Goal: Task Accomplishment & Management: Use online tool/utility

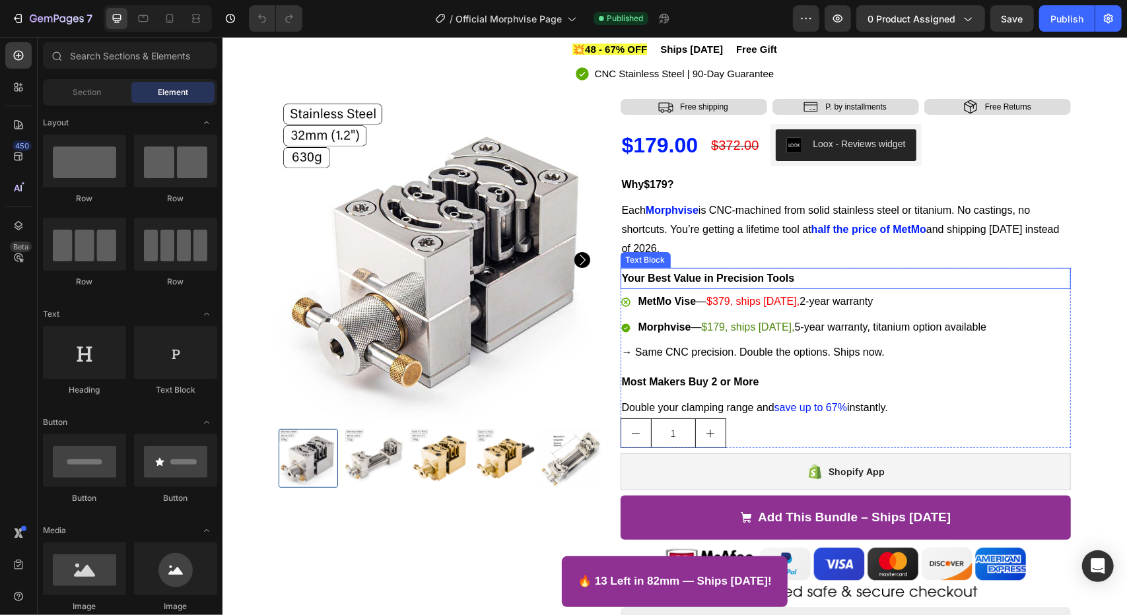
scroll to position [102, 0]
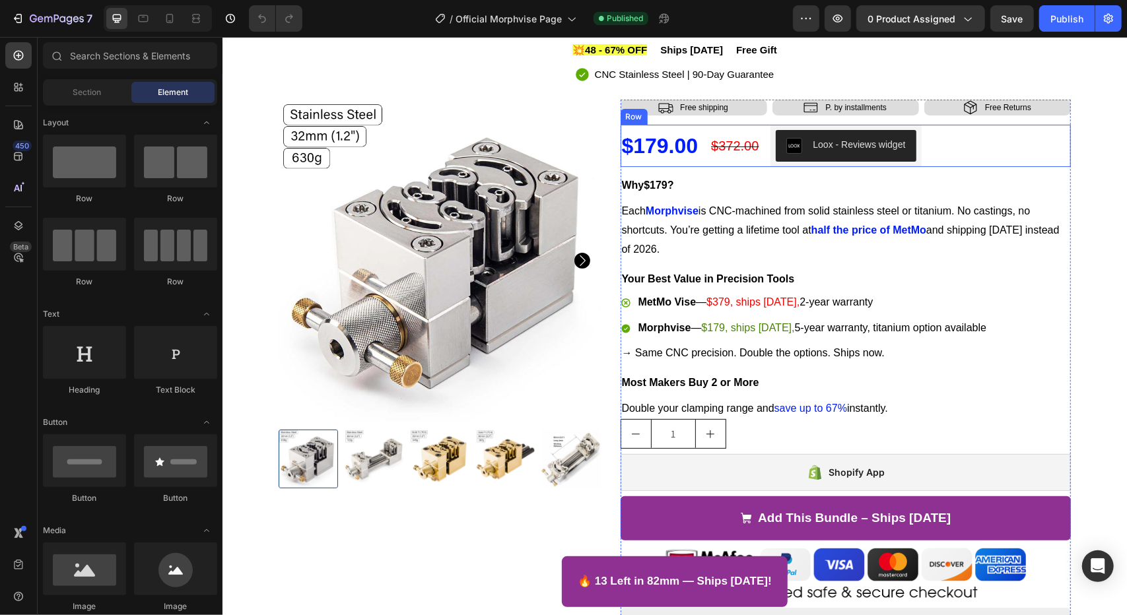
click at [746, 164] on div "$372.00 Compare Price Compare Price" at bounding box center [734, 145] width 50 height 42
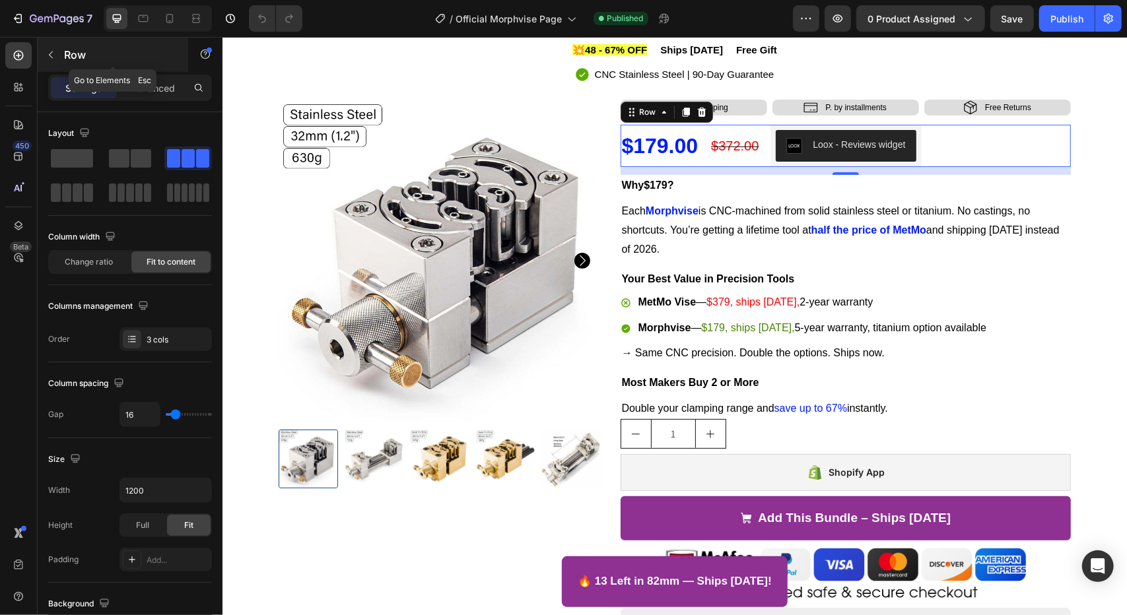
click at [60, 56] on button "button" at bounding box center [50, 54] width 21 height 21
click at [54, 47] on button "button" at bounding box center [50, 54] width 21 height 21
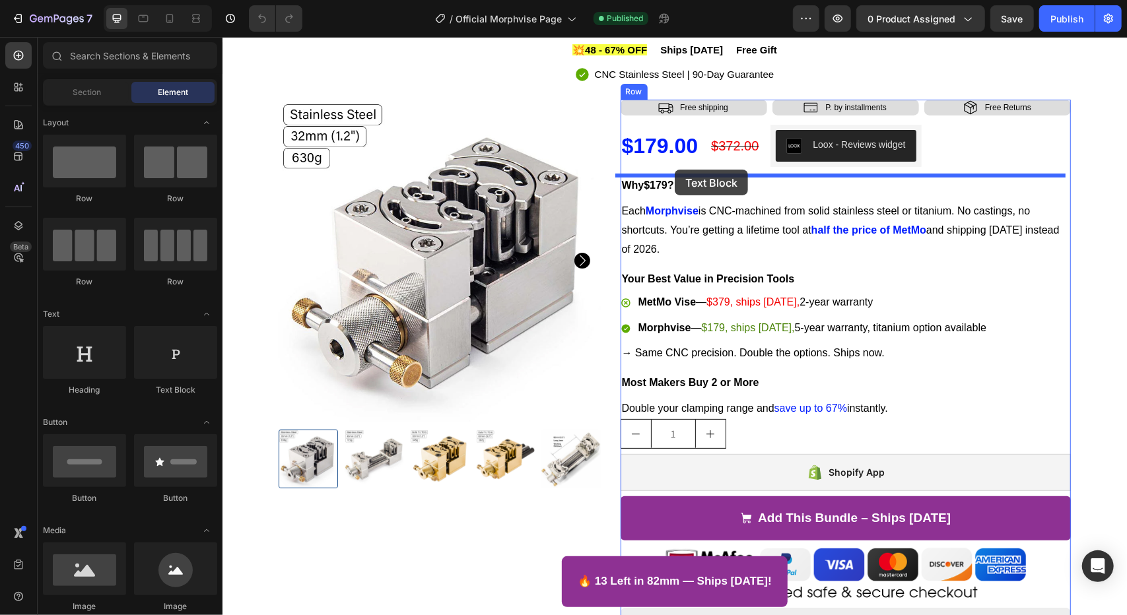
drag, startPoint x: 369, startPoint y: 388, endPoint x: 674, endPoint y: 169, distance: 375.3
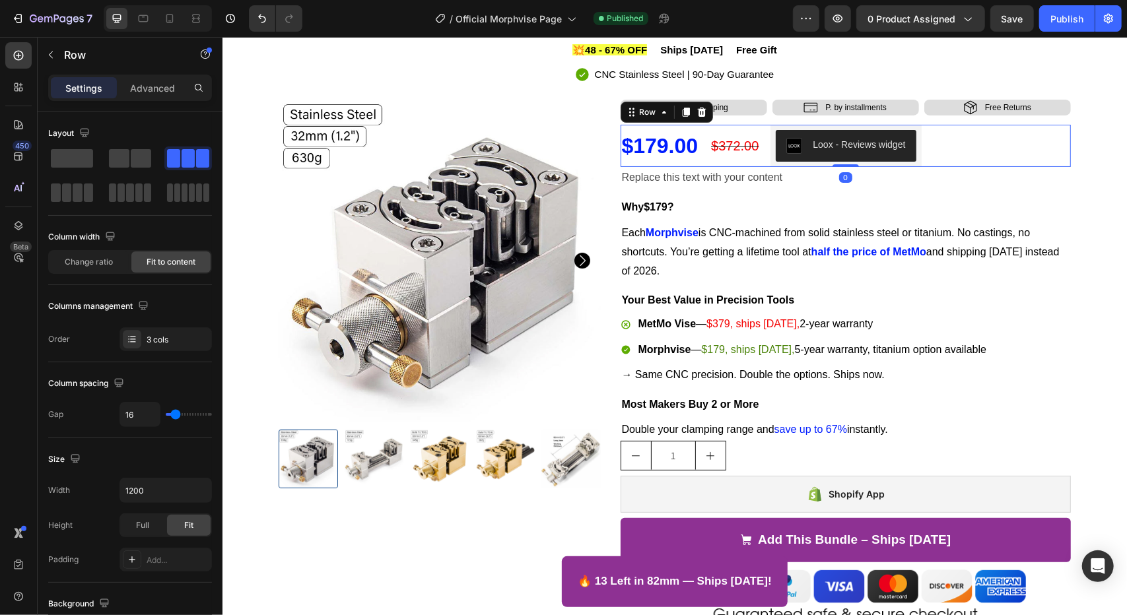
drag, startPoint x: 849, startPoint y: 174, endPoint x: 856, endPoint y: 137, distance: 38.3
click at [856, 137] on div "$179.00 Product Price Product Price $372.00 Compare Price Compare Price Loox - …" at bounding box center [845, 145] width 451 height 42
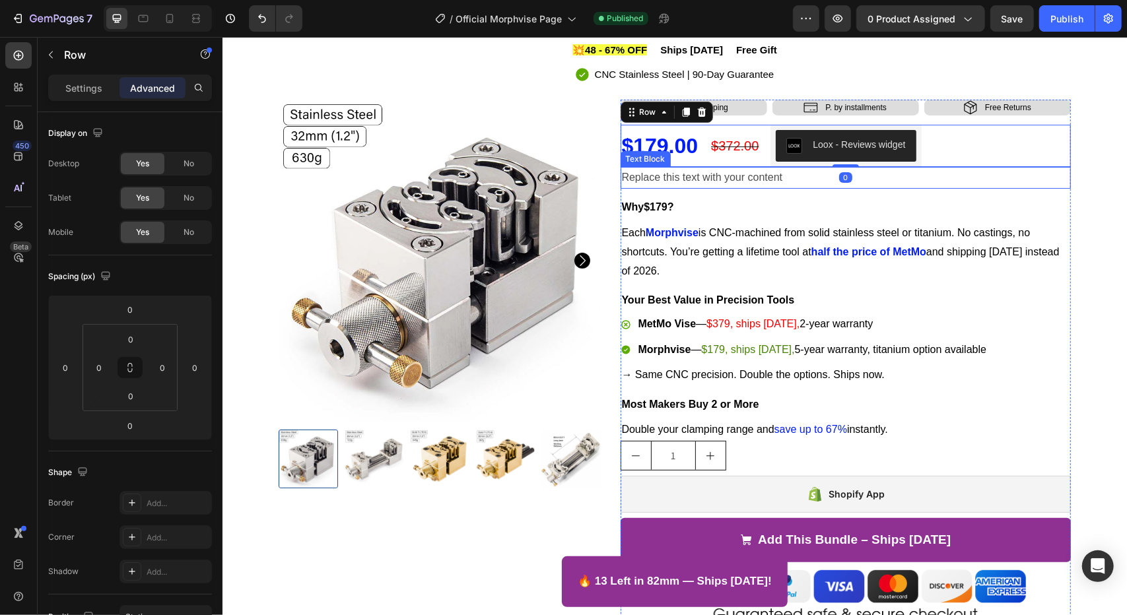
click at [809, 173] on div "Replace this text with your content" at bounding box center [845, 177] width 451 height 22
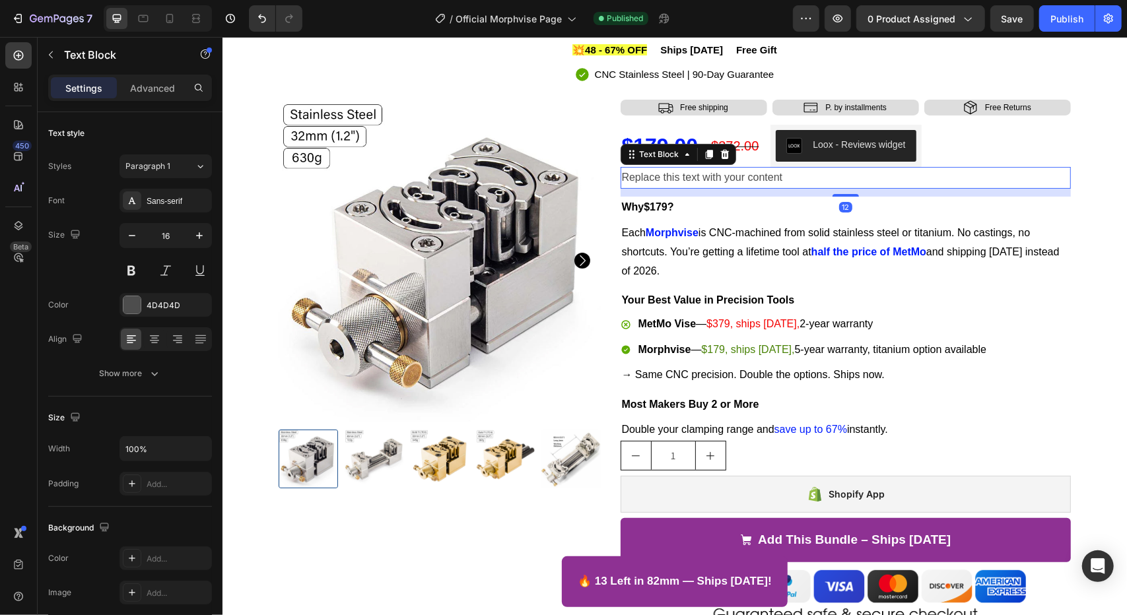
click at [783, 181] on div "Replace this text with your content" at bounding box center [845, 177] width 451 height 22
click at [783, 181] on p "Replace this text with your content" at bounding box center [845, 177] width 448 height 19
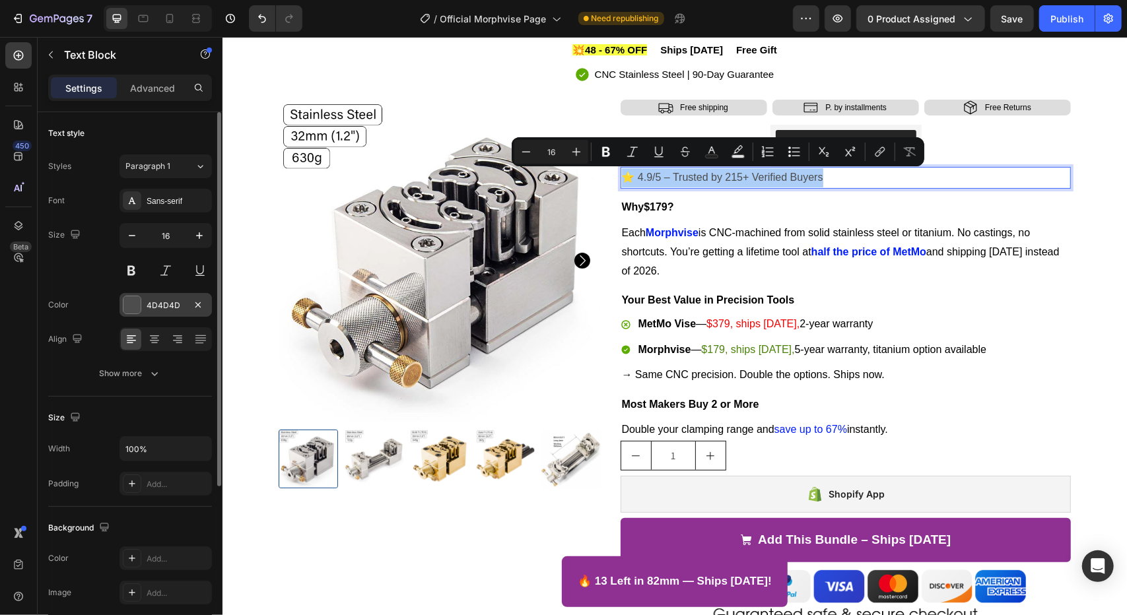
click at [132, 305] on div at bounding box center [131, 304] width 17 height 17
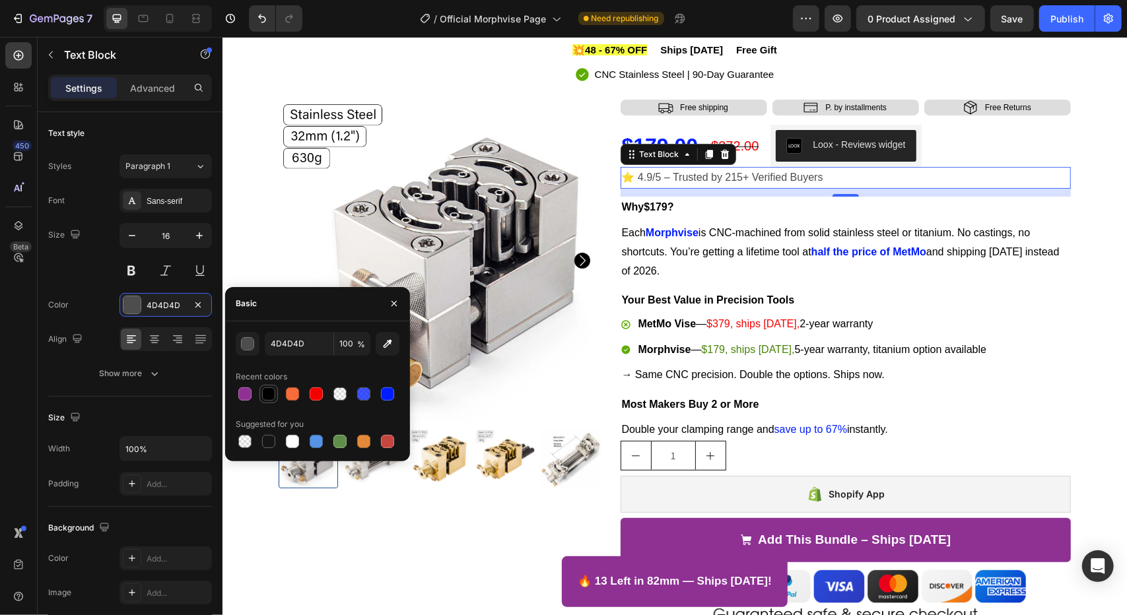
click at [267, 400] on div at bounding box center [268, 394] width 13 height 13
type input "000000"
click at [267, 400] on div at bounding box center [268, 394] width 13 height 13
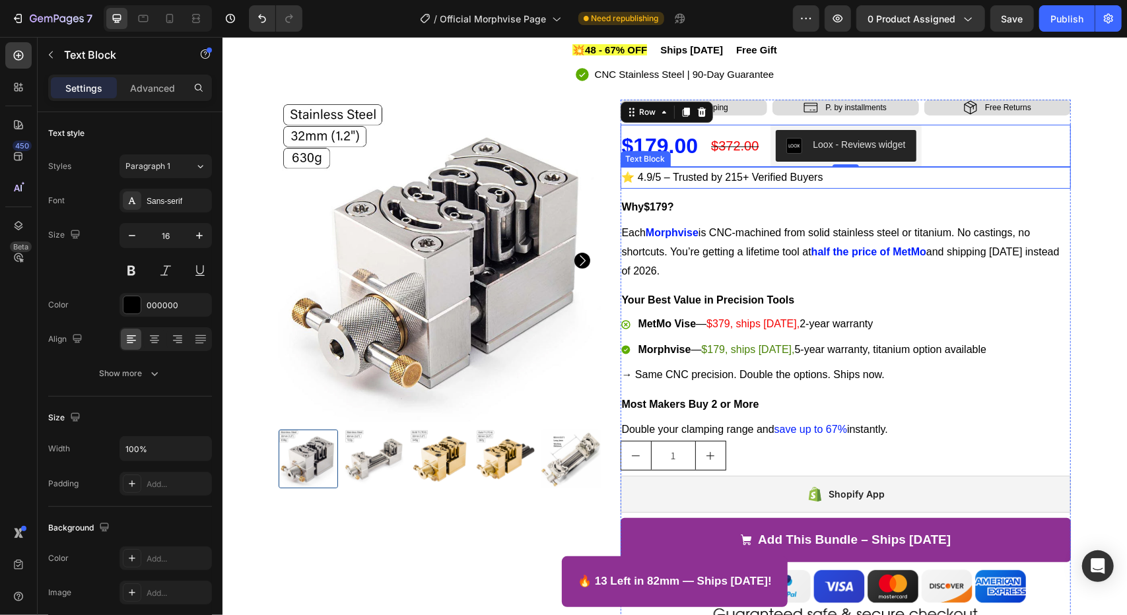
click at [687, 178] on p "⭐ 4.9/5 – Trusted by 215+ Verified Buyers" at bounding box center [845, 177] width 448 height 19
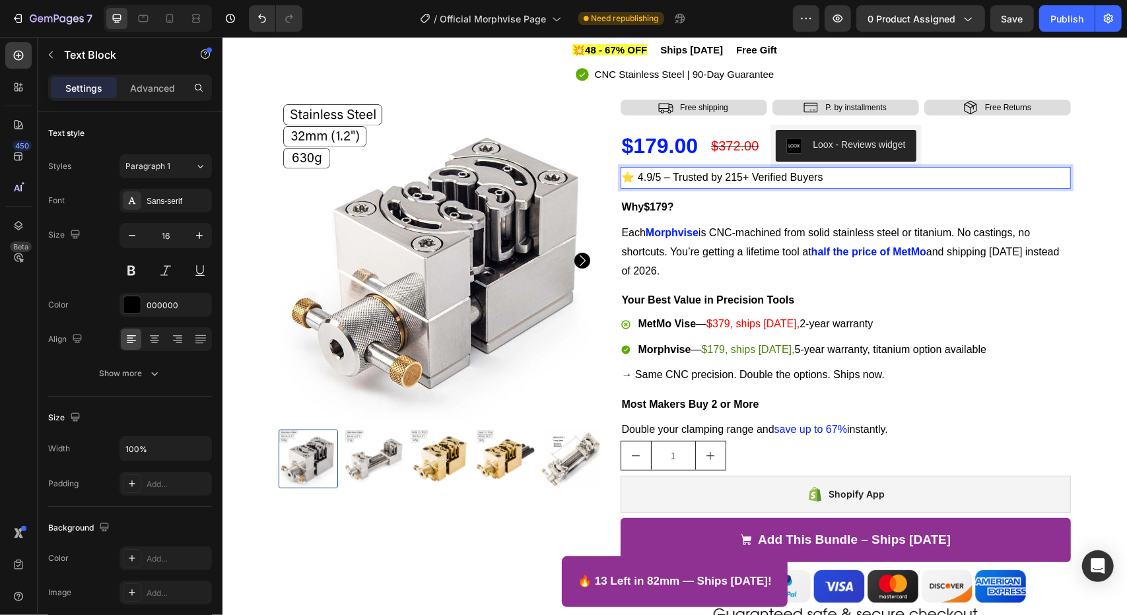
click at [687, 178] on p "⭐ 4.9/5 – Trusted by 215+ Verified Buyers" at bounding box center [845, 177] width 448 height 19
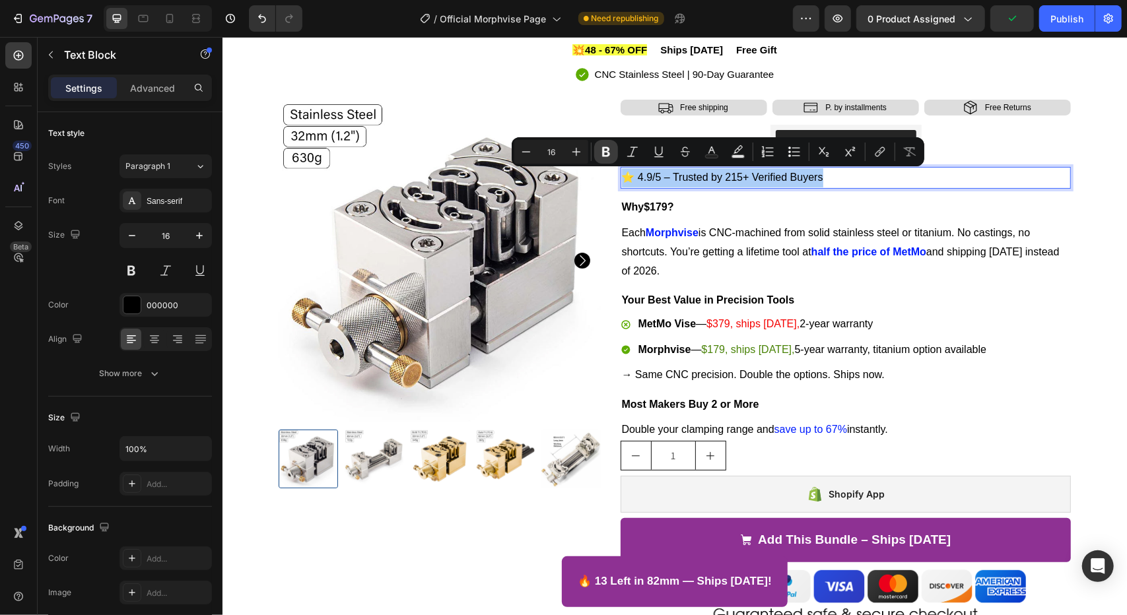
click at [612, 148] on icon "Editor contextual toolbar" at bounding box center [606, 151] width 13 height 13
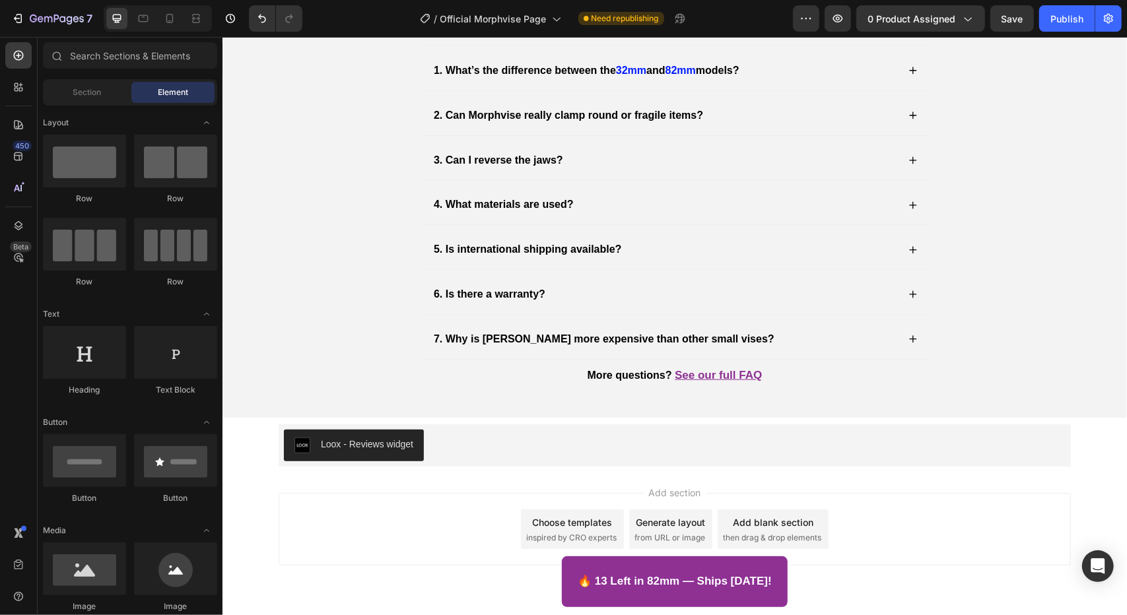
scroll to position [4189, 0]
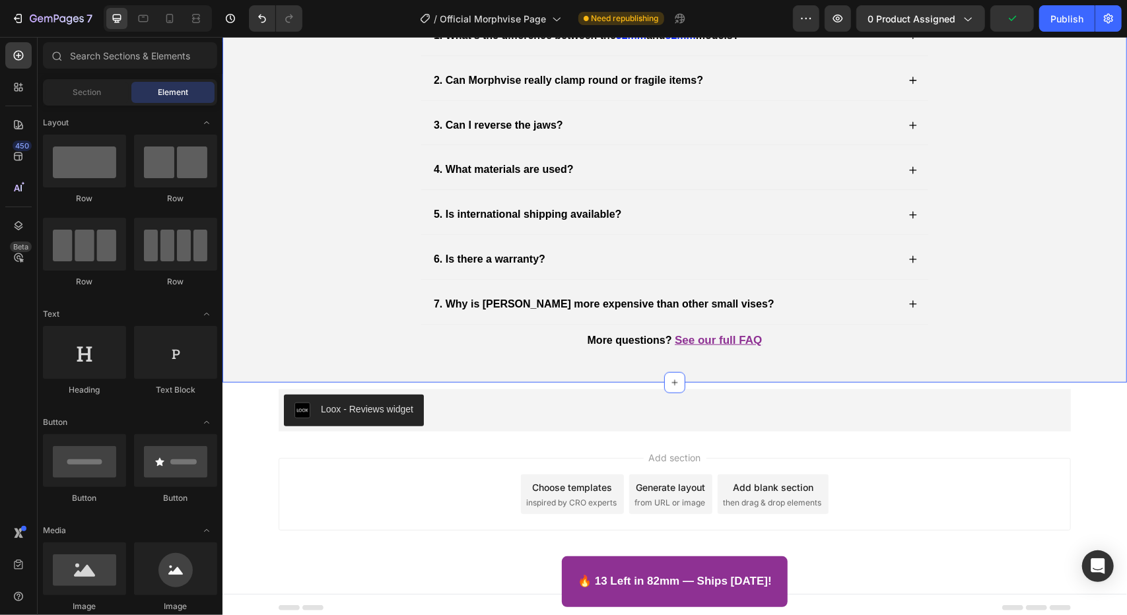
click at [1113, 431] on div "Add section Choose templates inspired by CRO experts Generate layout from URL o…" at bounding box center [674, 512] width 905 height 162
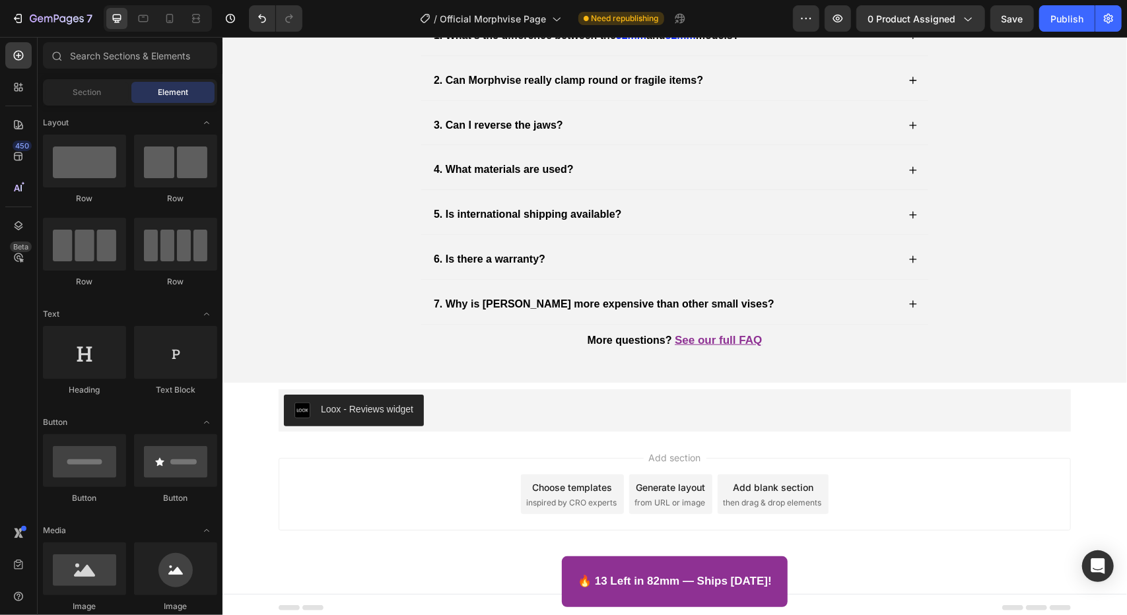
click at [1071, 405] on section "Loox - Reviews widget Loox Section 17" at bounding box center [674, 406] width 814 height 49
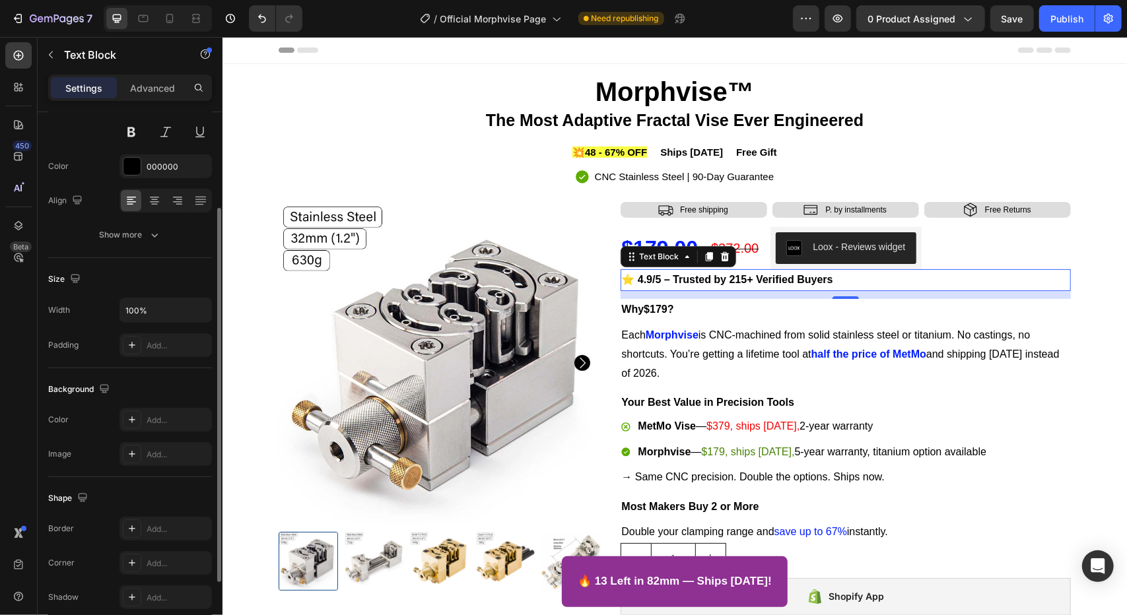
scroll to position [138, 0]
click at [132, 240] on div "Show more" at bounding box center [130, 235] width 61 height 13
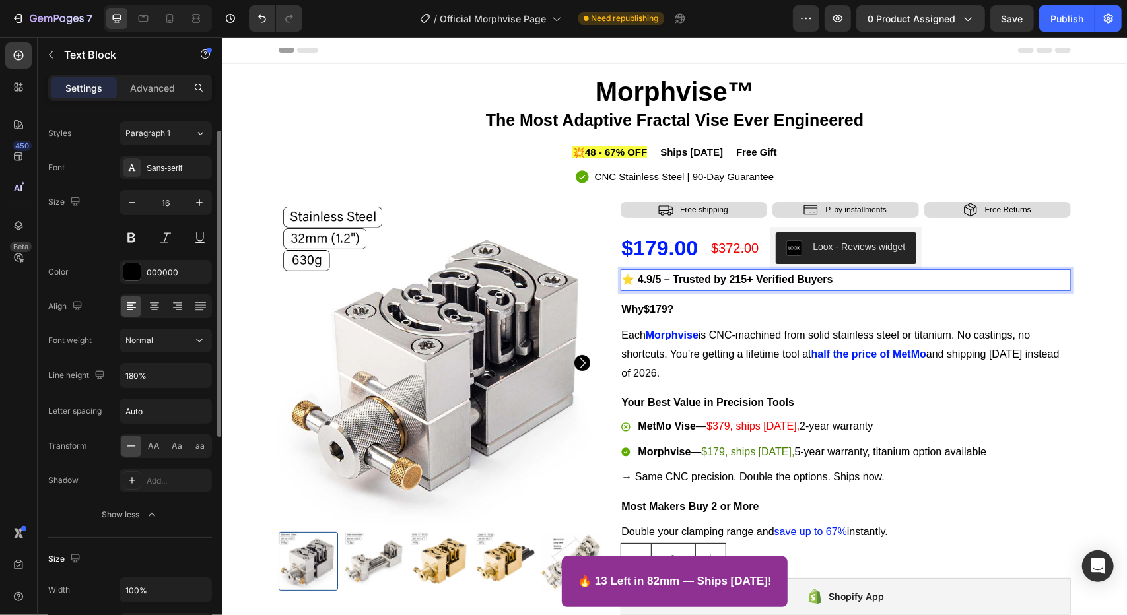
scroll to position [0, 0]
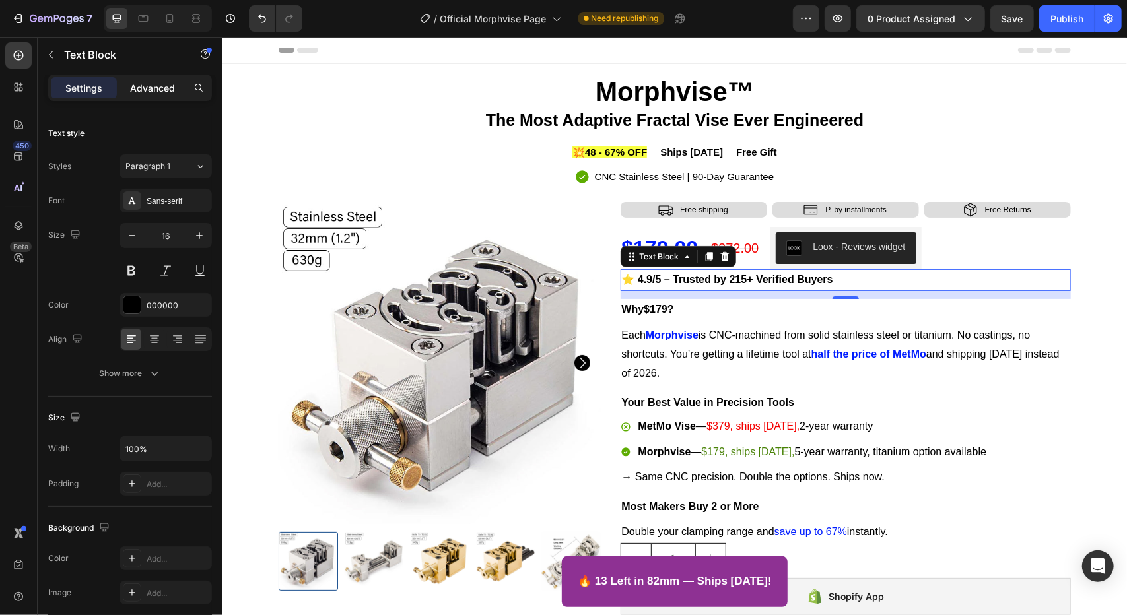
click at [161, 87] on p "Advanced" at bounding box center [152, 88] width 45 height 14
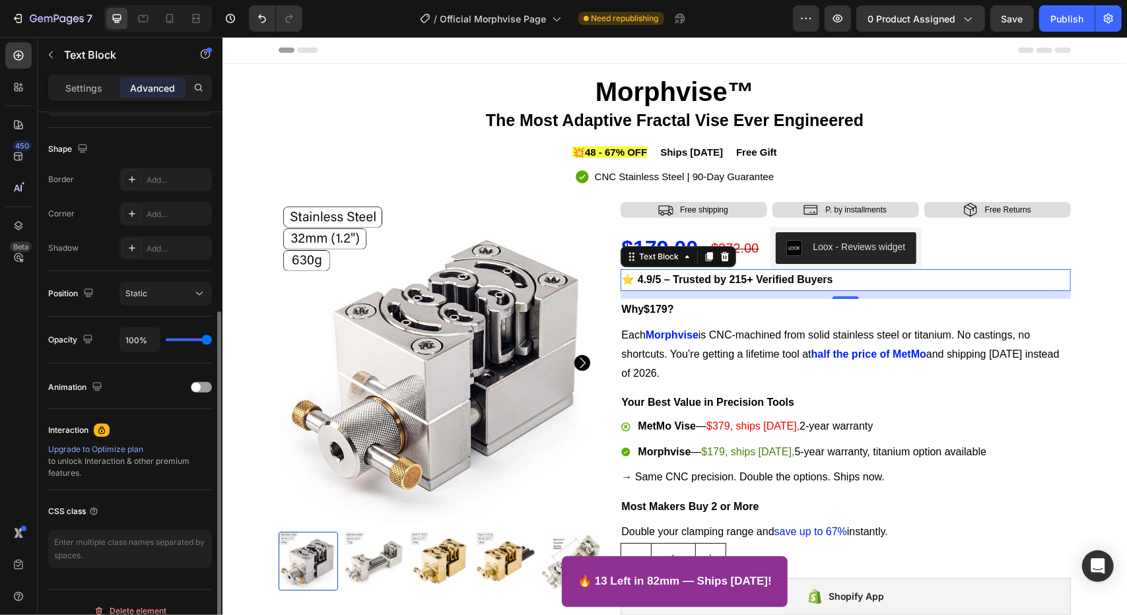
scroll to position [338, 0]
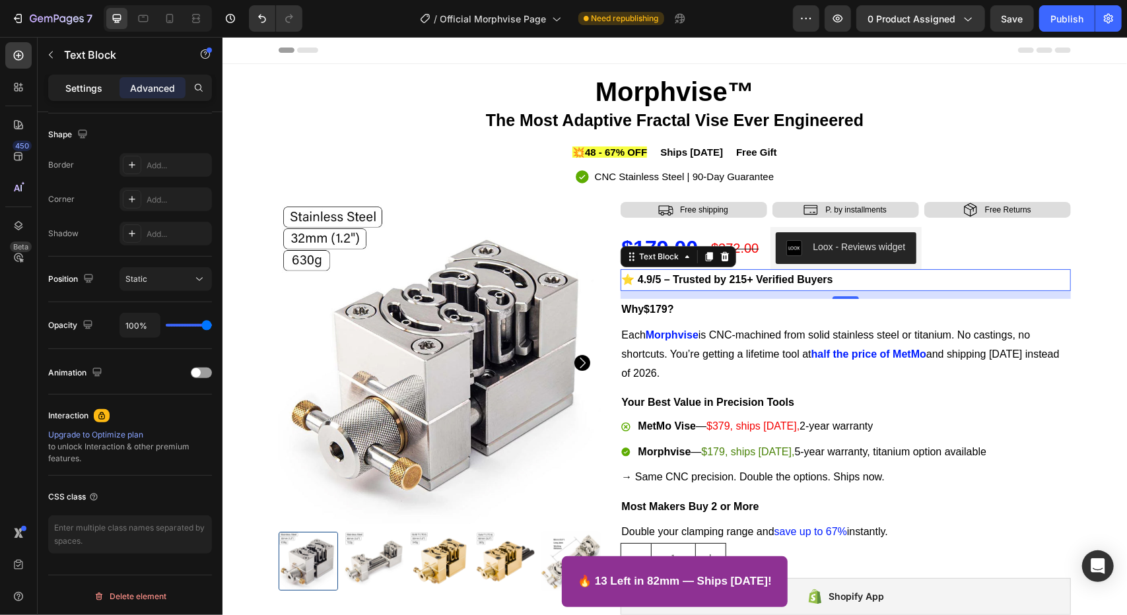
click at [77, 90] on p "Settings" at bounding box center [83, 88] width 37 height 14
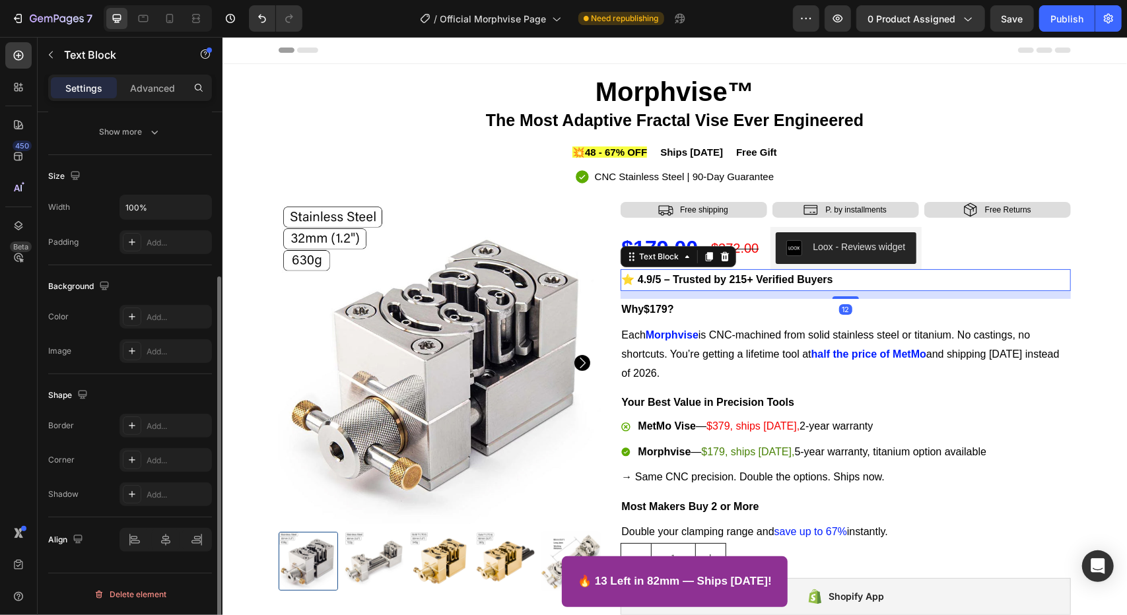
scroll to position [240, 0]
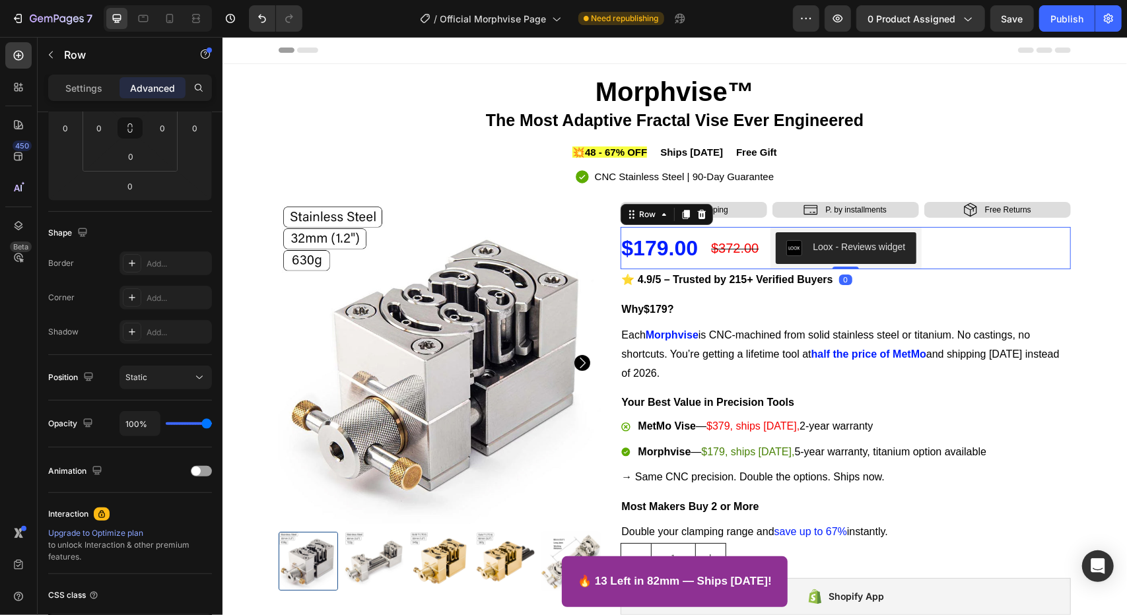
click at [935, 256] on div "$179.00 Product Price Product Price $372.00 Compare Price Compare Price Loox - …" at bounding box center [845, 248] width 451 height 42
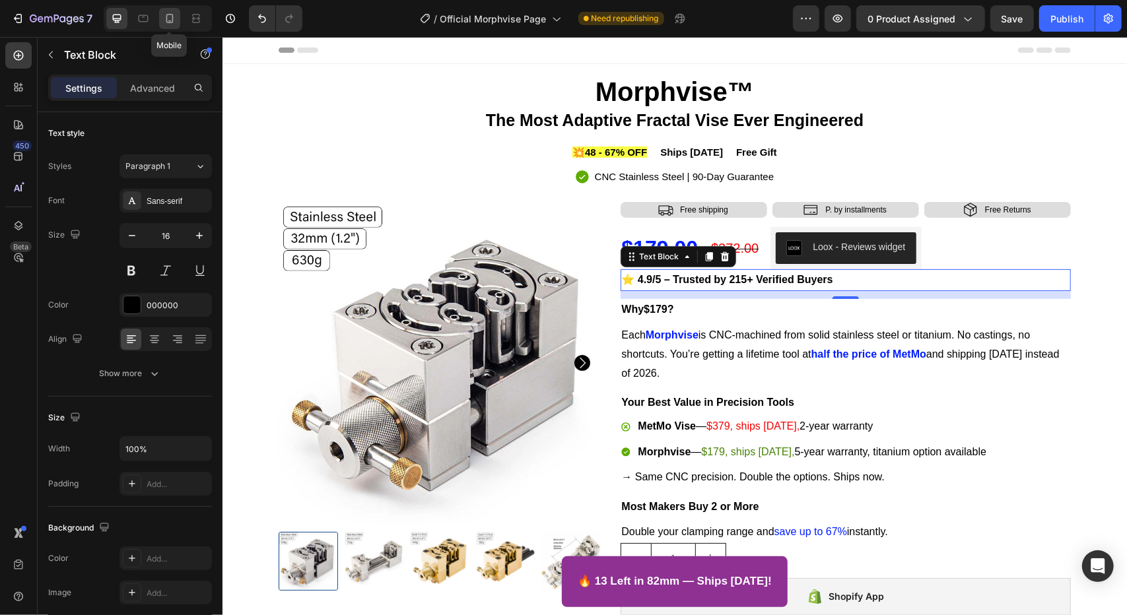
click at [173, 20] on icon at bounding box center [169, 18] width 13 height 13
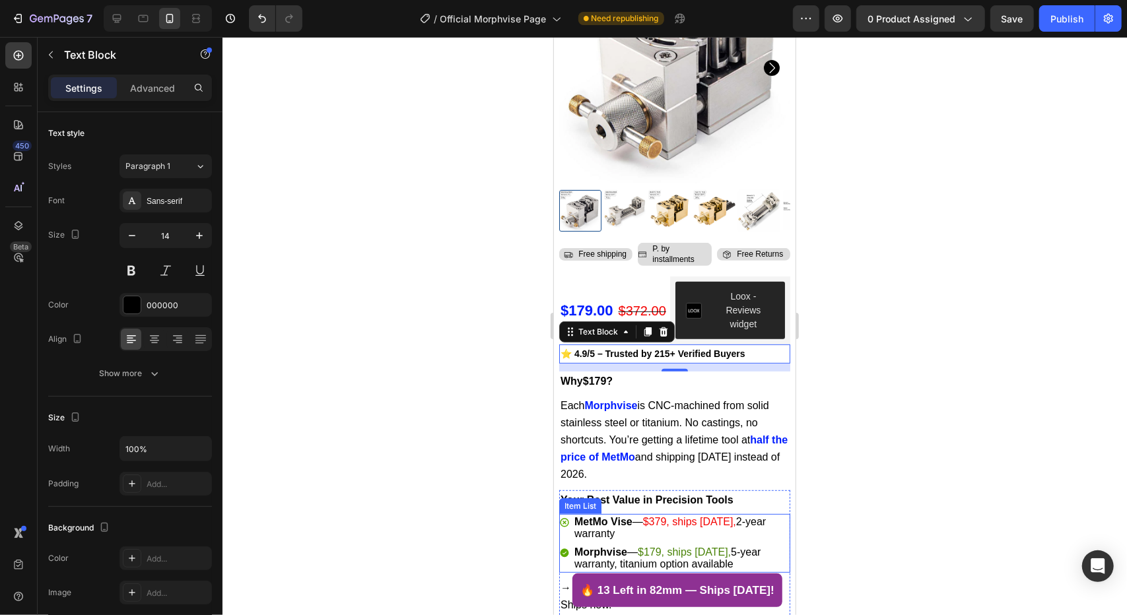
scroll to position [261, 0]
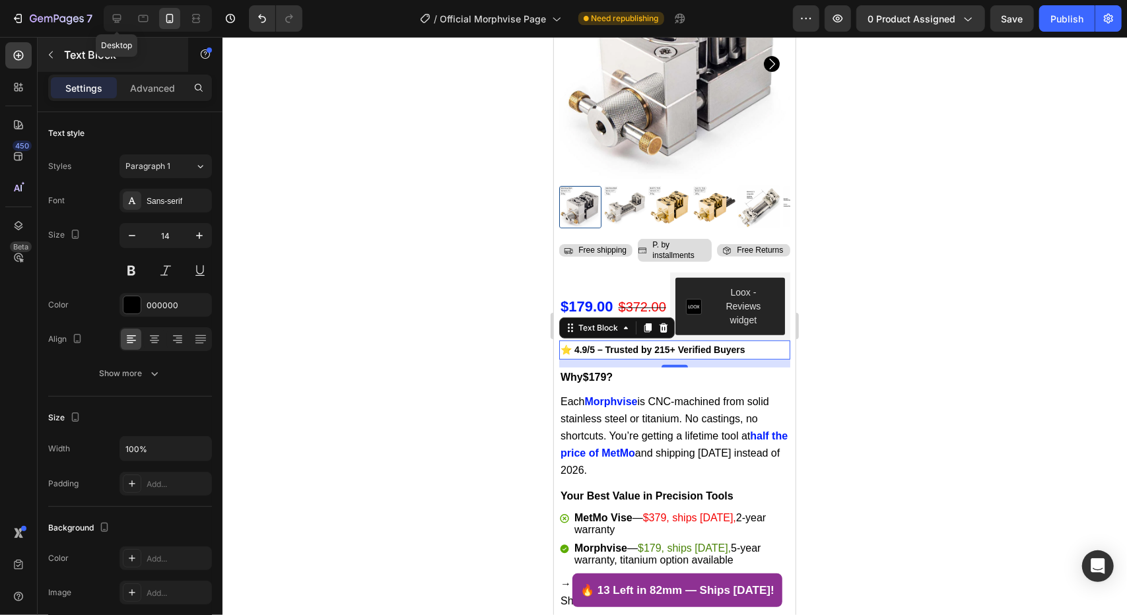
drag, startPoint x: 120, startPoint y: 15, endPoint x: 133, endPoint y: 63, distance: 49.8
click at [120, 15] on icon at bounding box center [117, 19] width 9 height 9
type input "16"
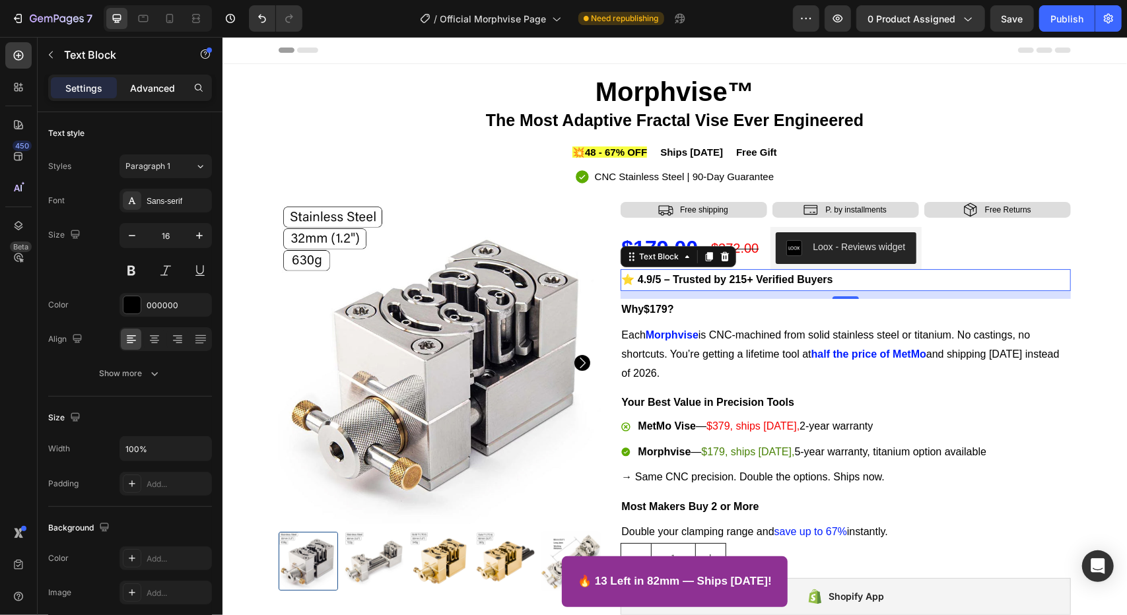
click at [156, 94] on p "Advanced" at bounding box center [152, 88] width 45 height 14
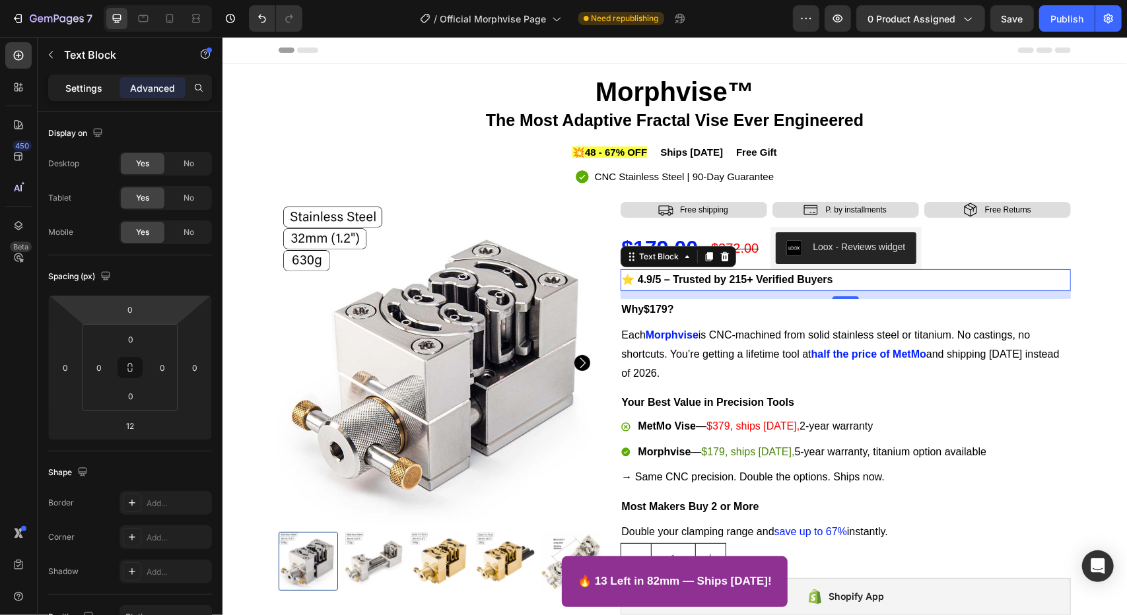
click at [77, 97] on div "Settings" at bounding box center [84, 87] width 66 height 21
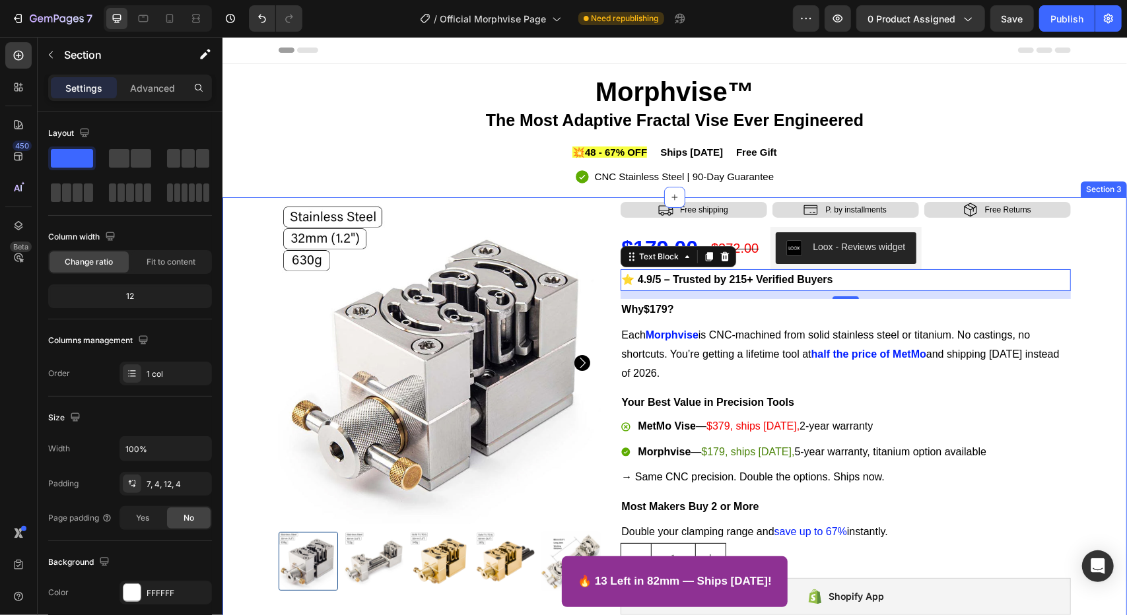
click at [1084, 201] on div "Product Images Icon Free shipping Text Block Row Icon P. by installments Text B…" at bounding box center [674, 528] width 899 height 655
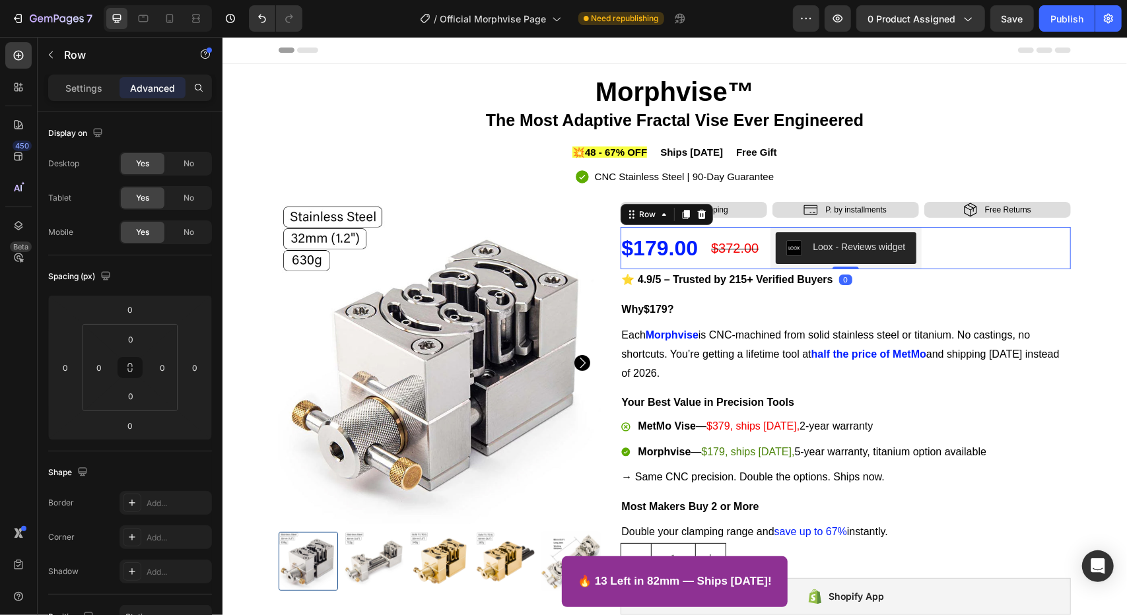
click at [958, 252] on div "$179.00 Product Price Product Price $372.00 Compare Price Compare Price Loox - …" at bounding box center [845, 248] width 451 height 42
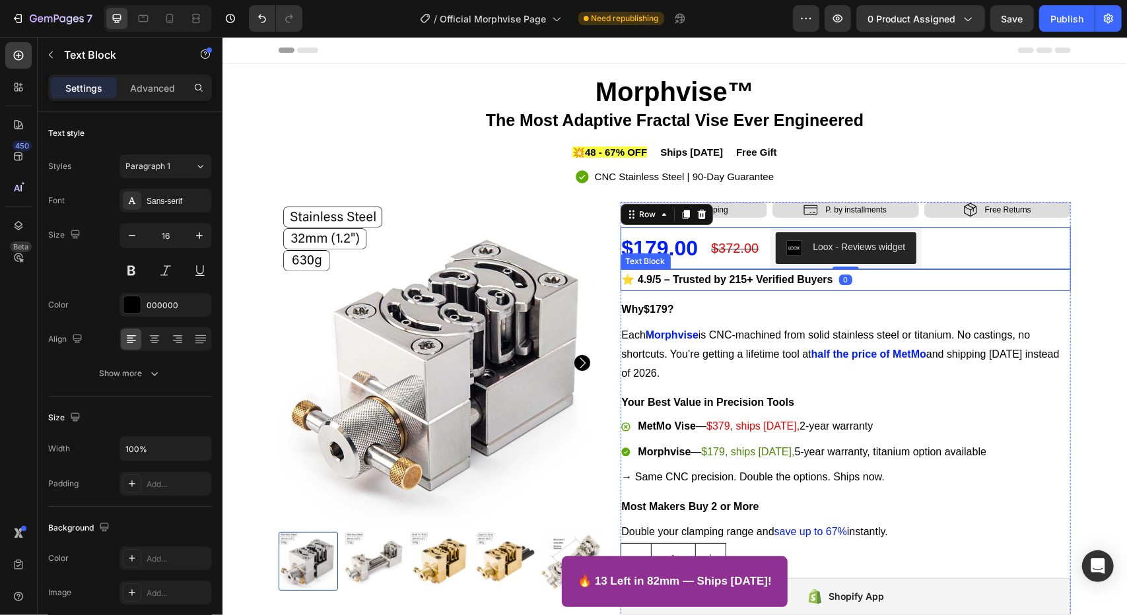
click at [861, 278] on p "⭐ 4.9/5 – Trusted by 215+ Verified Buyers" at bounding box center [845, 279] width 448 height 19
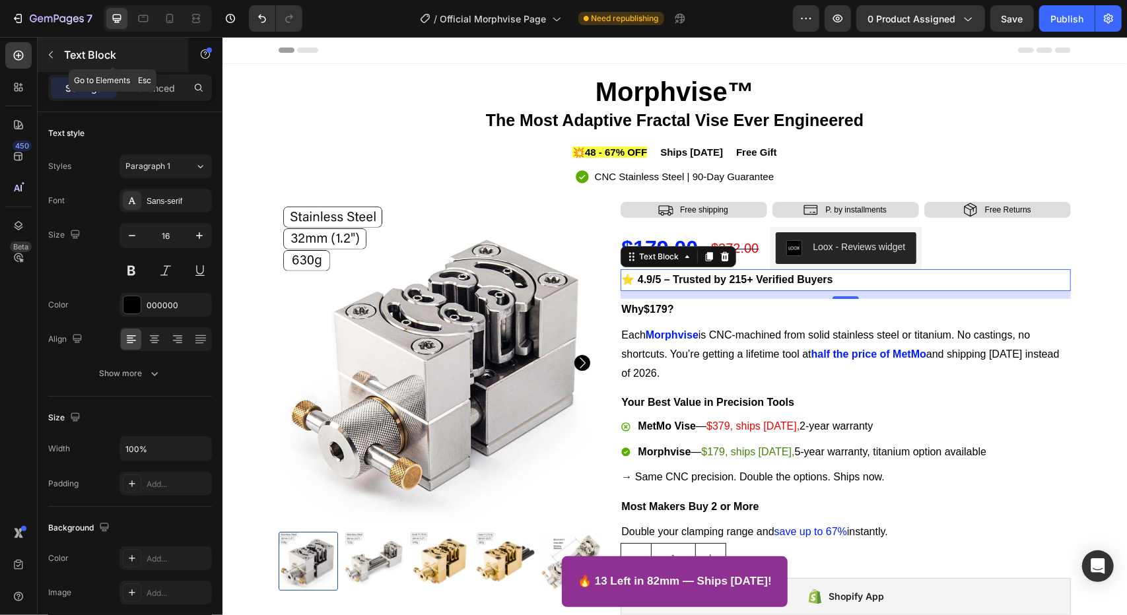
click at [52, 53] on icon "button" at bounding box center [51, 55] width 11 height 11
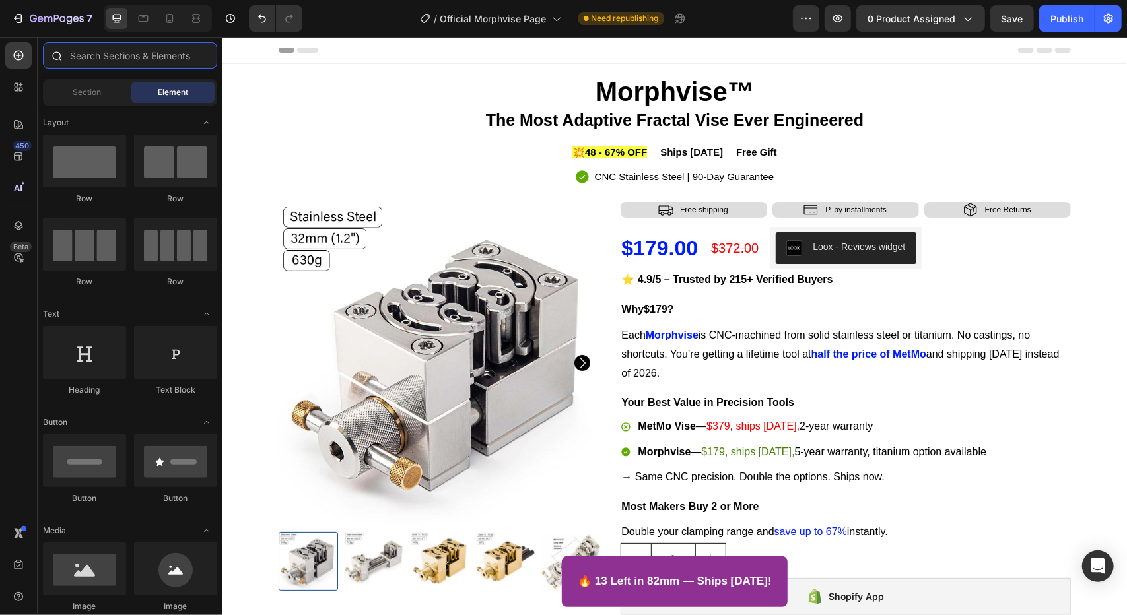
click at [82, 62] on input "text" at bounding box center [130, 55] width 174 height 26
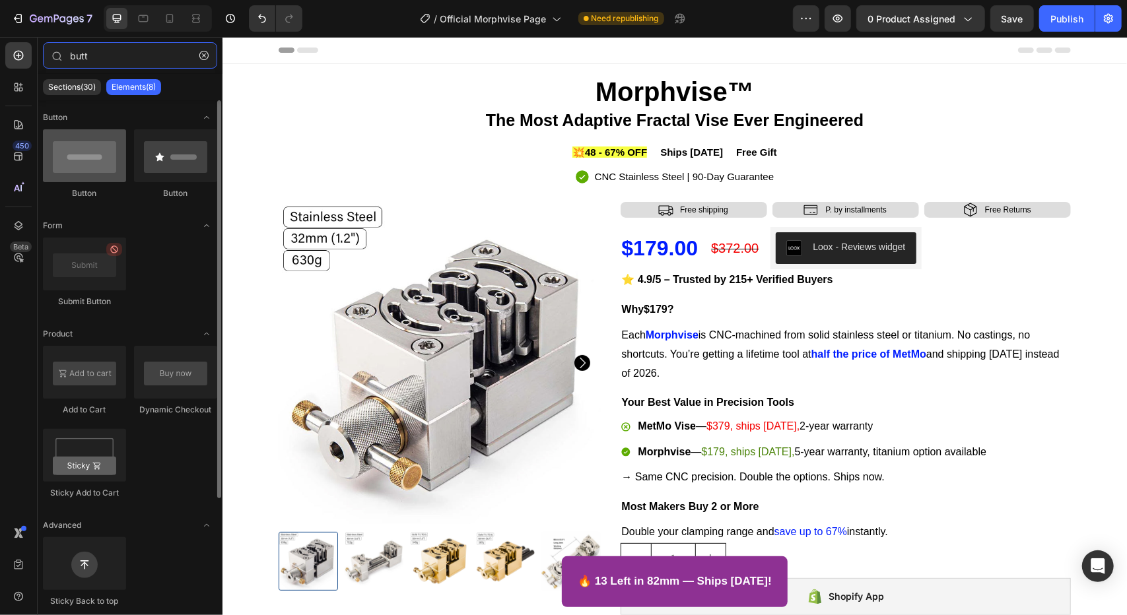
type input "butt"
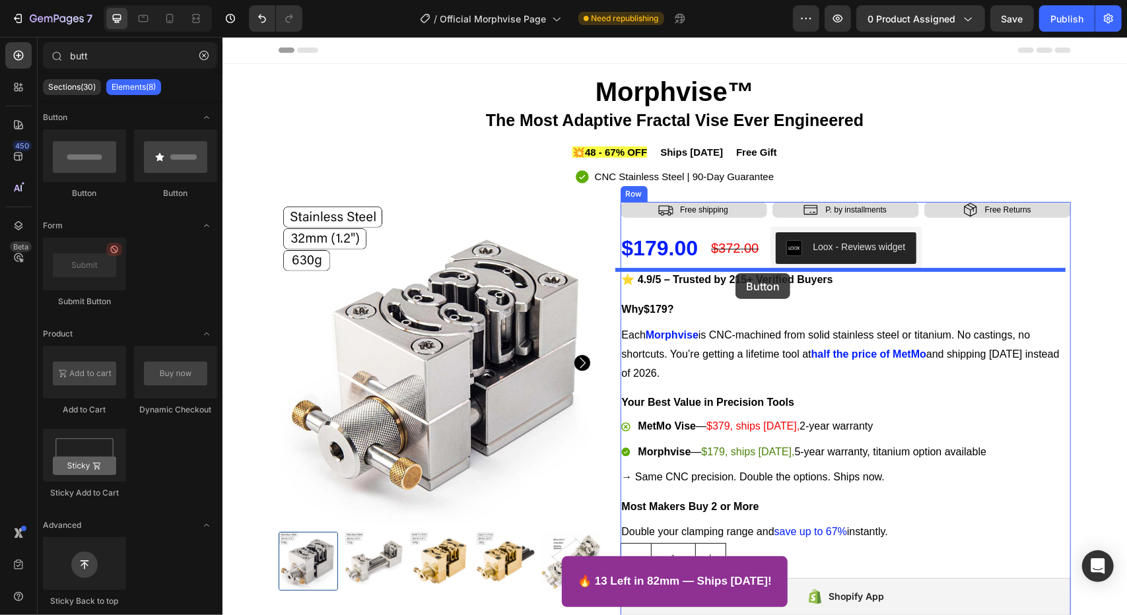
drag, startPoint x: 314, startPoint y: 211, endPoint x: 735, endPoint y: 273, distance: 425.2
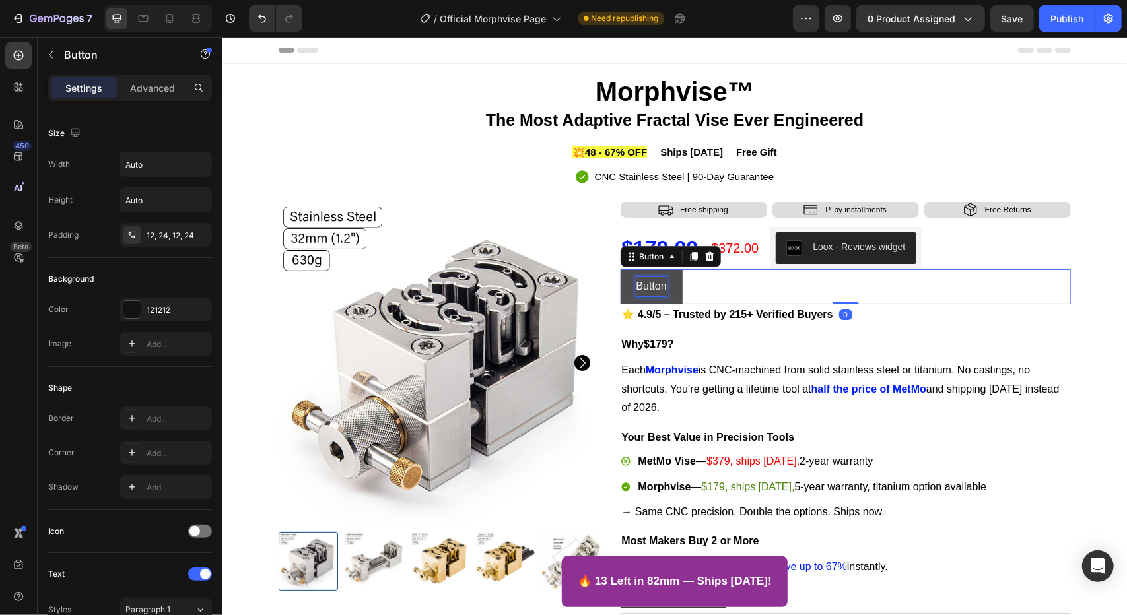
click at [648, 294] on p "Button" at bounding box center [651, 286] width 30 height 19
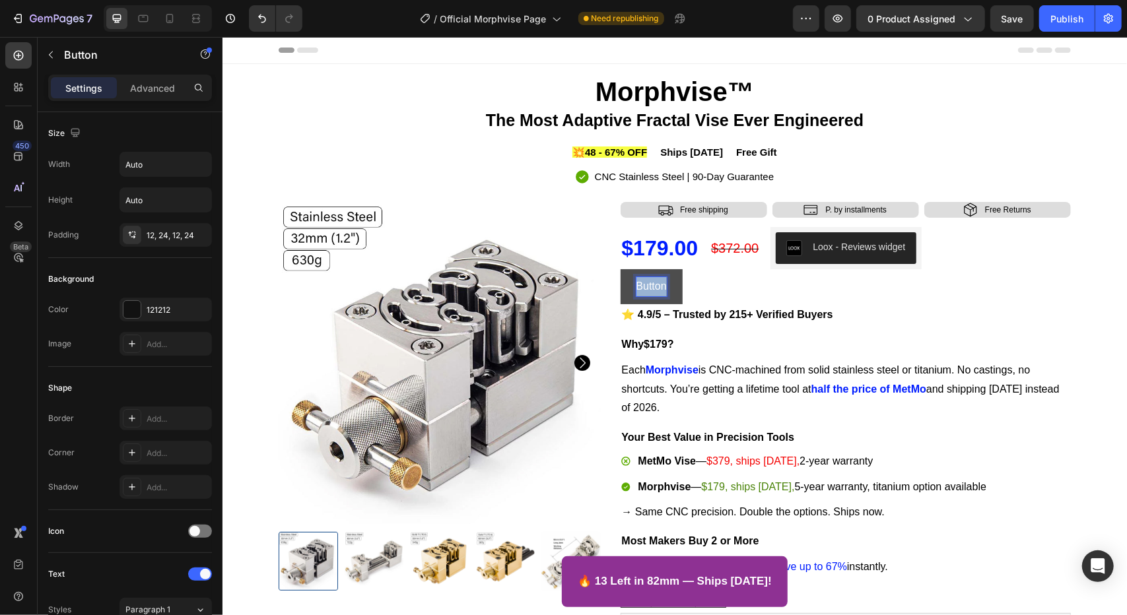
click at [648, 294] on p "Button" at bounding box center [651, 286] width 30 height 19
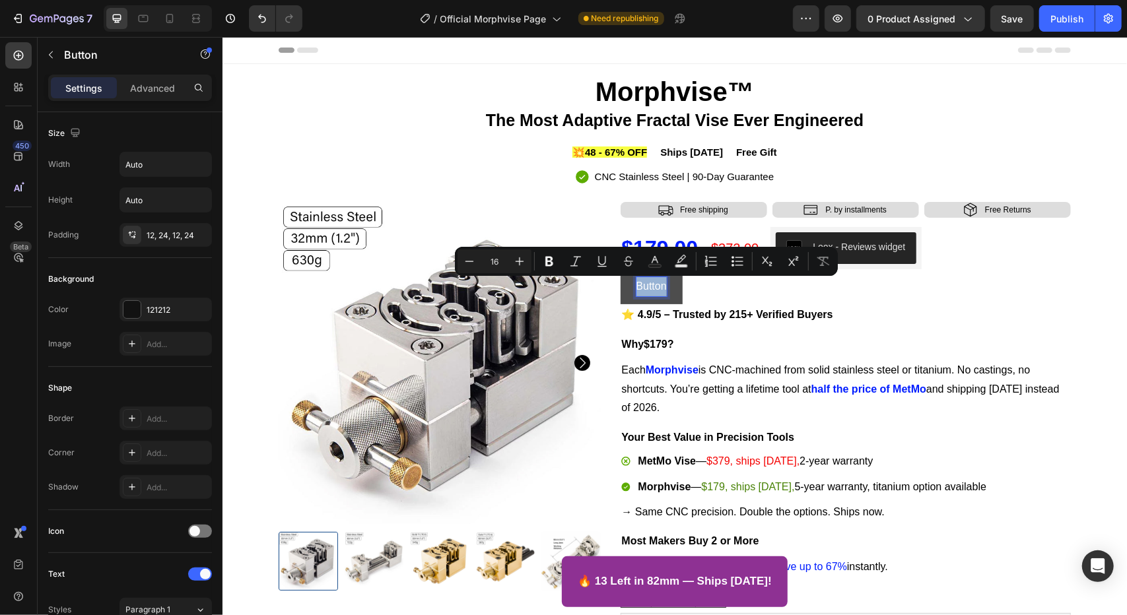
click at [648, 294] on p "Button" at bounding box center [651, 286] width 30 height 19
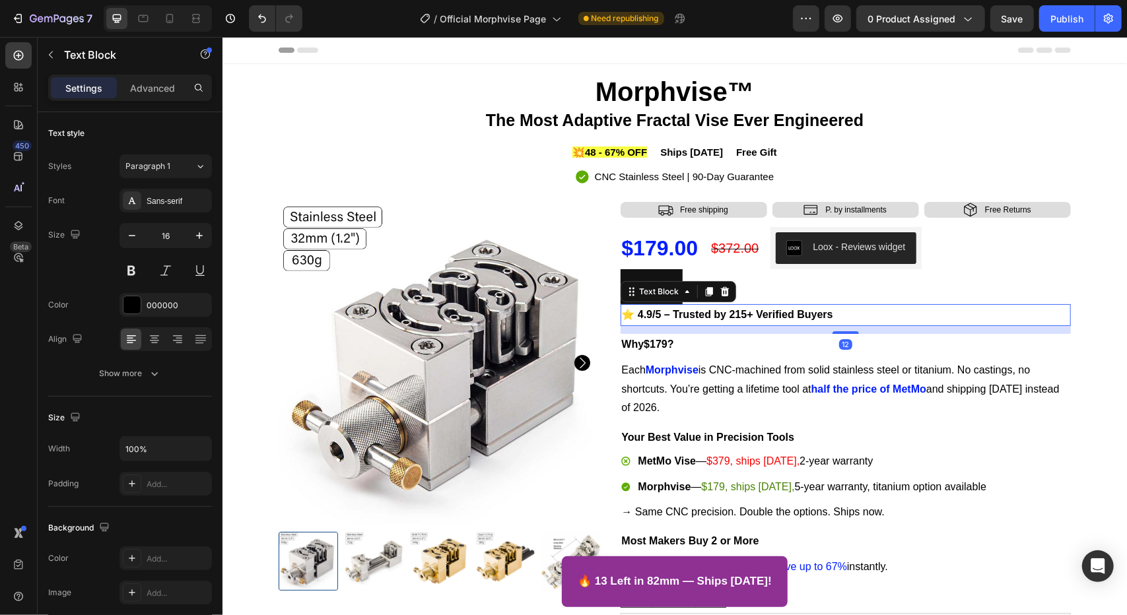
click at [680, 321] on p "⭐ 4.9/5 – Trusted by 215+ Verified Buyers" at bounding box center [845, 314] width 448 height 19
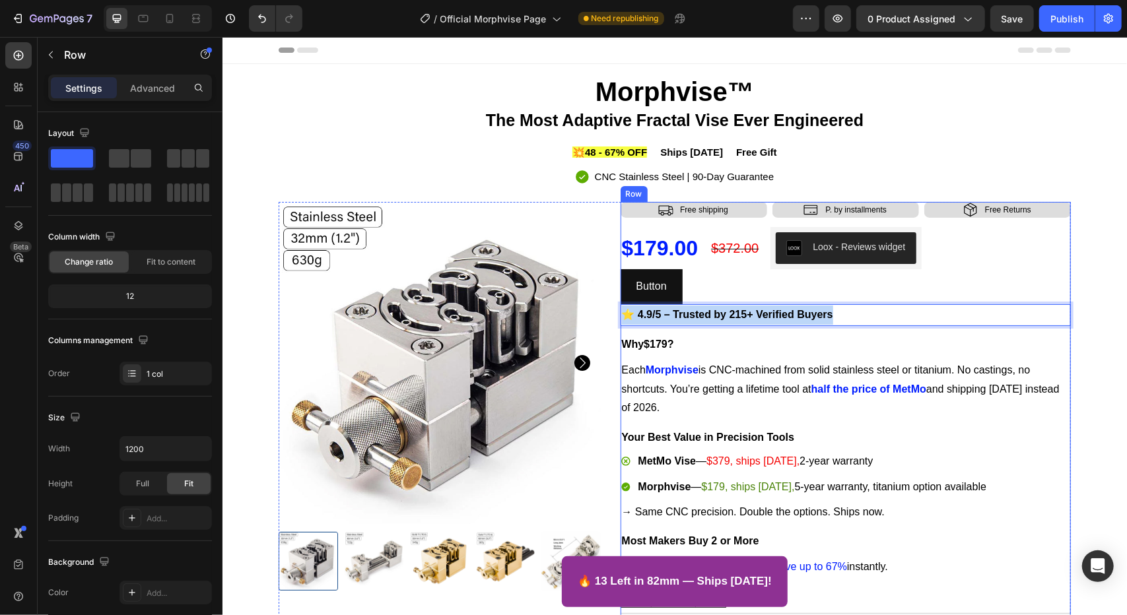
click at [683, 331] on div "Icon Free shipping Text Block Row Icon P. by installments Text Block Row Icon F…" at bounding box center [845, 525] width 451 height 648
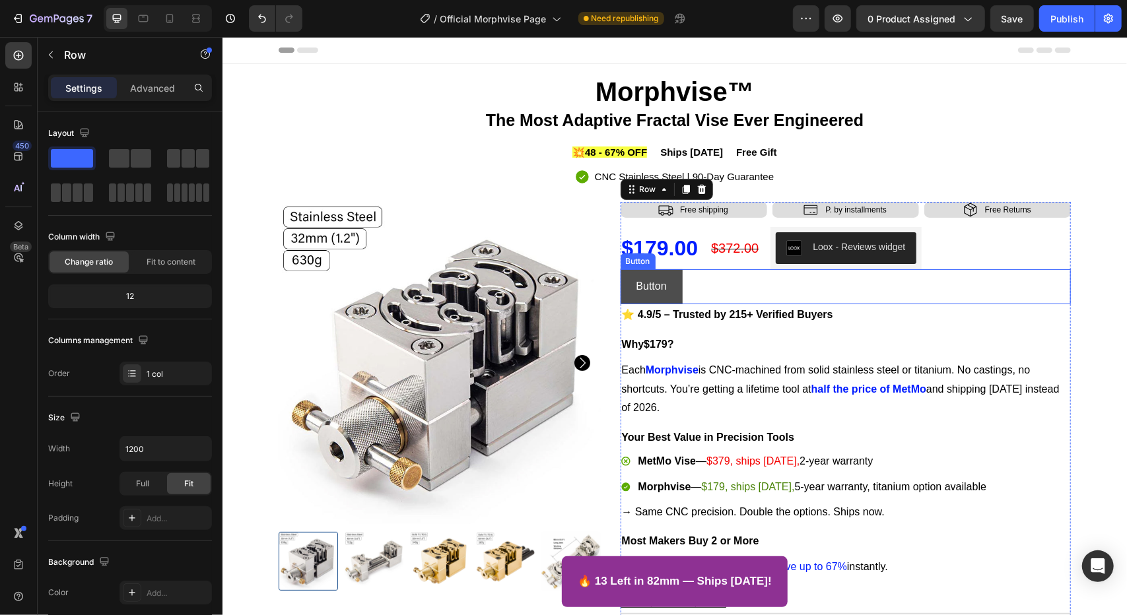
click at [661, 290] on button "Button" at bounding box center [651, 286] width 62 height 35
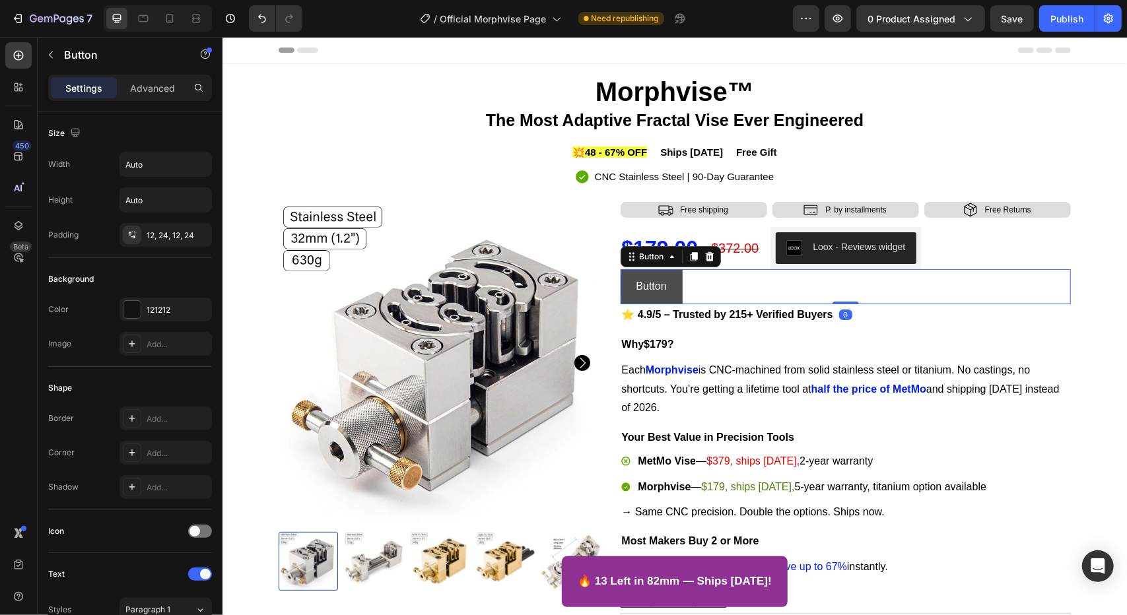
click at [661, 290] on button "Button" at bounding box center [651, 286] width 62 height 35
click at [648, 289] on p "Button" at bounding box center [651, 286] width 30 height 19
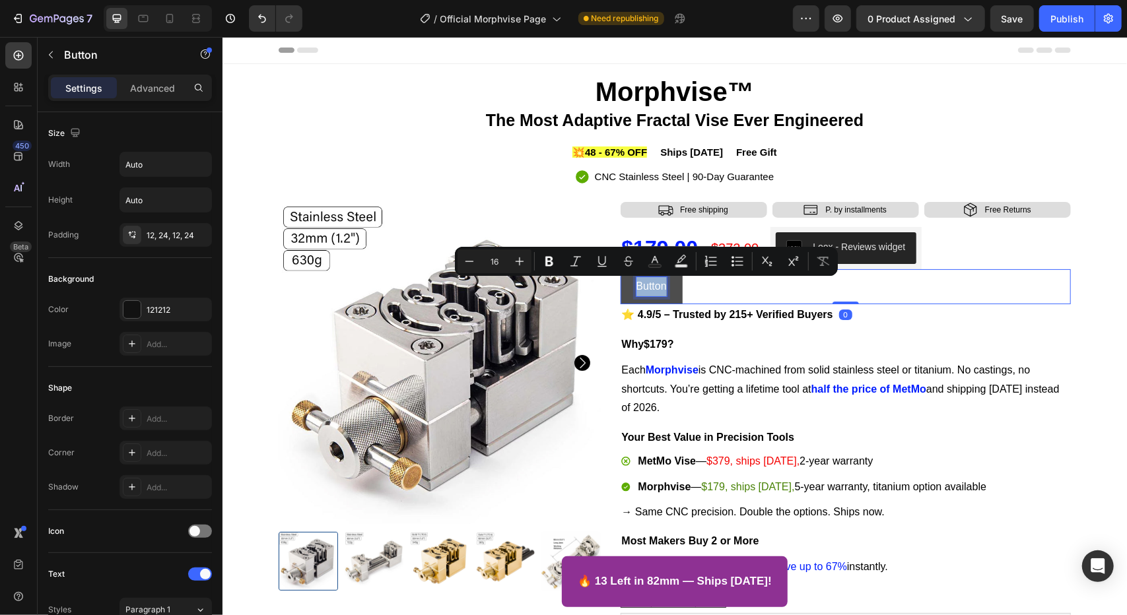
click at [648, 289] on p "Button" at bounding box center [651, 286] width 30 height 19
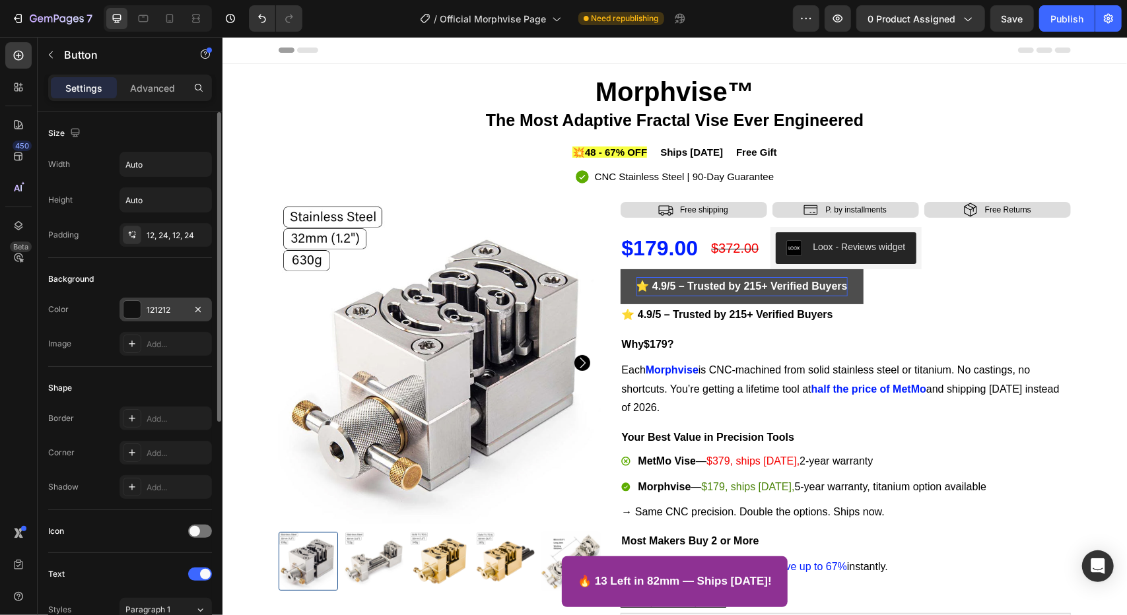
click at [155, 307] on div "121212" at bounding box center [166, 310] width 38 height 12
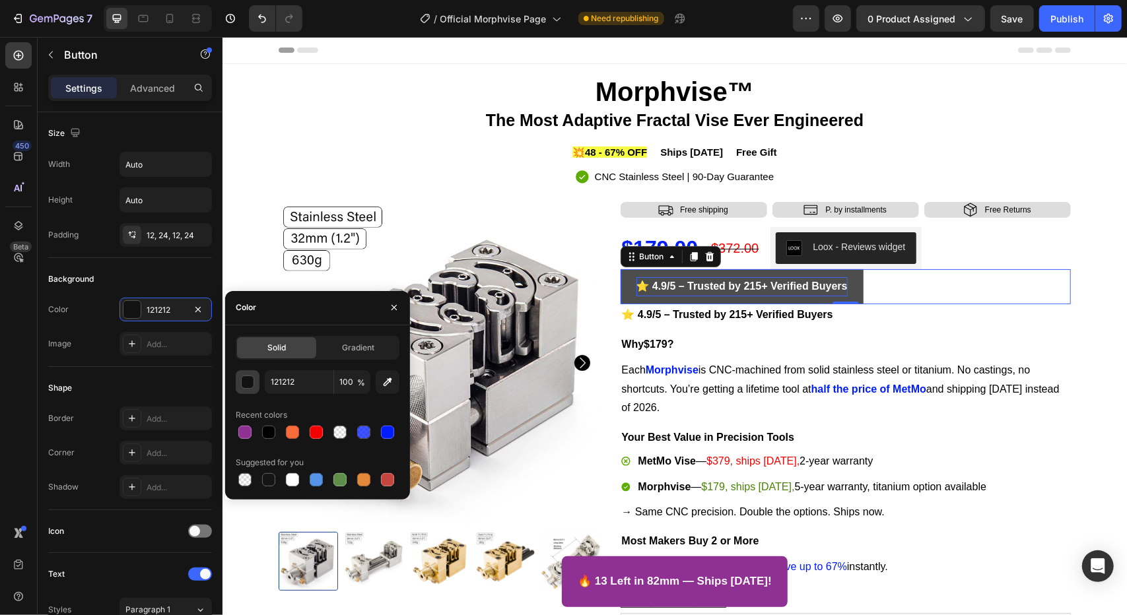
click at [254, 388] on div "button" at bounding box center [247, 382] width 13 height 13
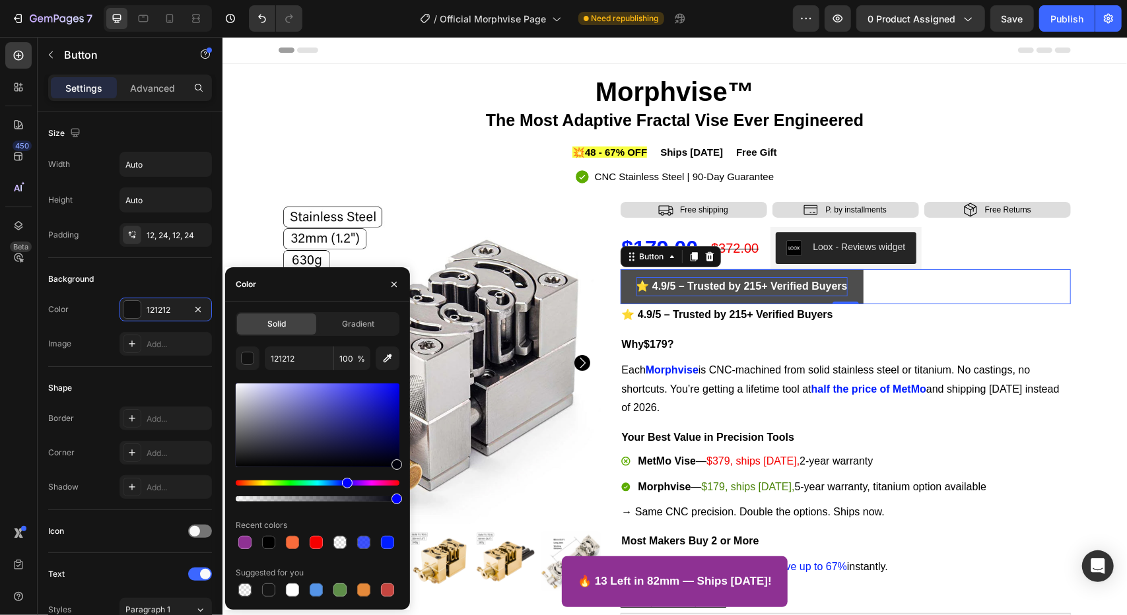
click at [392, 506] on div "121212 100 % Recent colors Suggested for you" at bounding box center [318, 473] width 164 height 253
drag, startPoint x: 394, startPoint y: 500, endPoint x: 154, endPoint y: 499, distance: 239.7
click at [154, 499] on div "450 Beta butt Sections(30) Elements(8) Button Button Button Form Submit Button …" at bounding box center [111, 326] width 223 height 578
type input "00000B"
type input "0"
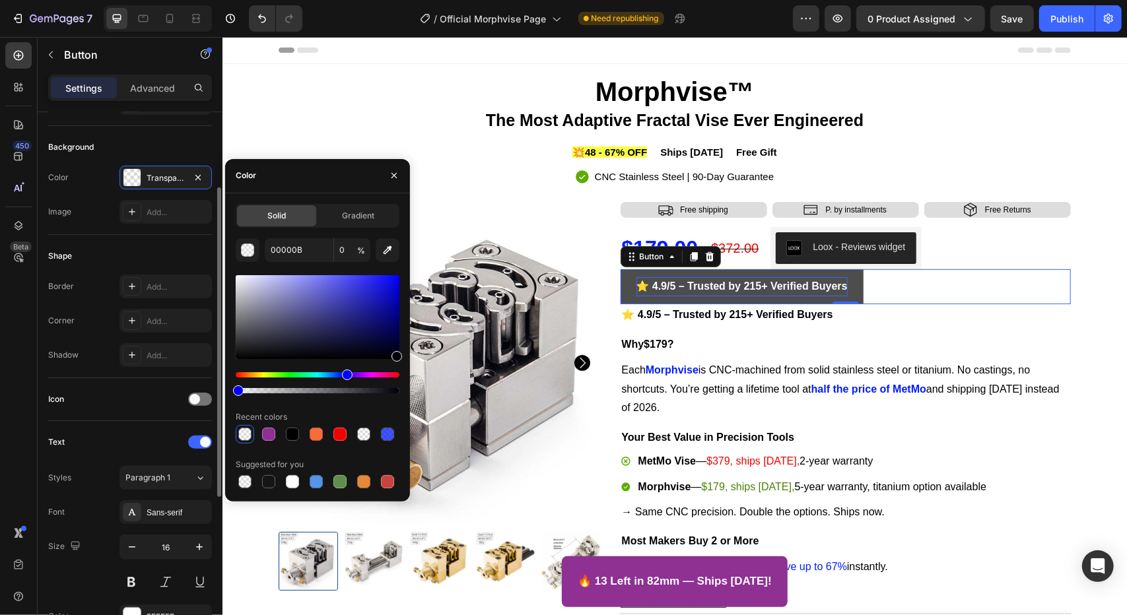
scroll to position [396, 0]
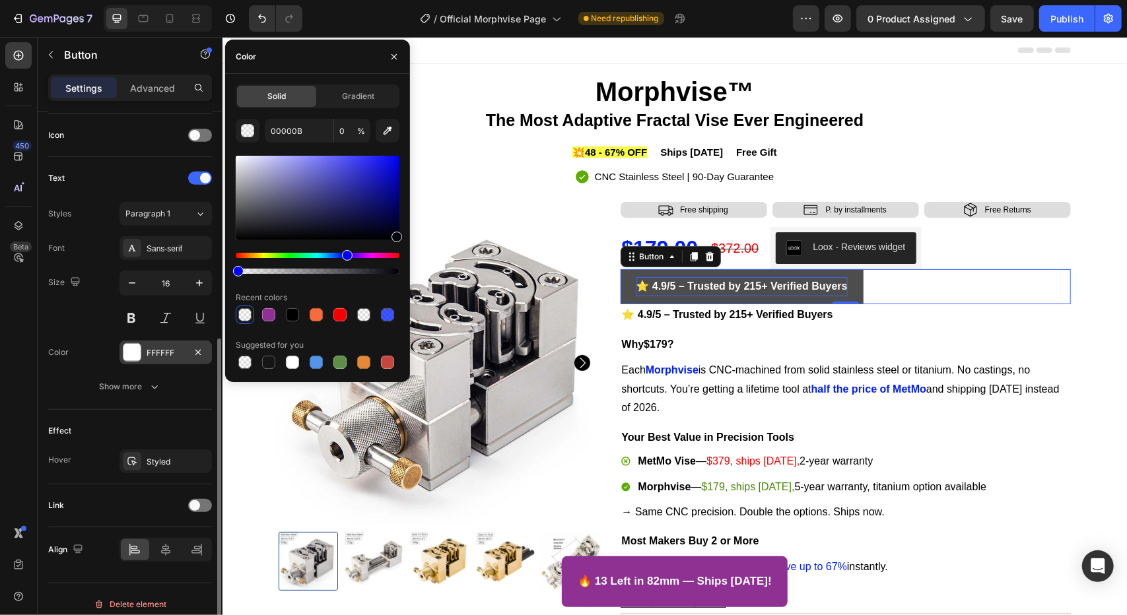
click at [147, 348] on div "FFFFFF" at bounding box center [166, 353] width 38 height 12
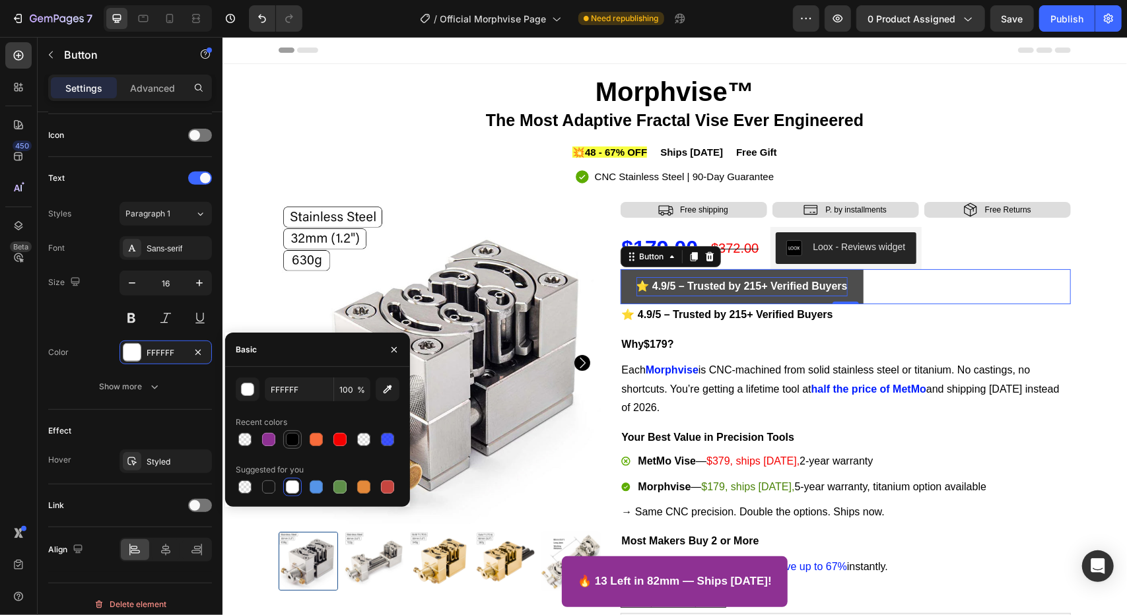
click at [294, 435] on div at bounding box center [292, 439] width 13 height 13
type input "000000"
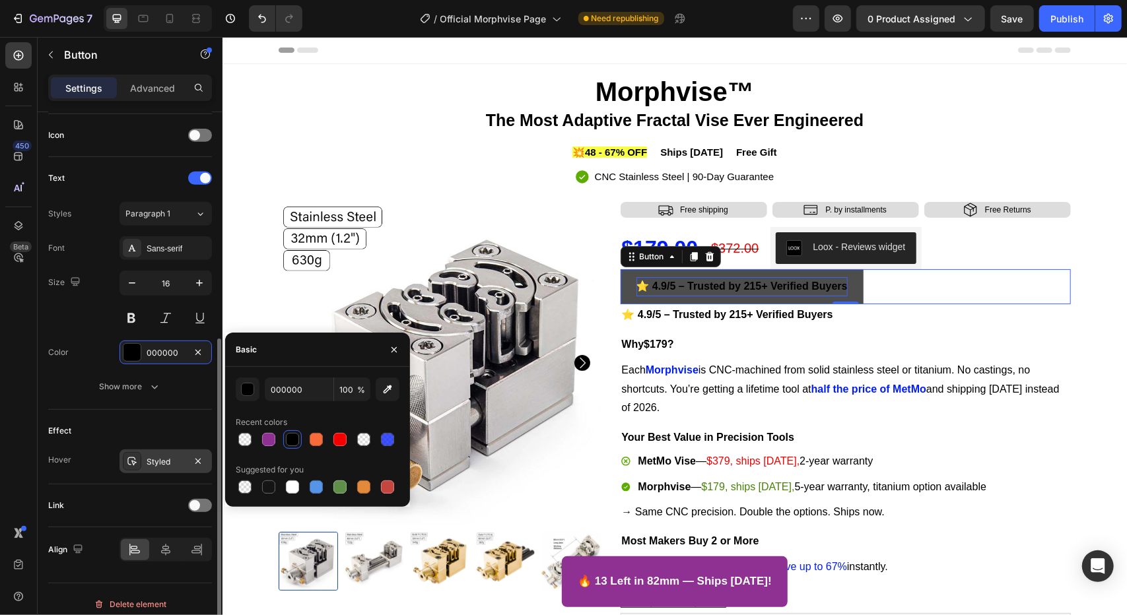
click at [165, 450] on div "Styled" at bounding box center [166, 462] width 92 height 24
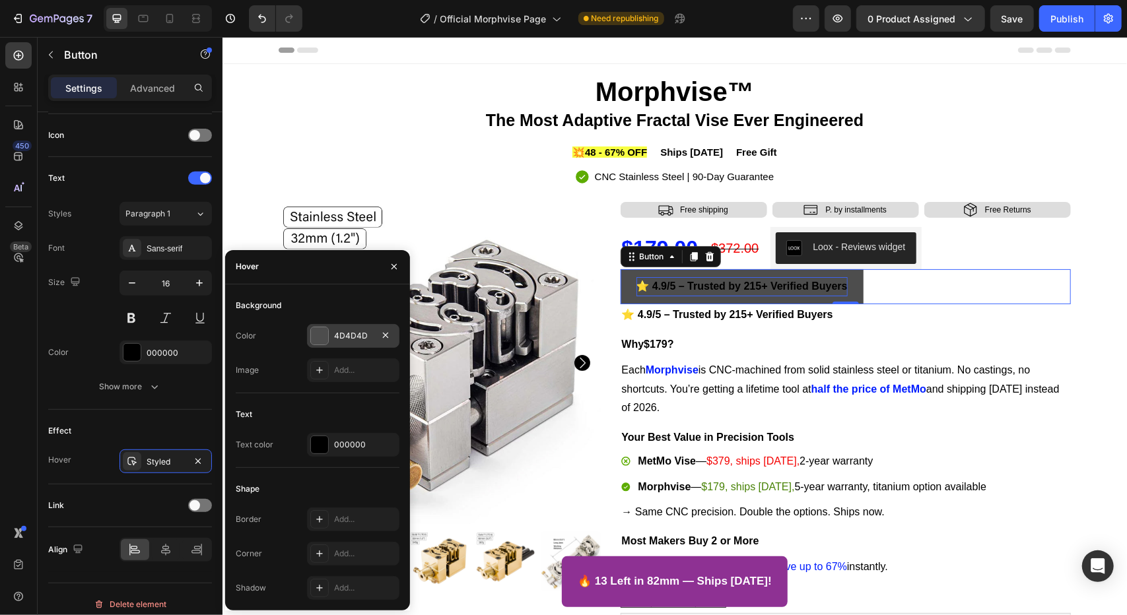
click at [339, 331] on div "4D4D4D" at bounding box center [353, 336] width 38 height 12
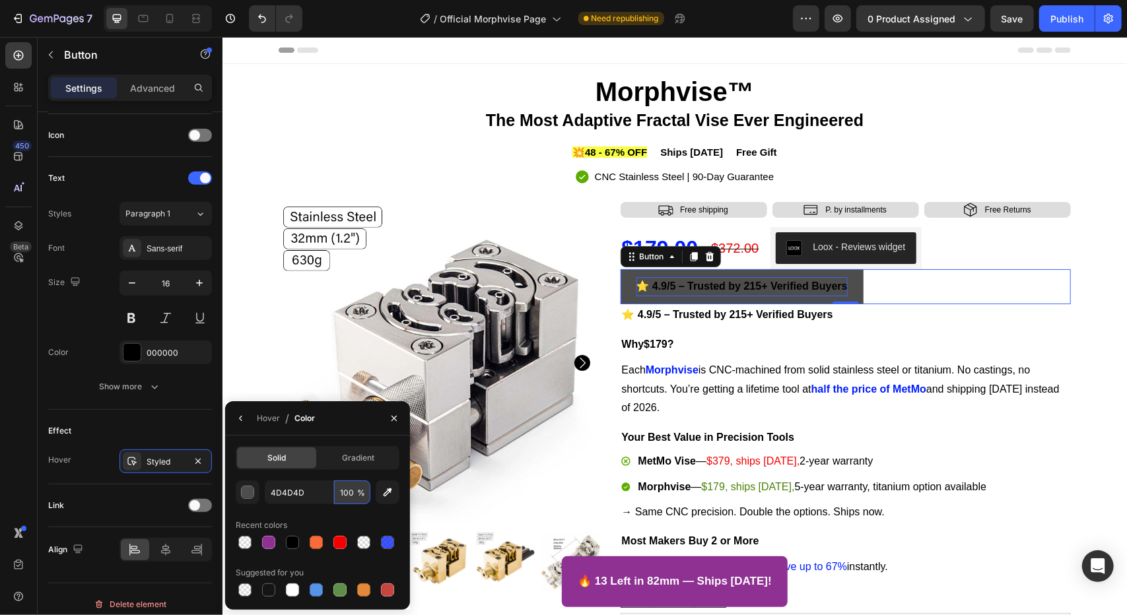
click at [0, 0] on input "100" at bounding box center [0, 0] width 0 height 0
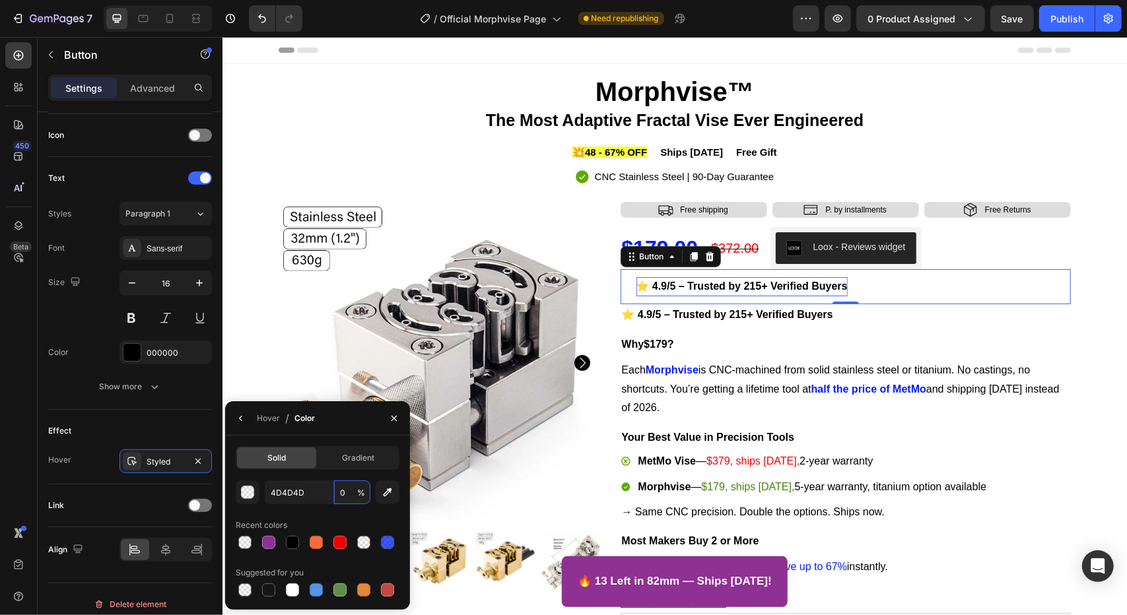
type input "0"
click at [334, 426] on div "Hover / Color" at bounding box center [317, 418] width 185 height 34
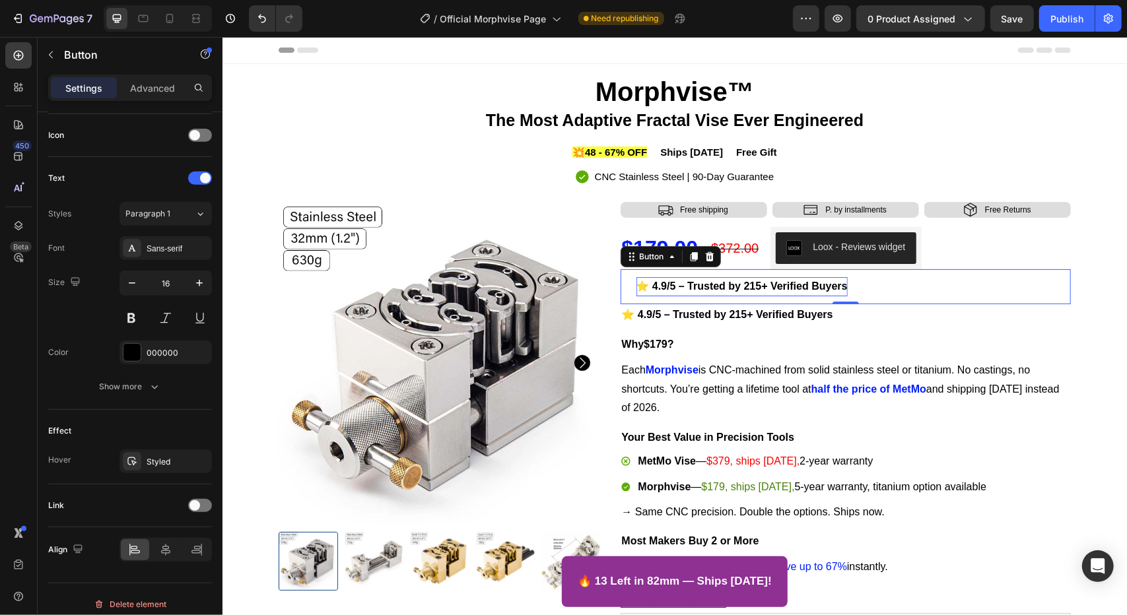
click at [894, 295] on div "⭐ 4.9/5 – Trusted by 215+ Verified Buyers Button 0" at bounding box center [845, 286] width 451 height 35
click at [147, 93] on p "Advanced" at bounding box center [152, 88] width 45 height 14
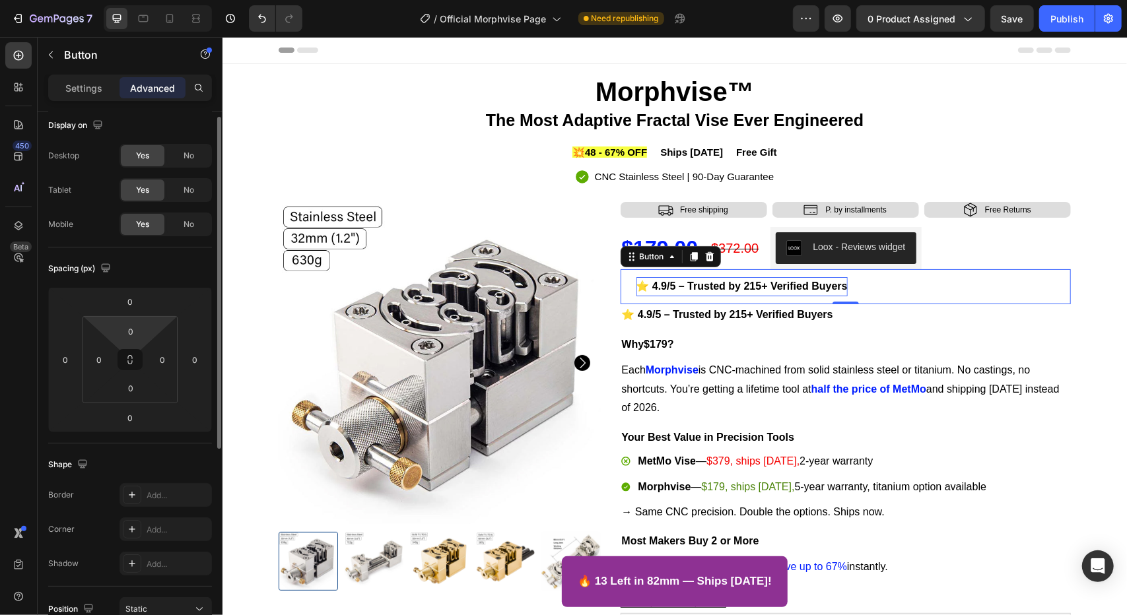
scroll to position [0, 0]
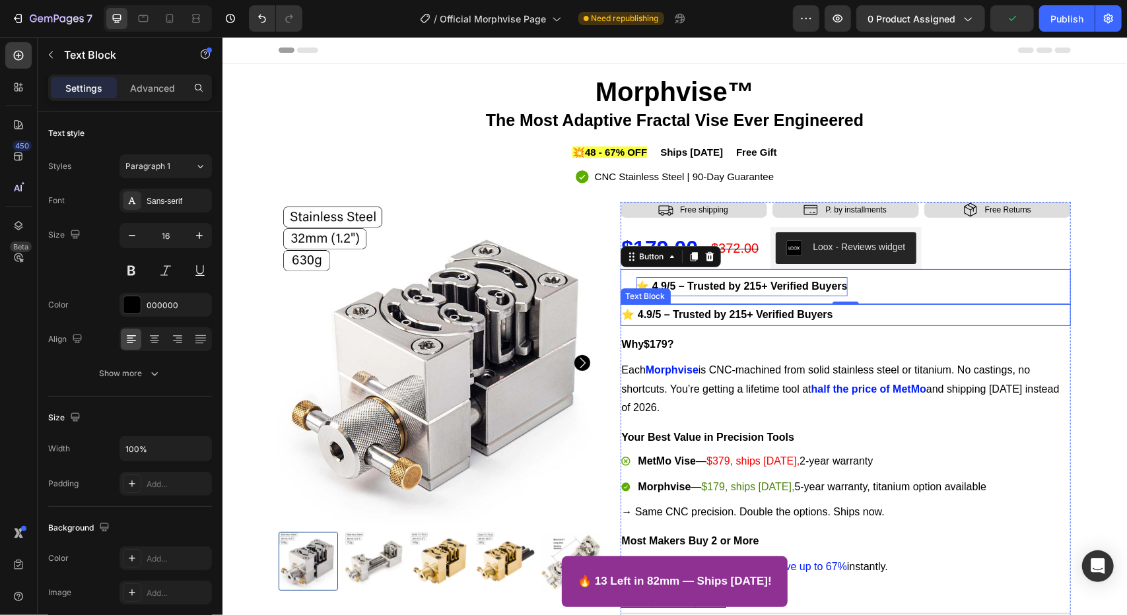
click at [779, 318] on strong "⭐ 4.9/5 – Trusted by 215+ Verified Buyers" at bounding box center [726, 313] width 211 height 11
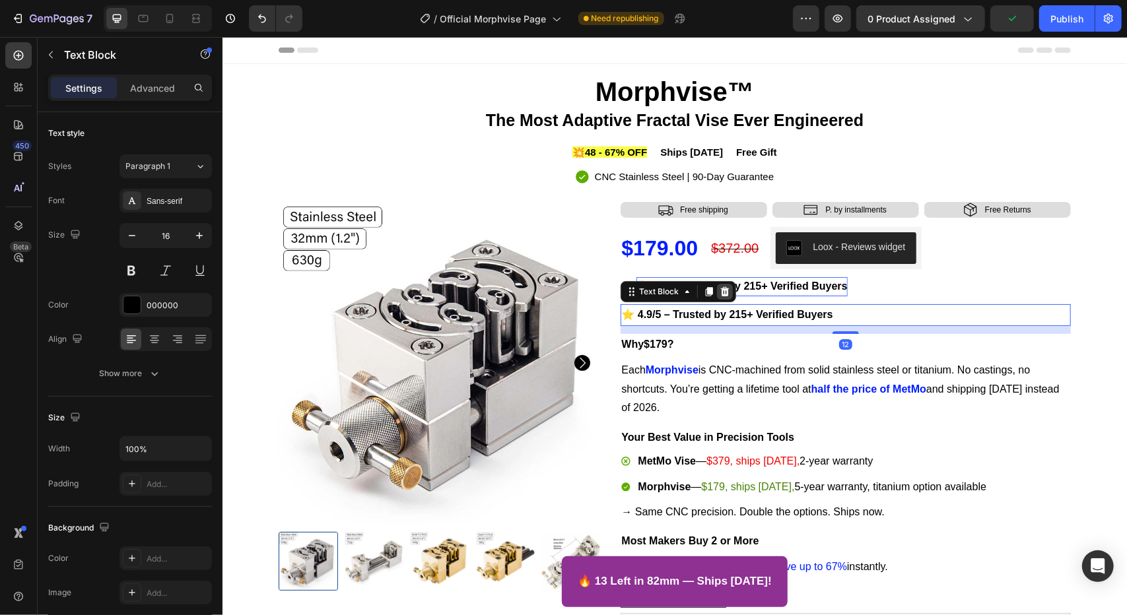
click at [718, 298] on div at bounding box center [724, 291] width 16 height 16
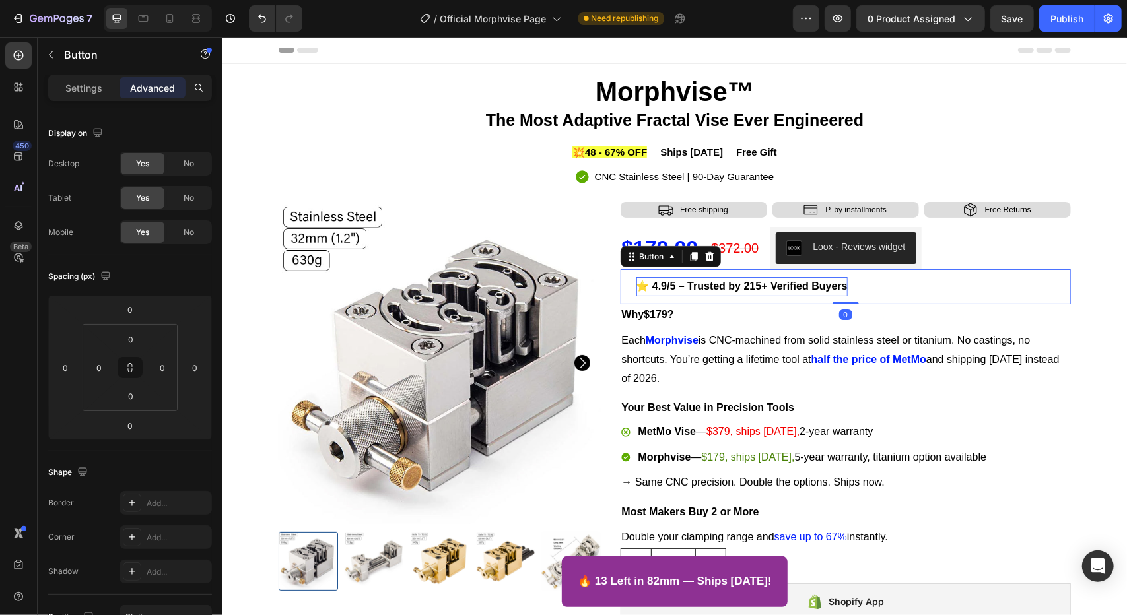
click at [712, 287] on strong "⭐ 4.9/5 – Trusted by 215+ Verified Buyers" at bounding box center [741, 285] width 211 height 11
click at [625, 275] on button "⭐ 4.9/5 – Trusted by 215+ Verified Buyers" at bounding box center [741, 286] width 243 height 35
click at [889, 293] on div "⭐ 4.9/5 – Trusted by 215+ Verified Buyers Button 0" at bounding box center [845, 286] width 451 height 35
click at [880, 273] on div "⭐ 4.9/5 – Trusted by 215+ Verified Buyers Button 0" at bounding box center [845, 286] width 451 height 35
click at [91, 85] on p "Settings" at bounding box center [83, 88] width 37 height 14
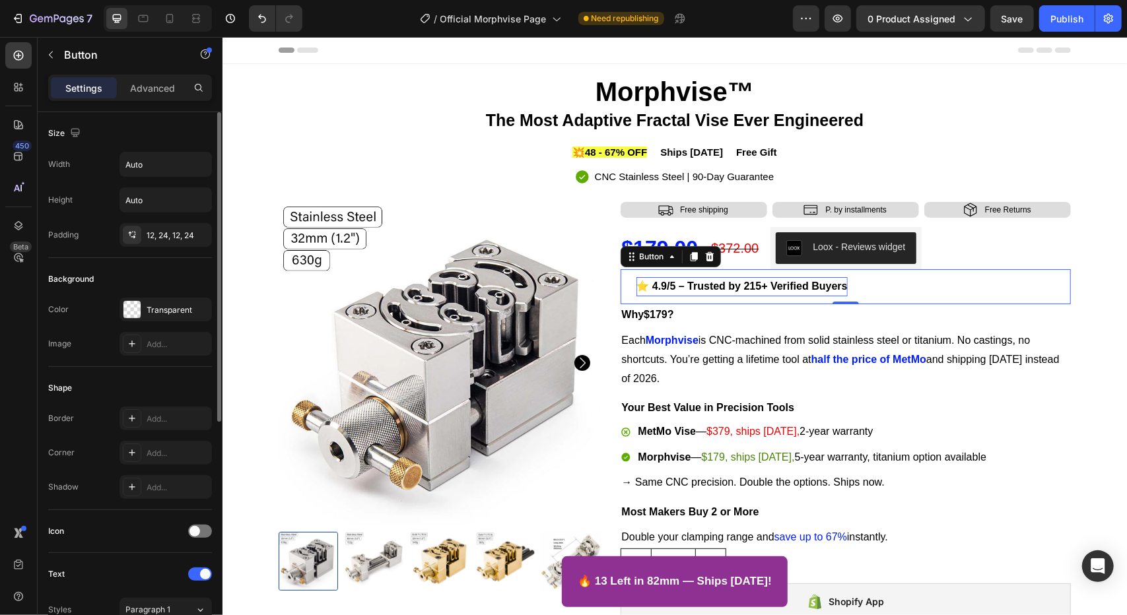
scroll to position [403, 0]
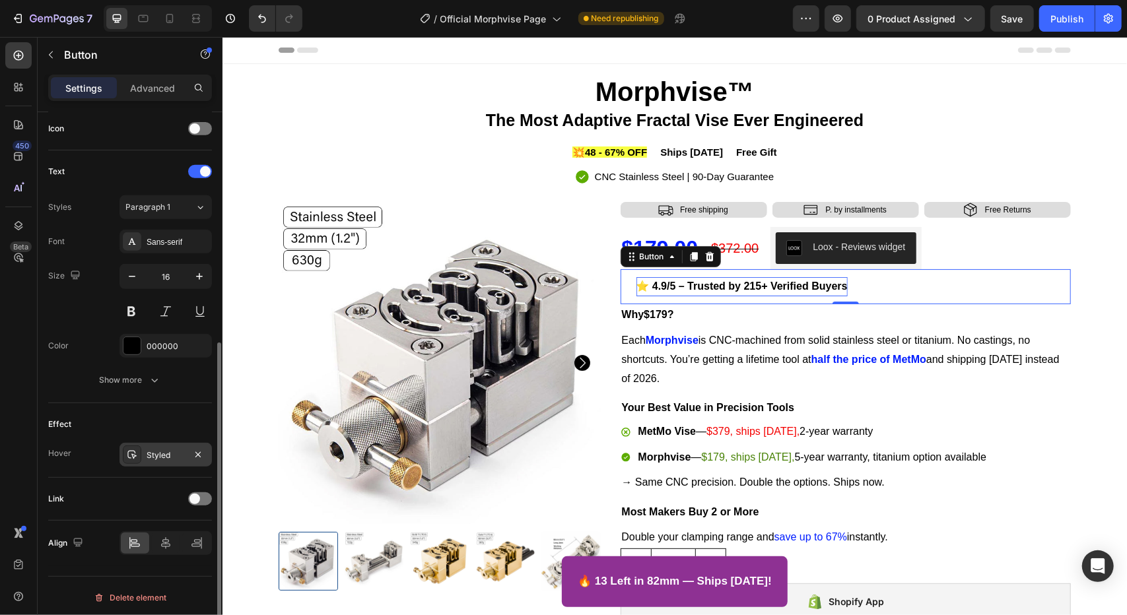
click at [173, 455] on div "Styled" at bounding box center [166, 456] width 38 height 12
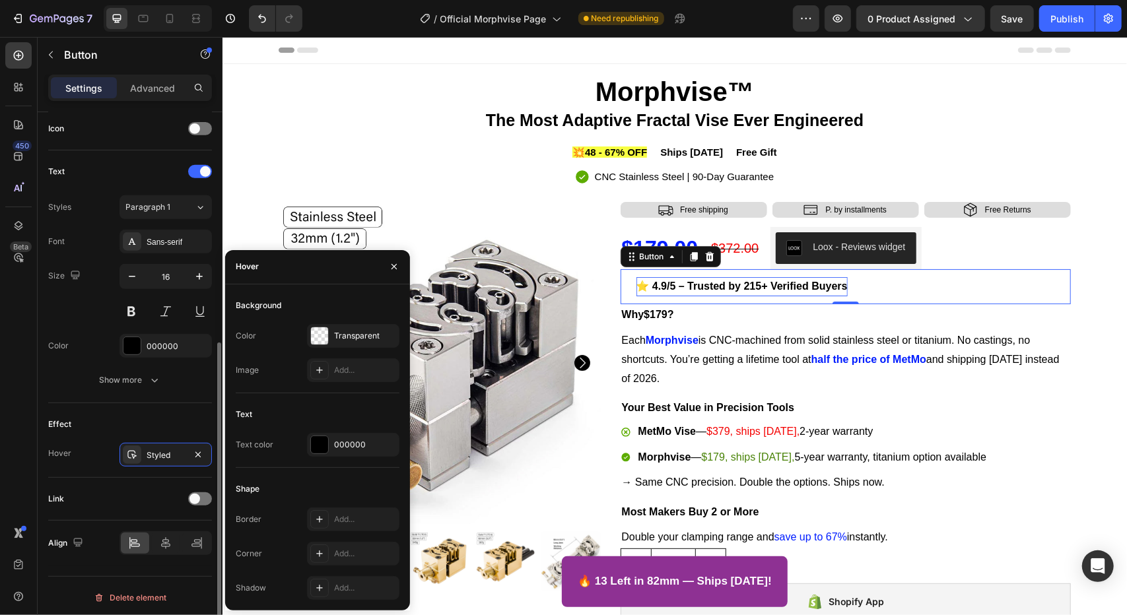
click at [176, 406] on div "Effect Hover Styled" at bounding box center [130, 440] width 164 height 75
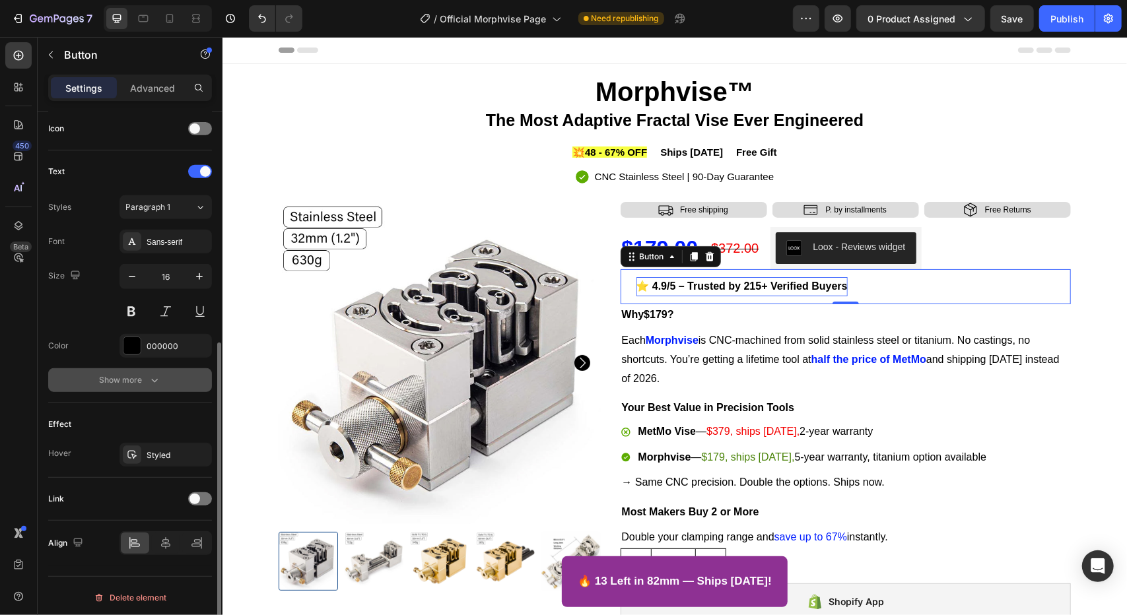
click at [153, 381] on icon "button" at bounding box center [154, 380] width 13 height 13
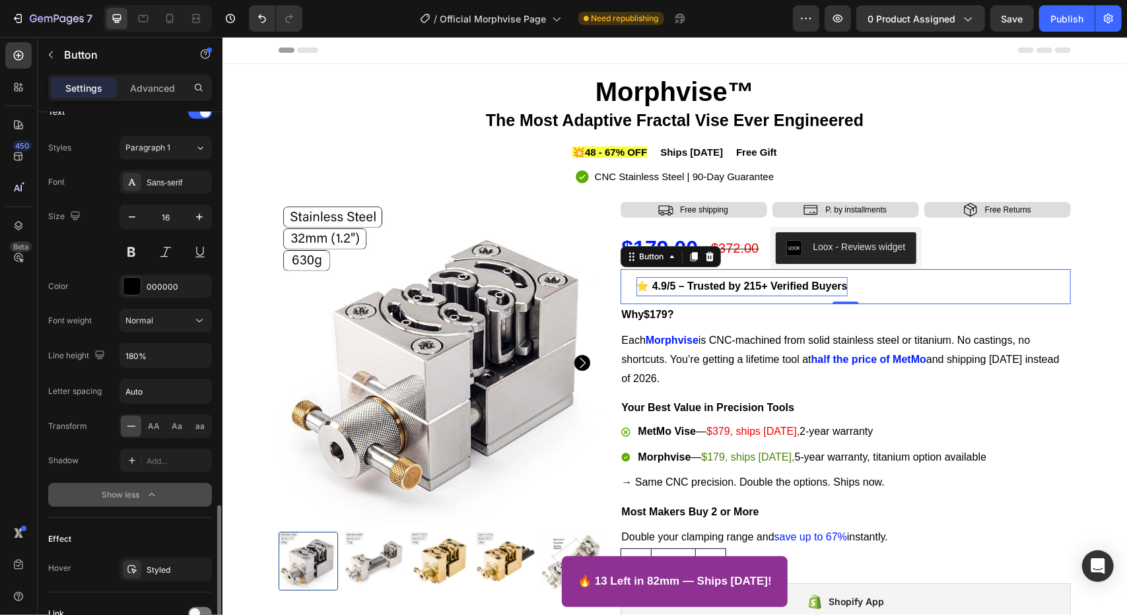
scroll to position [576, 0]
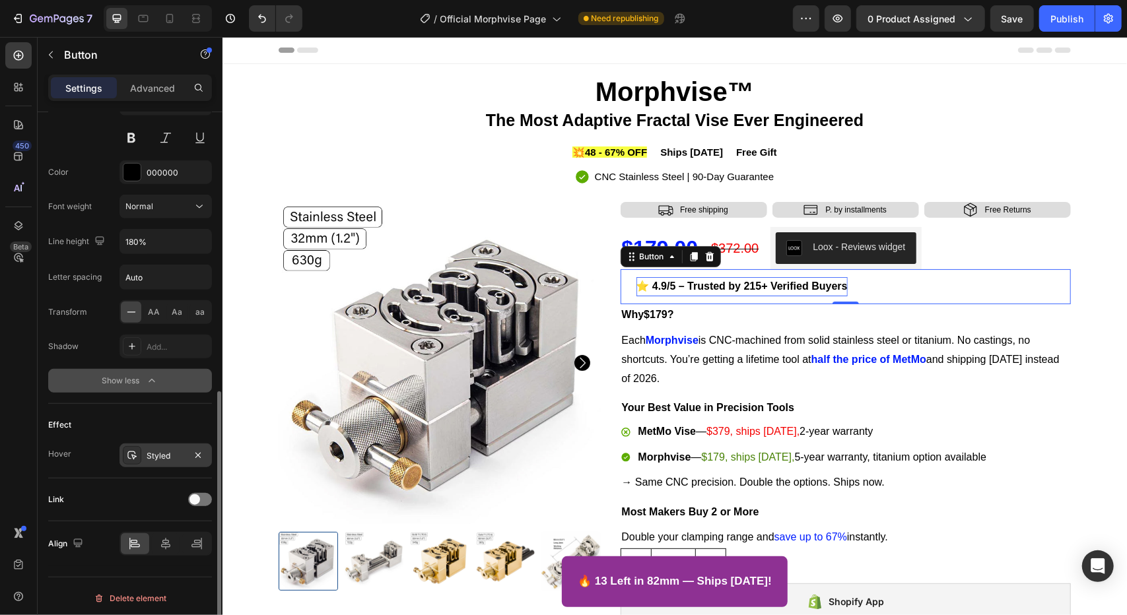
click at [157, 463] on div "Styled" at bounding box center [166, 456] width 92 height 24
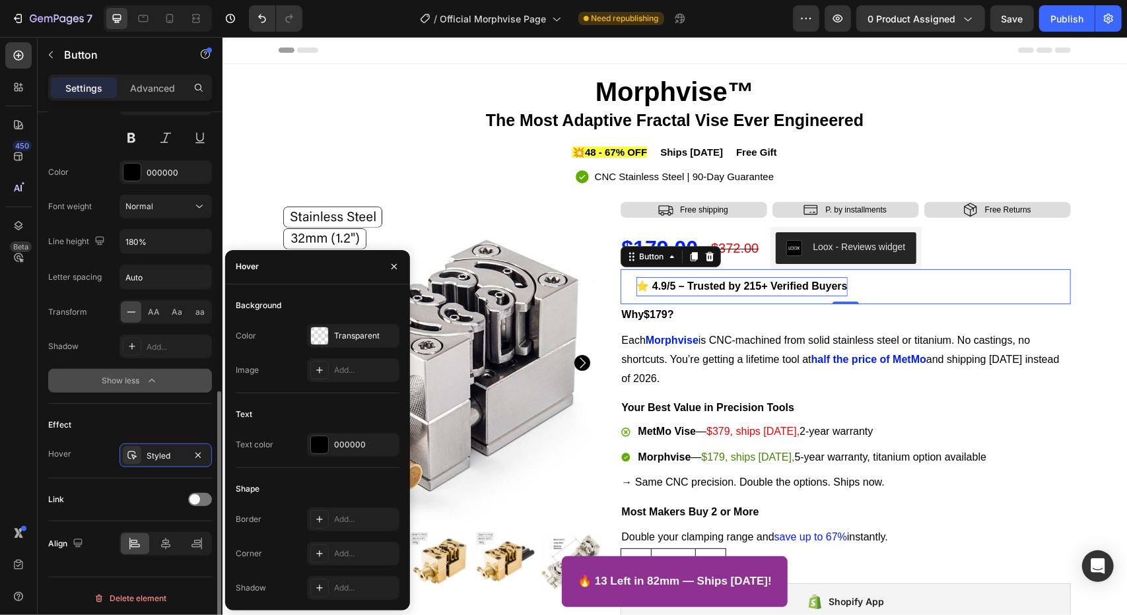
click at [83, 390] on div "Text Styles Paragraph 1 Font Sans-serif Size 16 Color 000000 Font weight Normal…" at bounding box center [130, 190] width 164 height 427
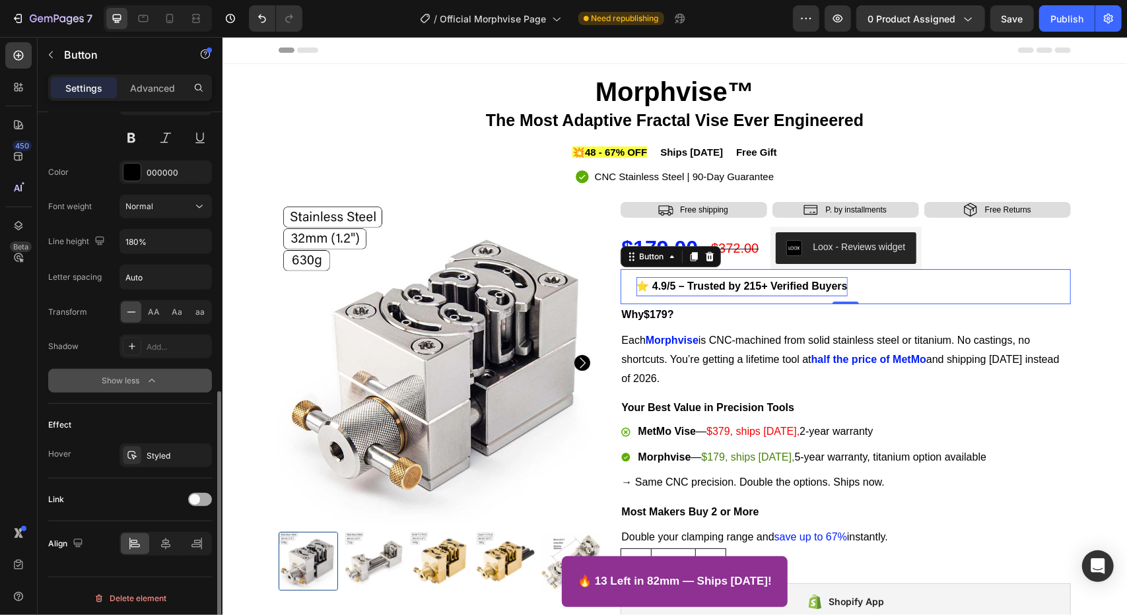
click at [203, 496] on div at bounding box center [200, 499] width 24 height 13
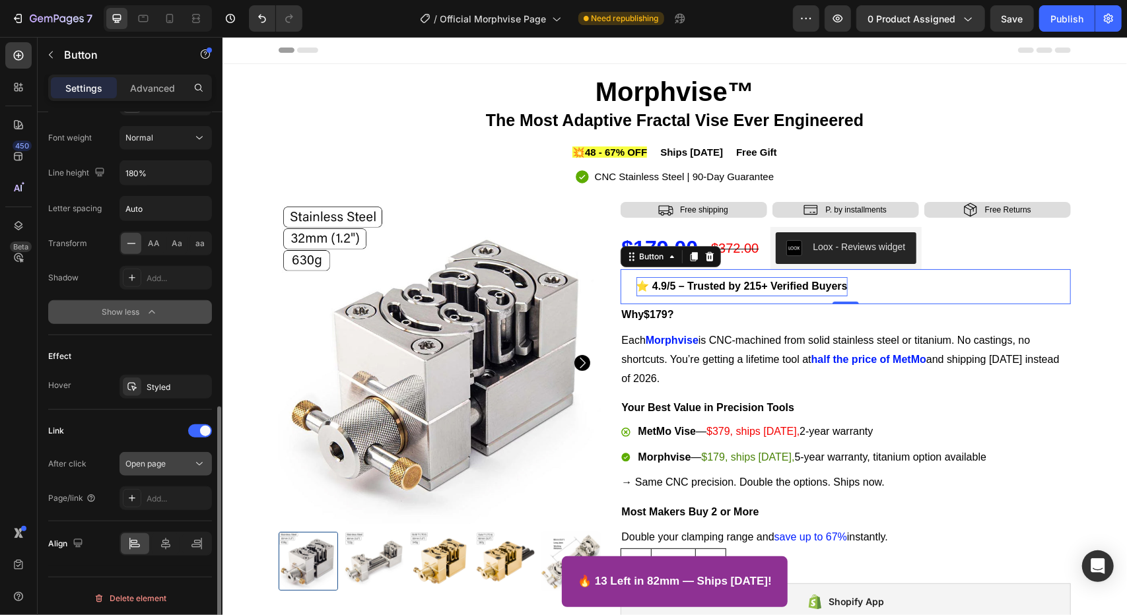
click at [172, 470] on button "Open page" at bounding box center [166, 464] width 92 height 24
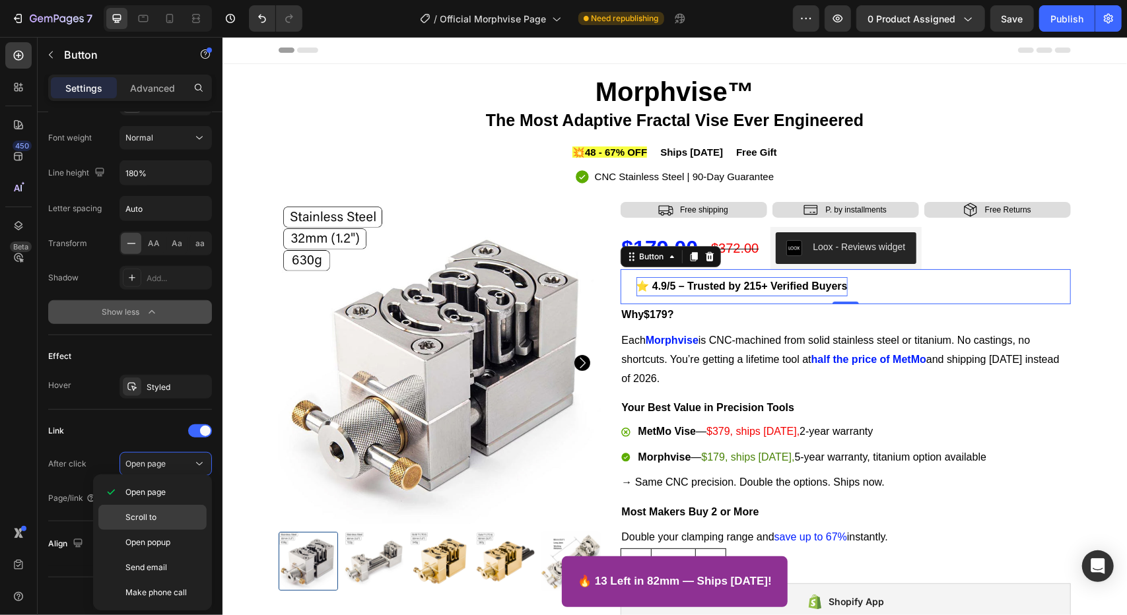
click at [157, 522] on p "Scroll to" at bounding box center [162, 518] width 75 height 12
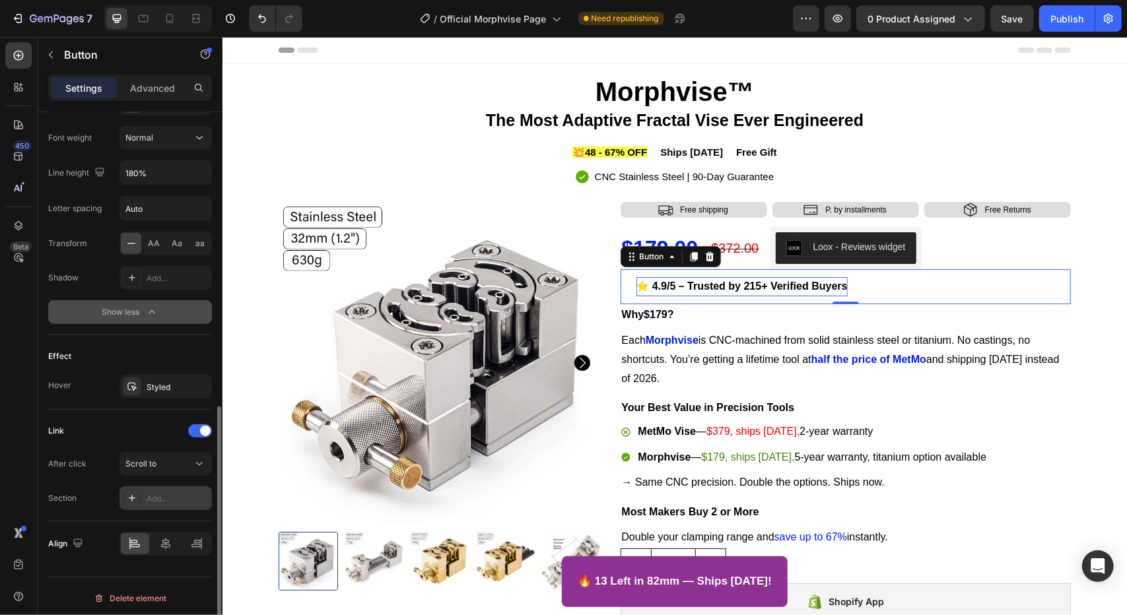
click at [154, 503] on div "Add..." at bounding box center [166, 499] width 92 height 24
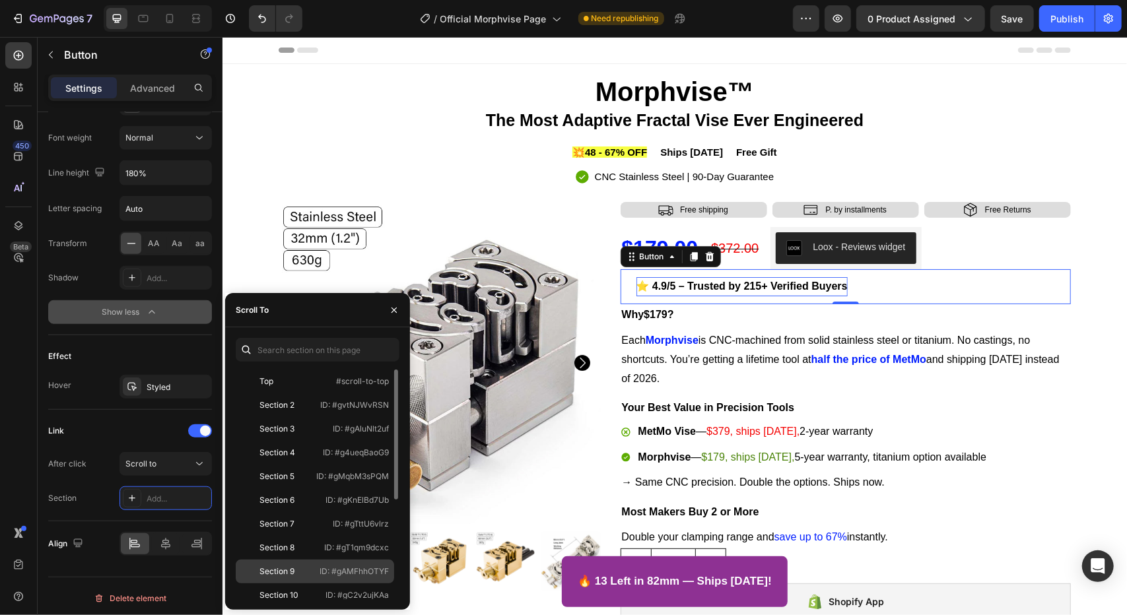
scroll to position [174, 0]
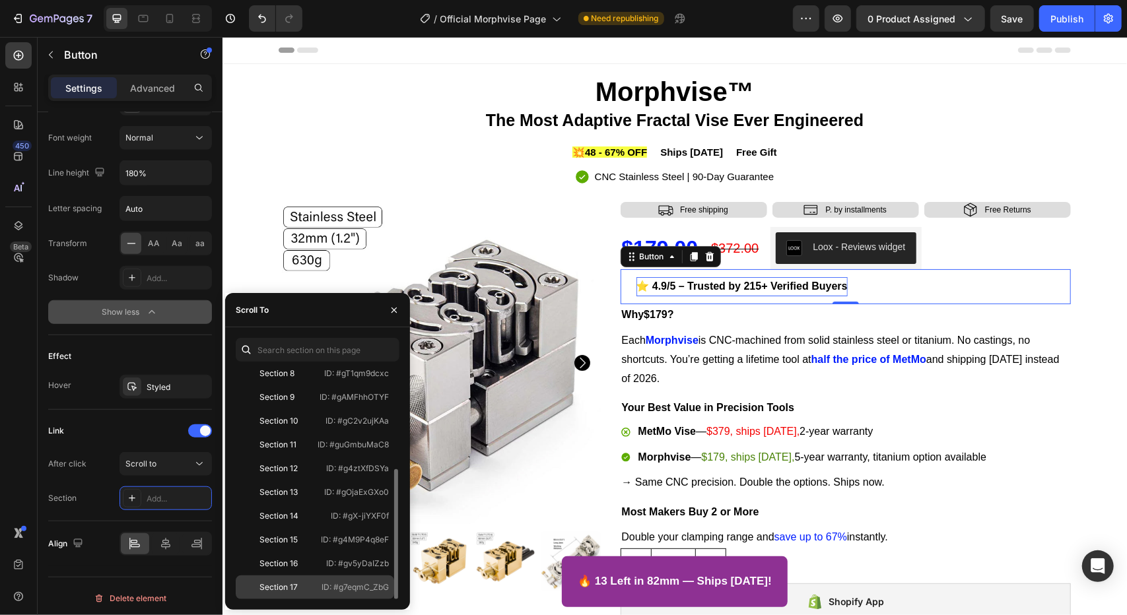
click at [285, 588] on div "Section 17" at bounding box center [279, 588] width 38 height 12
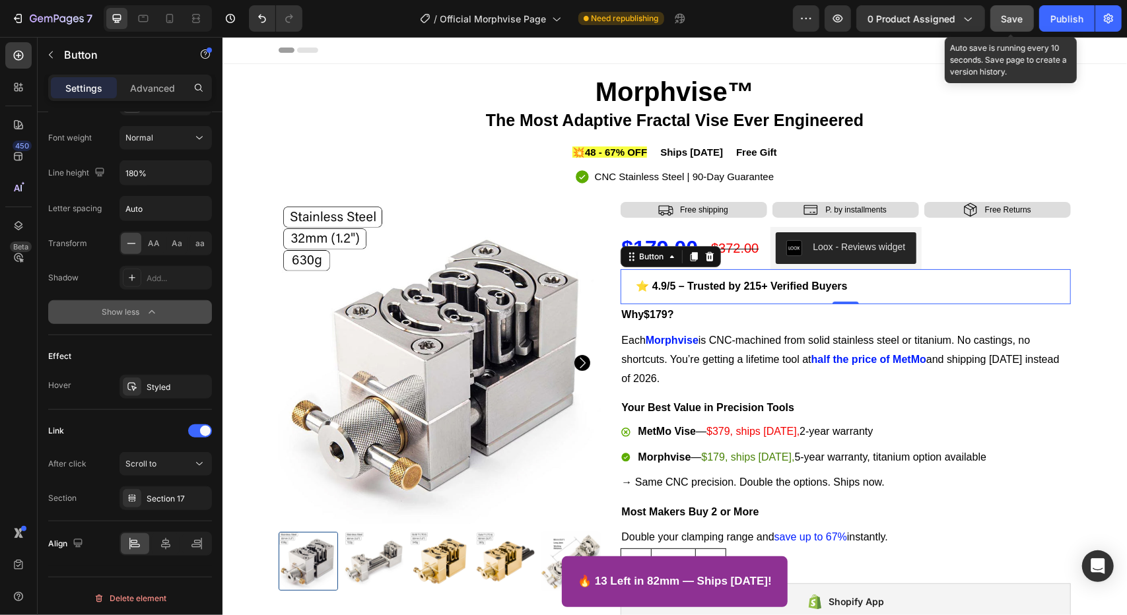
click at [1013, 11] on button "Save" at bounding box center [1013, 18] width 44 height 26
click at [880, 277] on div "⭐ 4.9/5 – Trusted by 215+ Verified Buyers Button 0" at bounding box center [845, 286] width 451 height 35
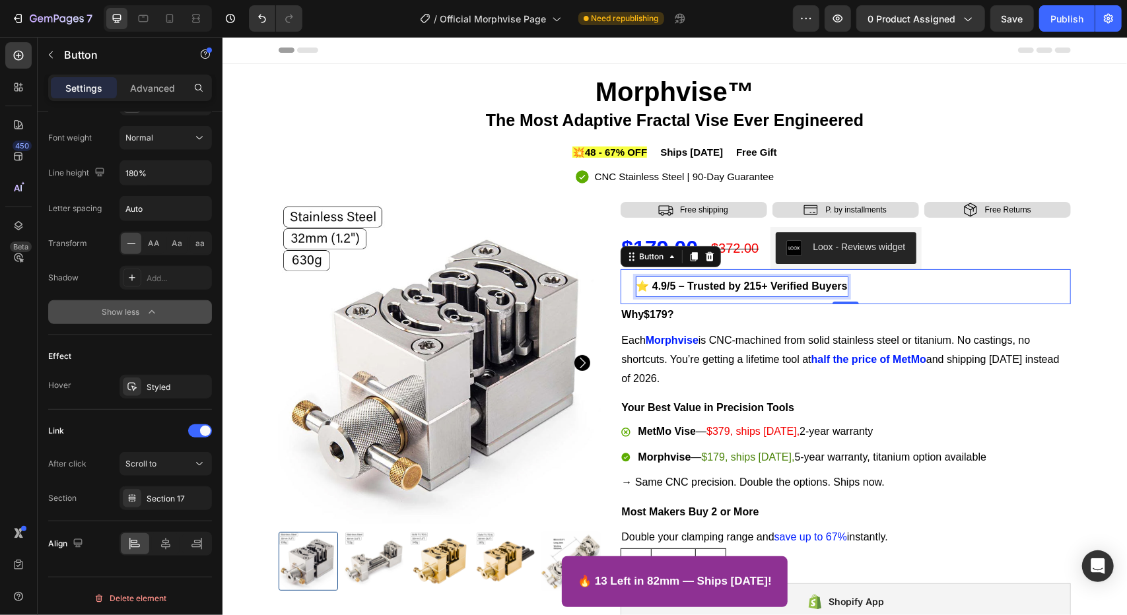
click at [734, 285] on strong "⭐ 4.9/5 – Trusted by 215+ Verified Buyers" at bounding box center [741, 285] width 211 height 11
click at [636, 285] on strong "⭐ 4.9/5 – Trusted by 215+ Verified Buyers" at bounding box center [741, 285] width 211 height 11
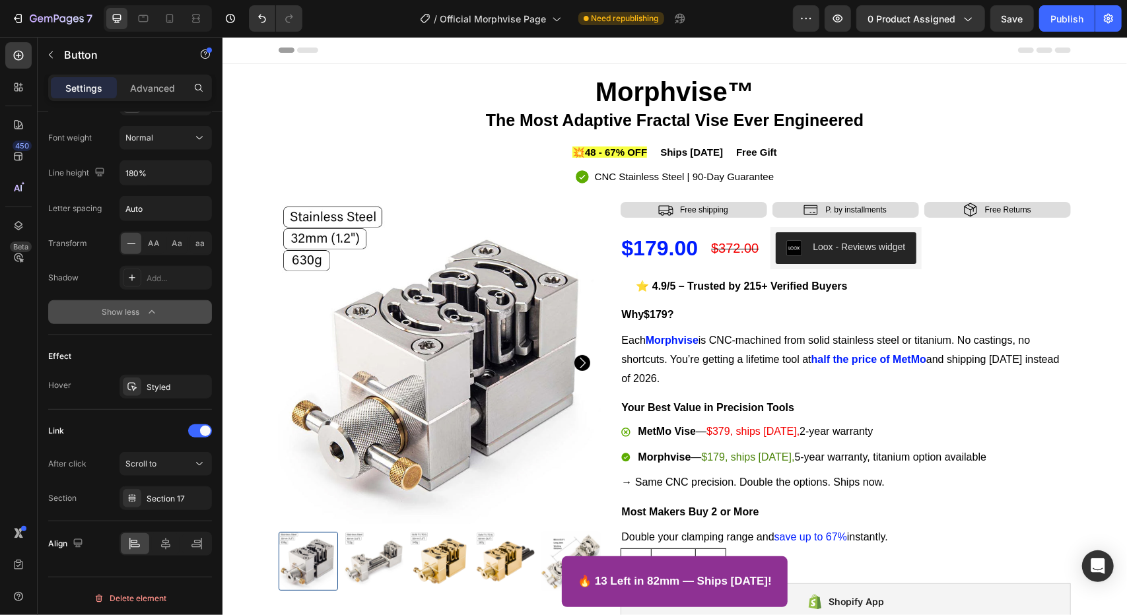
click at [621, 285] on link "⭐ 4.9/5 – Trusted by 215+ Verified Buyers" at bounding box center [741, 286] width 243 height 35
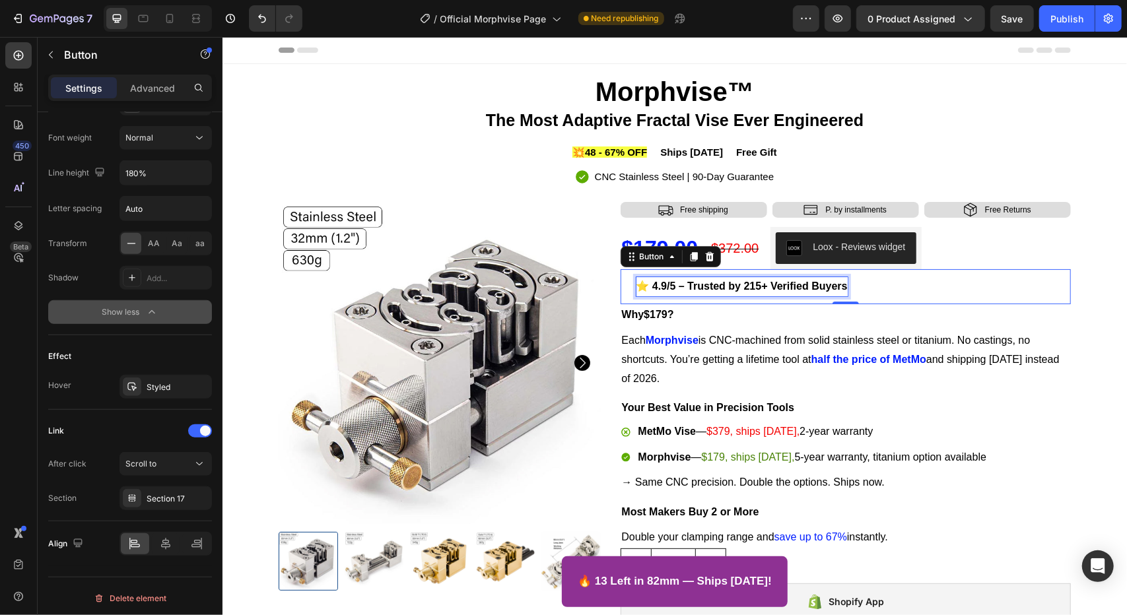
click at [644, 284] on strong "⭐ 4.9/5 – Trusted by 215+ Verified Buyers" at bounding box center [741, 285] width 211 height 11
click at [636, 284] on strong "⭐ 4.9/5 – Trusted by 215+ Verified Buyers" at bounding box center [741, 285] width 211 height 11
click at [625, 287] on link "⭐ 4.9/5 – Trusted by 215+ Verified Buyers" at bounding box center [741, 286] width 243 height 35
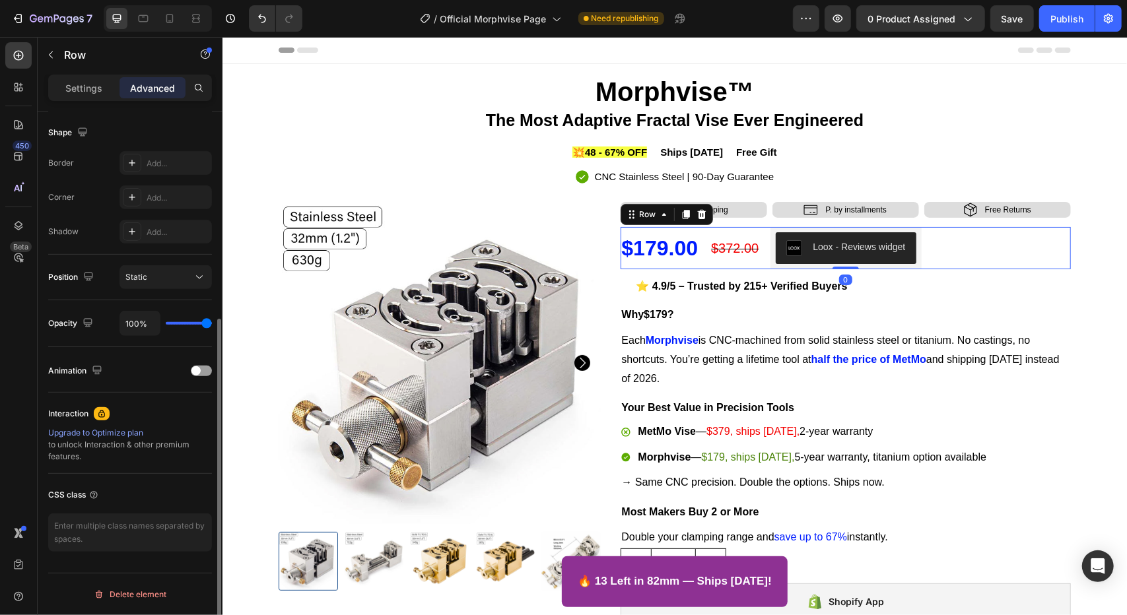
scroll to position [0, 0]
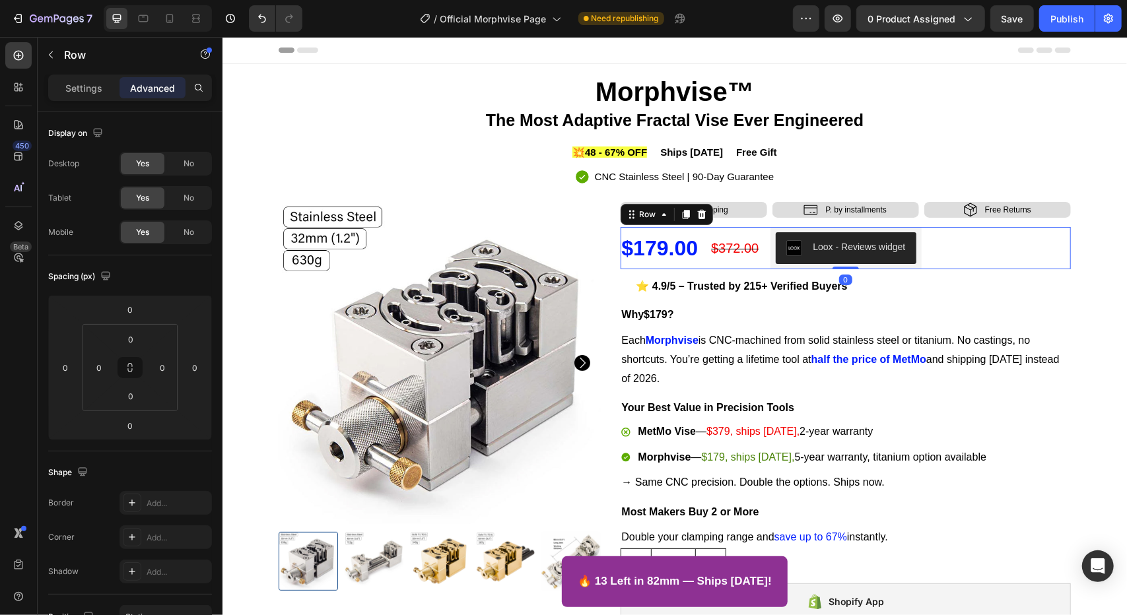
click at [732, 264] on div "$372.00 Compare Price Compare Price" at bounding box center [734, 248] width 50 height 42
click at [79, 87] on p "Settings" at bounding box center [83, 88] width 37 height 14
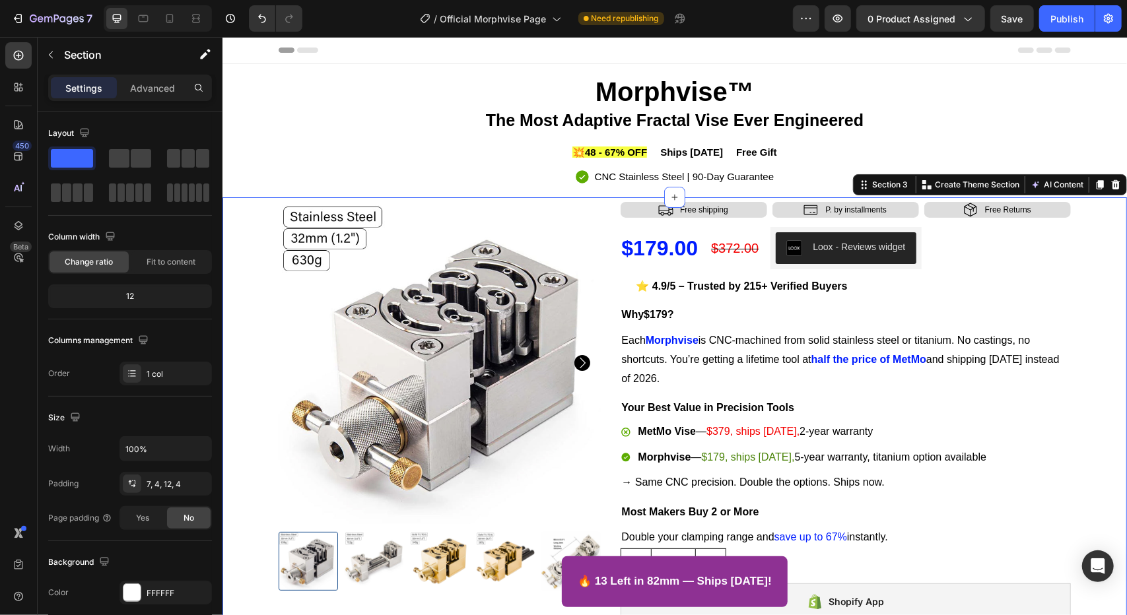
click at [1095, 263] on div "Product Images Icon Free shipping Text Block Row Icon P. by installments Text B…" at bounding box center [674, 531] width 899 height 660
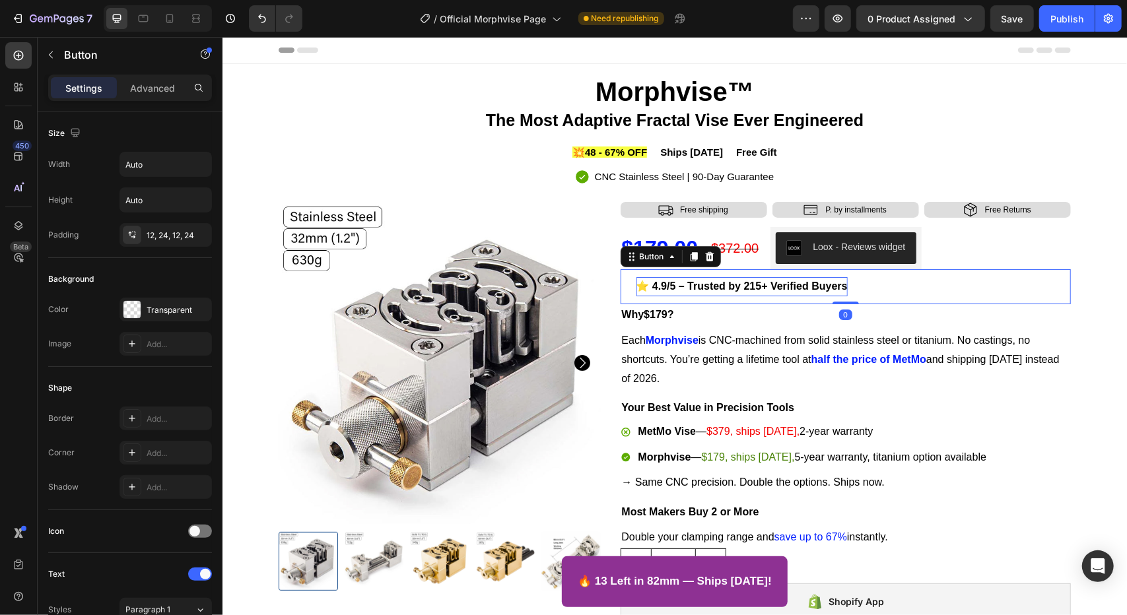
click at [680, 289] on strong "⭐ 4.9/5 – Trusted by 215+ Verified Buyers" at bounding box center [741, 285] width 211 height 11
click at [143, 96] on div "Advanced" at bounding box center [153, 87] width 66 height 21
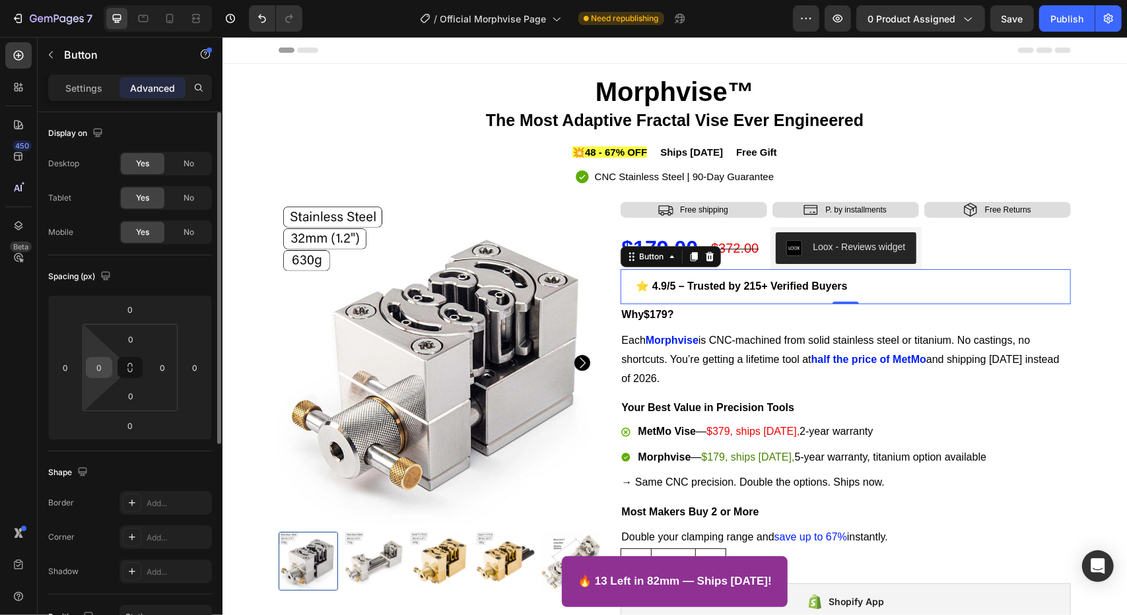
click at [92, 366] on input "0" at bounding box center [99, 368] width 20 height 20
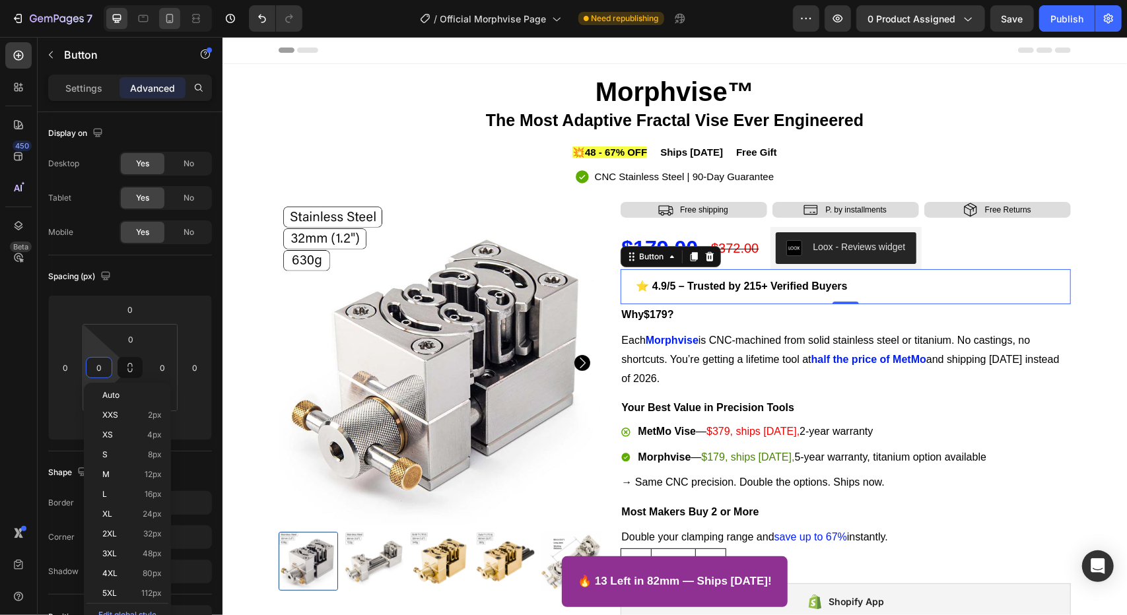
click at [174, 22] on icon at bounding box center [169, 18] width 13 height 13
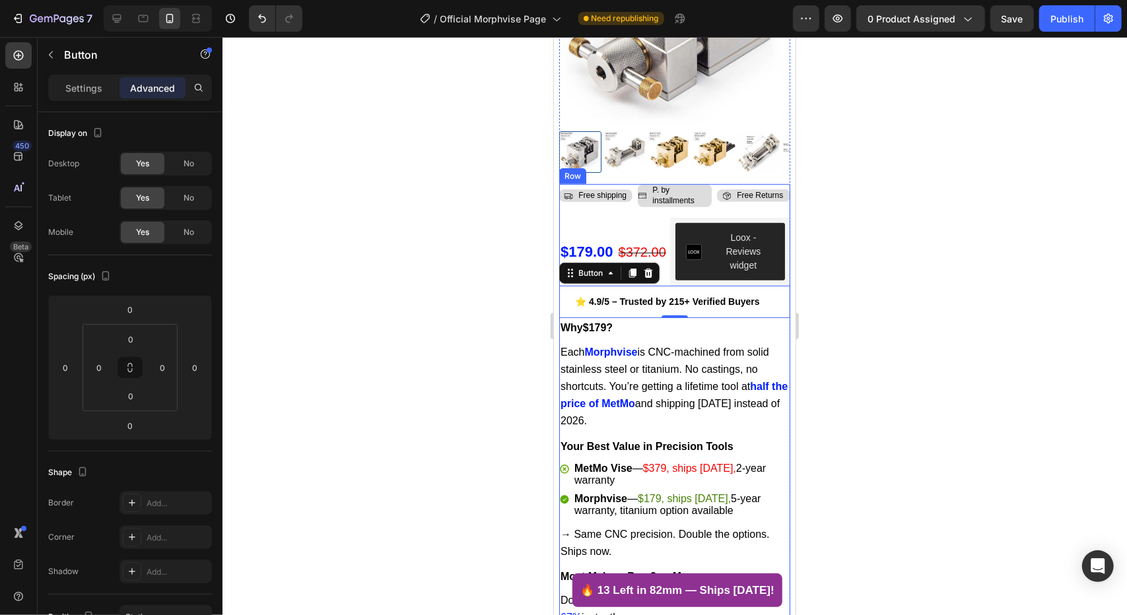
scroll to position [310, 0]
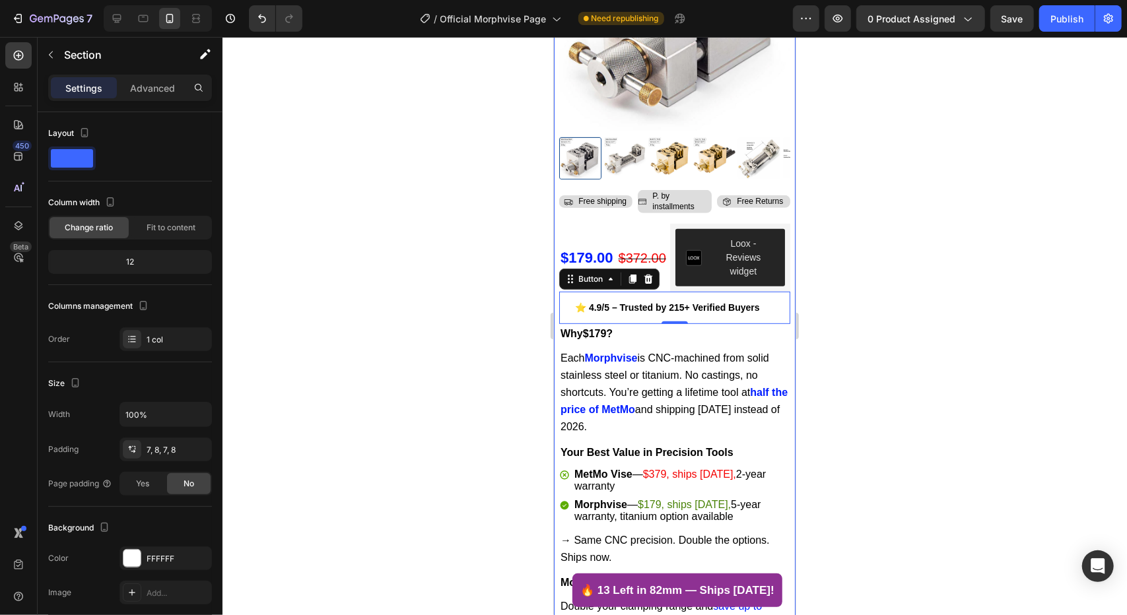
click at [782, 254] on div "Product Images Icon Free shipping Text Block Row Icon P. by installments Text B…" at bounding box center [674, 420] width 242 height 1052
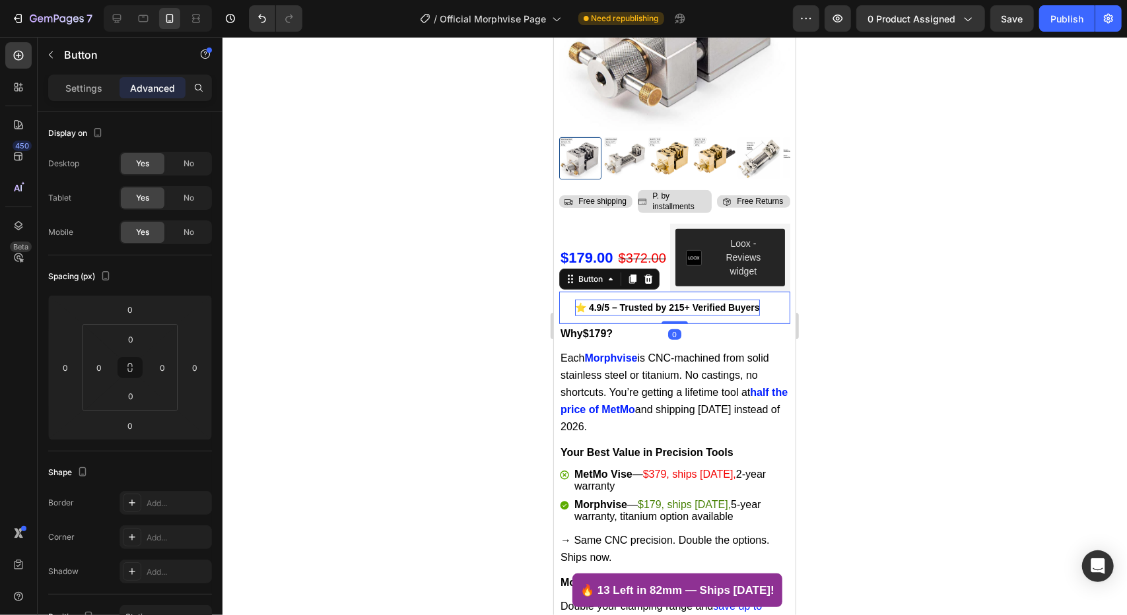
click at [637, 302] on strong "⭐ 4.9/5 – Trusted by 215+ Verified Buyers" at bounding box center [667, 307] width 185 height 11
drag, startPoint x: 637, startPoint y: 295, endPoint x: 625, endPoint y: 273, distance: 24.5
click at [581, 302] on strong "⭐ 4.9/5 – Trusted by 215+ Verified Buyers" at bounding box center [667, 307] width 185 height 11
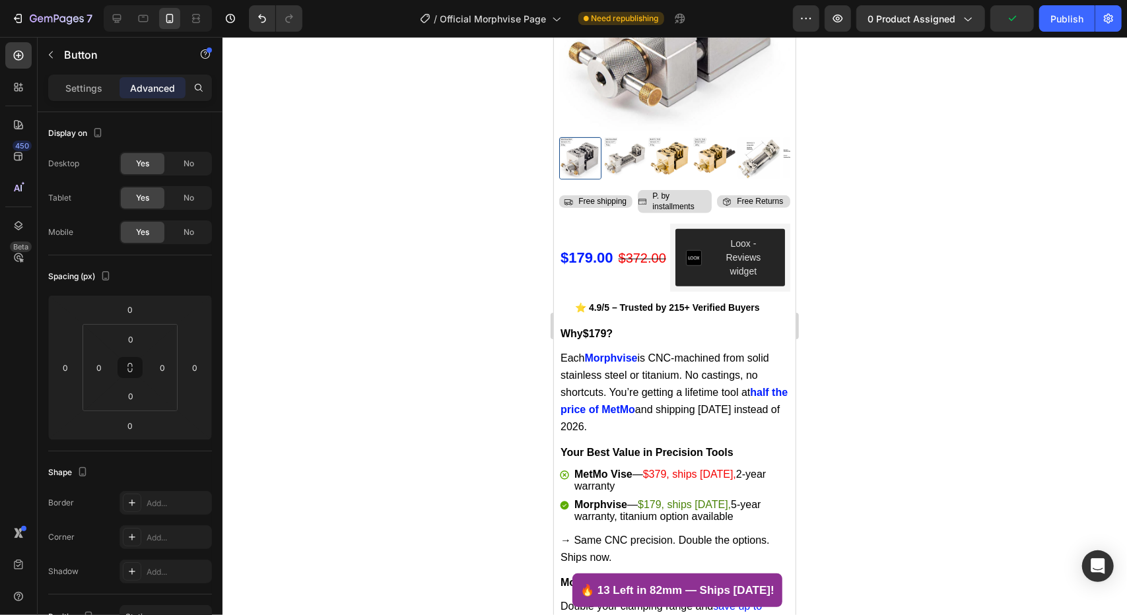
click at [571, 304] on link "⭐ 4.9/5 – Trusted by 215+ Verified Buyers" at bounding box center [667, 307] width 217 height 32
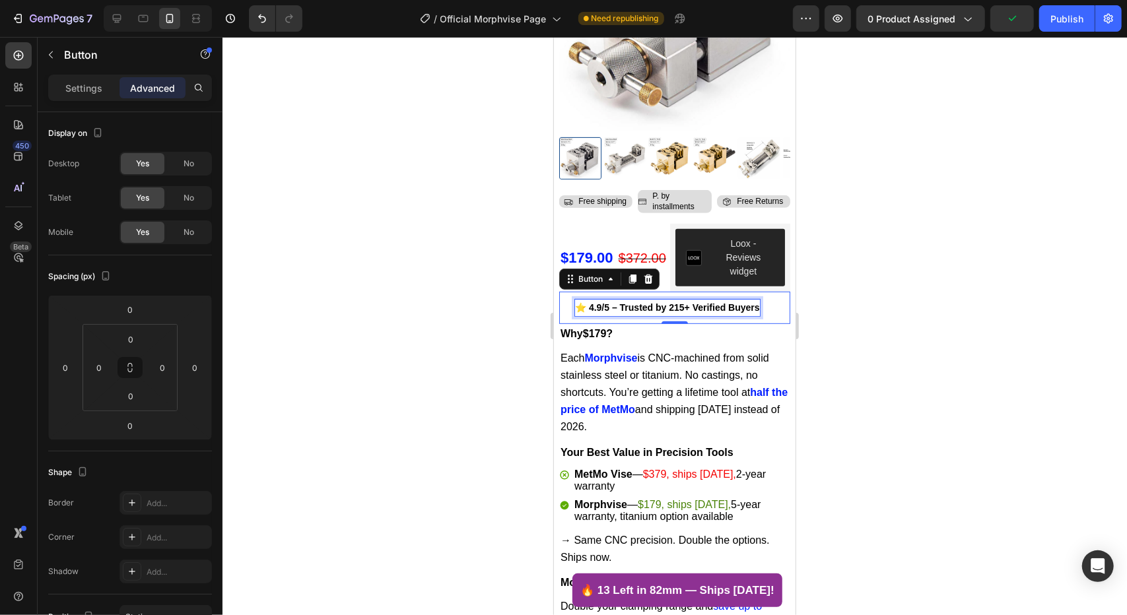
click at [594, 302] on strong "⭐ 4.9/5 – Trusted by 215+ Verified Buyers" at bounding box center [667, 307] width 185 height 11
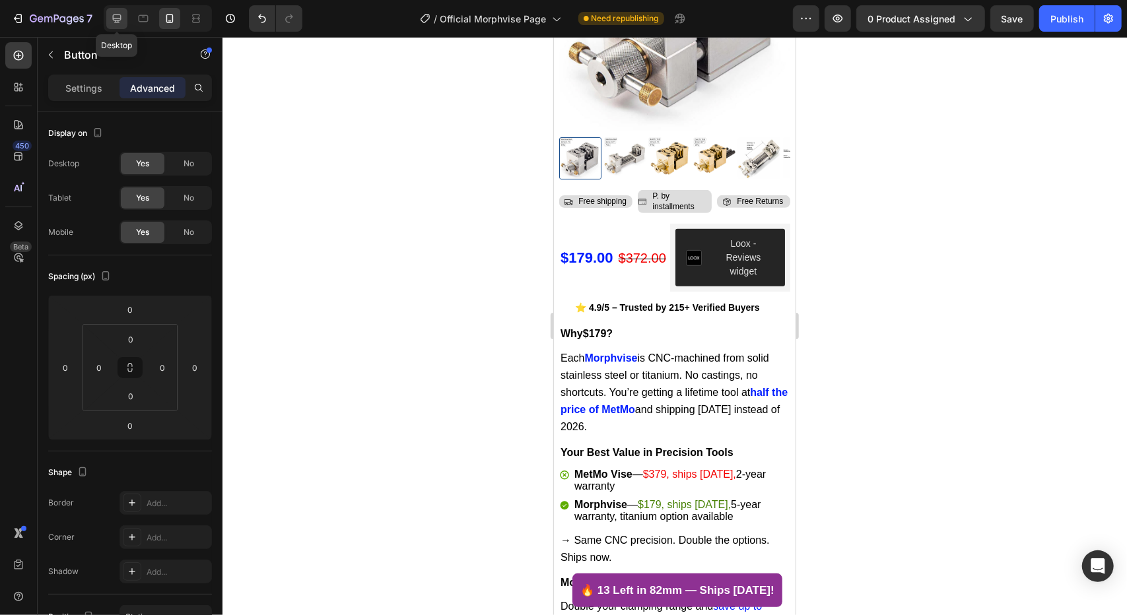
click at [120, 14] on icon at bounding box center [116, 18] width 13 height 13
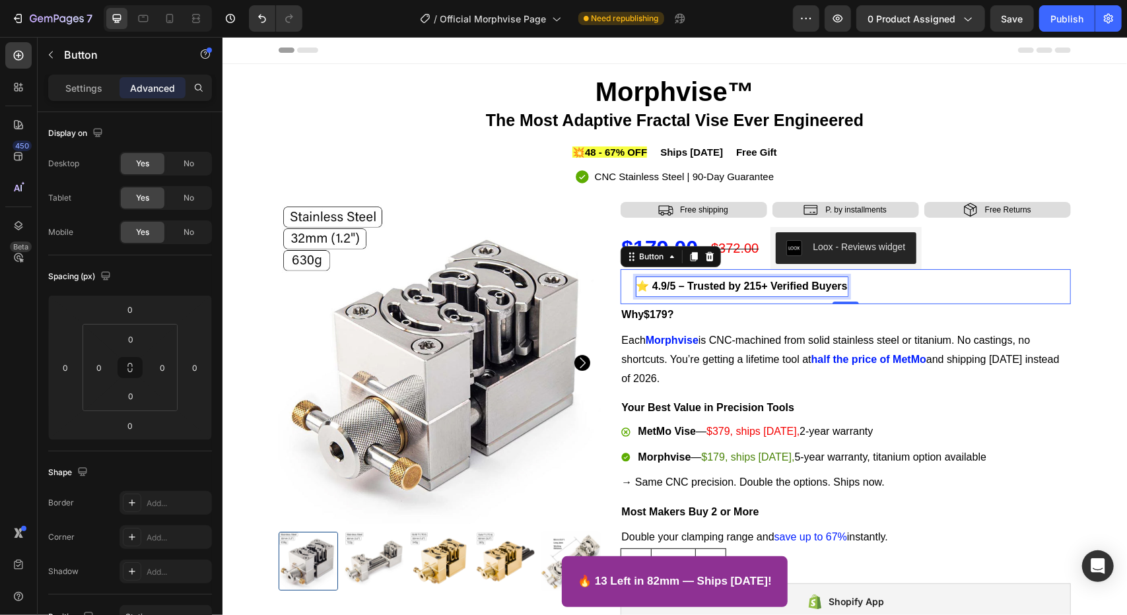
click at [708, 293] on p "⭐ 4.9/5 – Trusted by 215+ Verified Buyers" at bounding box center [741, 286] width 211 height 19
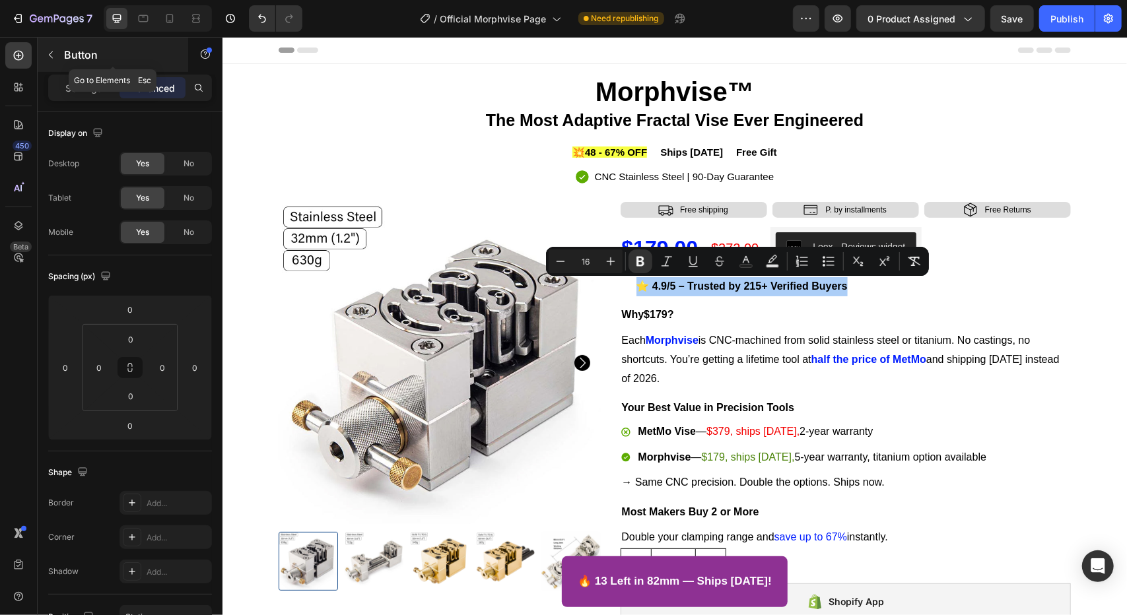
click at [46, 48] on button "button" at bounding box center [50, 54] width 21 height 21
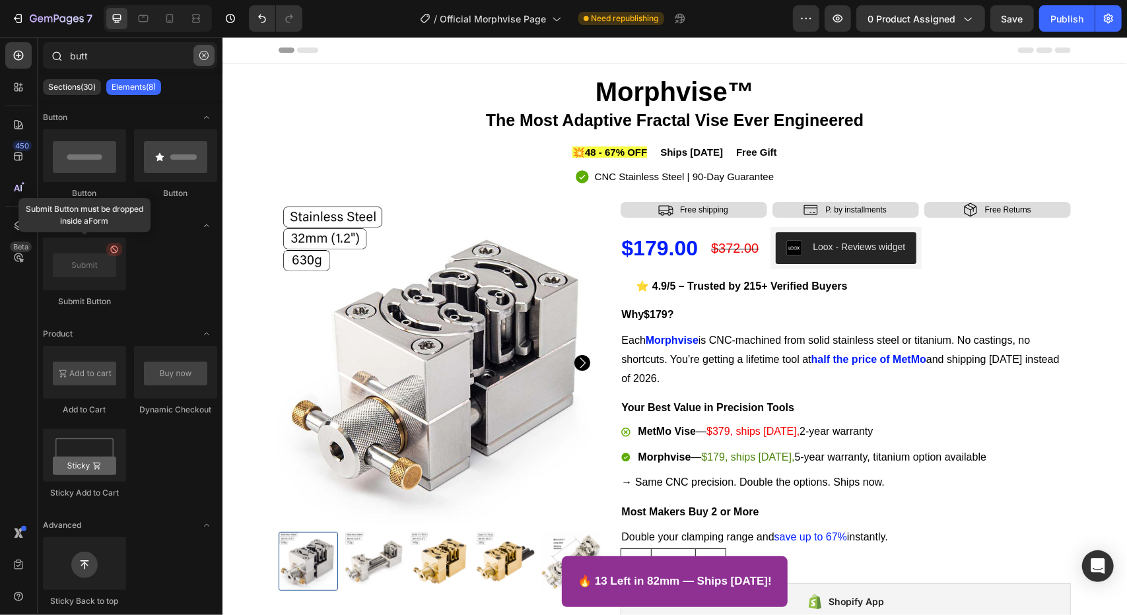
click at [207, 47] on button "button" at bounding box center [203, 55] width 21 height 21
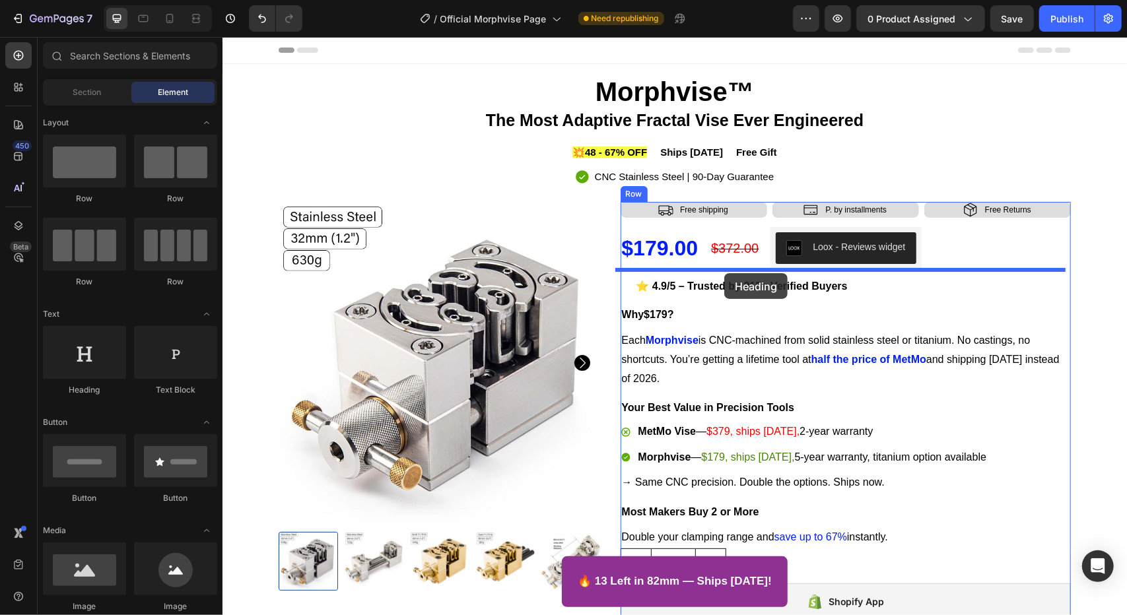
drag, startPoint x: 286, startPoint y: 401, endPoint x: 724, endPoint y: 273, distance: 456.4
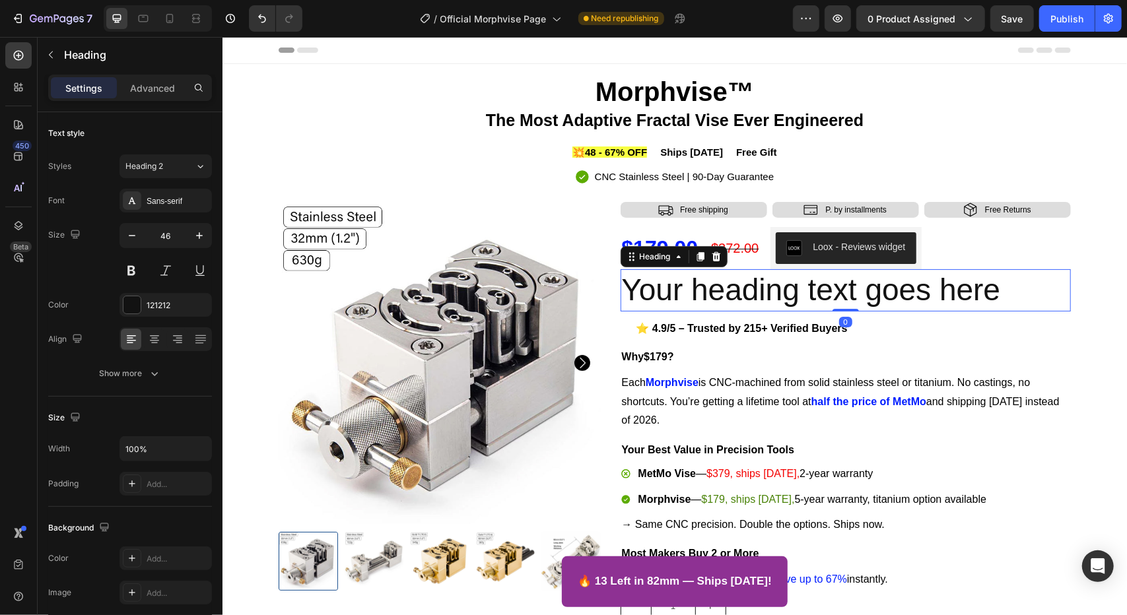
click at [719, 291] on h2 "Your heading text goes here" at bounding box center [845, 290] width 451 height 42
click at [719, 291] on p "Your heading text goes here" at bounding box center [845, 290] width 448 height 40
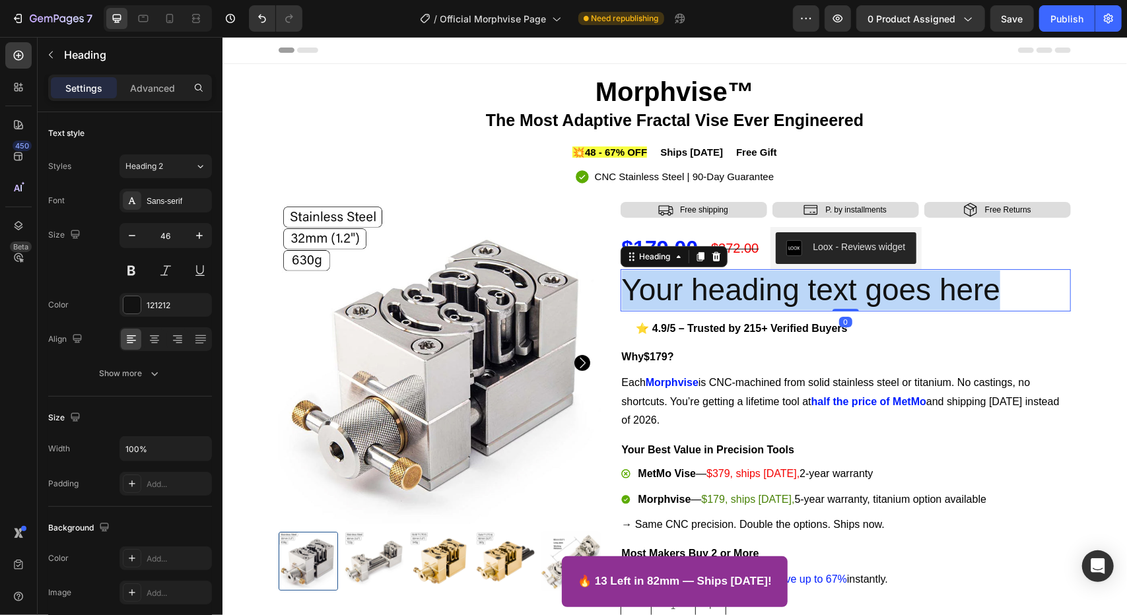
click at [719, 291] on p "Your heading text goes here" at bounding box center [845, 290] width 448 height 40
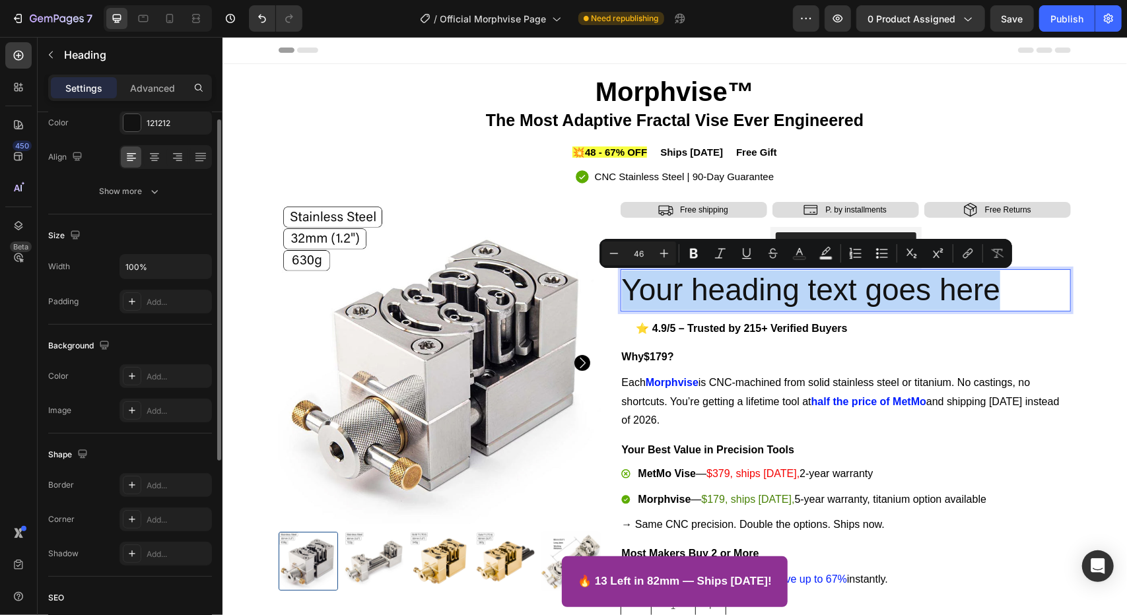
scroll to position [116, 0]
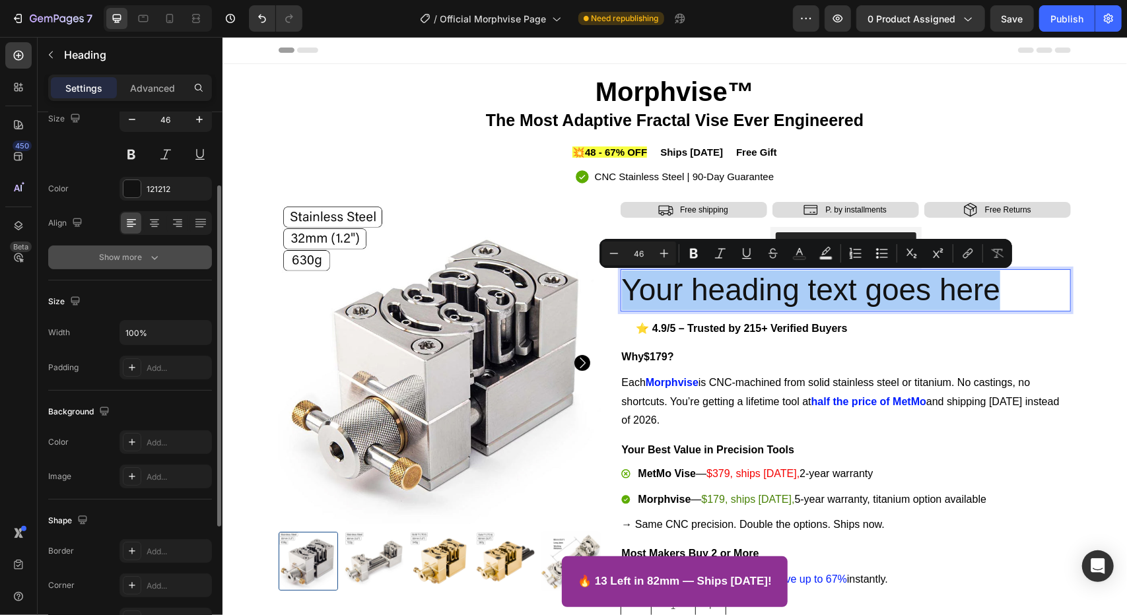
click at [124, 249] on button "Show more" at bounding box center [130, 258] width 164 height 24
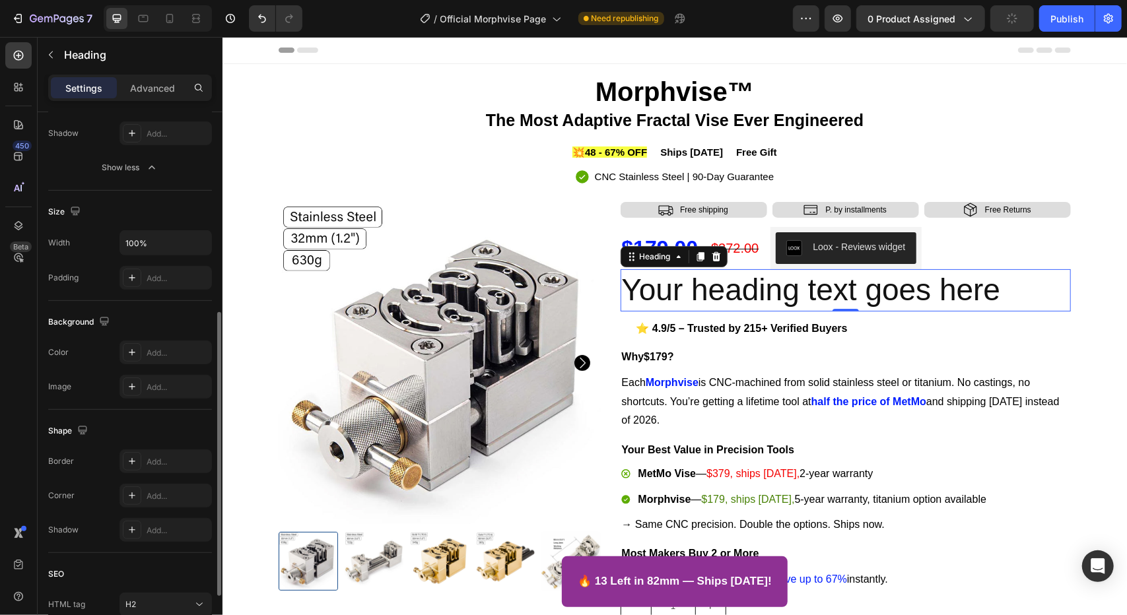
scroll to position [487, 0]
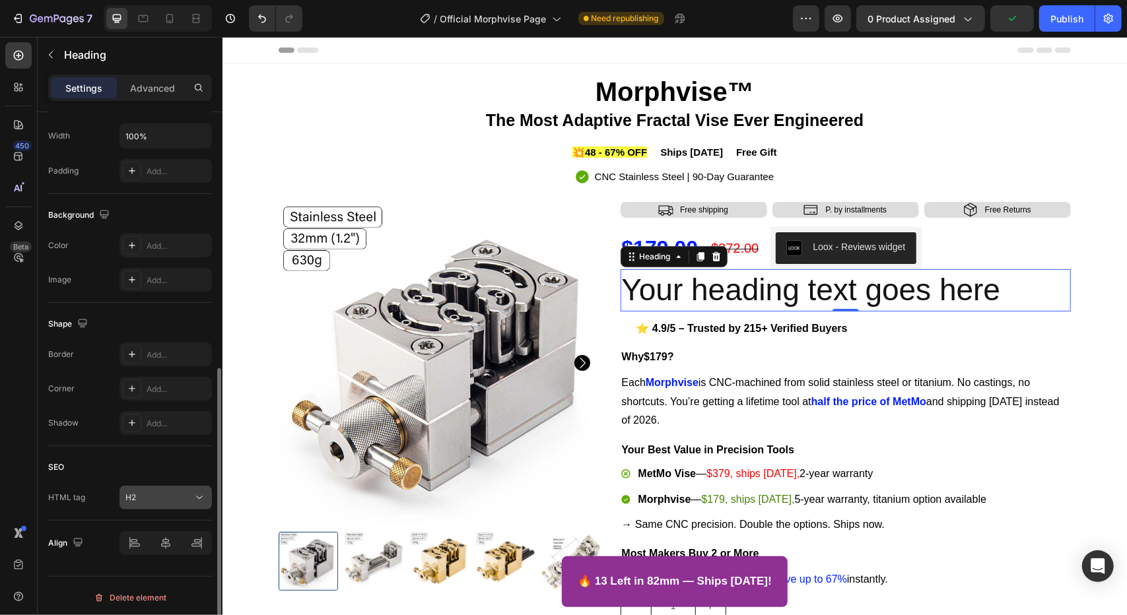
click at [168, 503] on button "H2" at bounding box center [166, 498] width 92 height 24
click at [167, 505] on button "H2" at bounding box center [166, 498] width 92 height 24
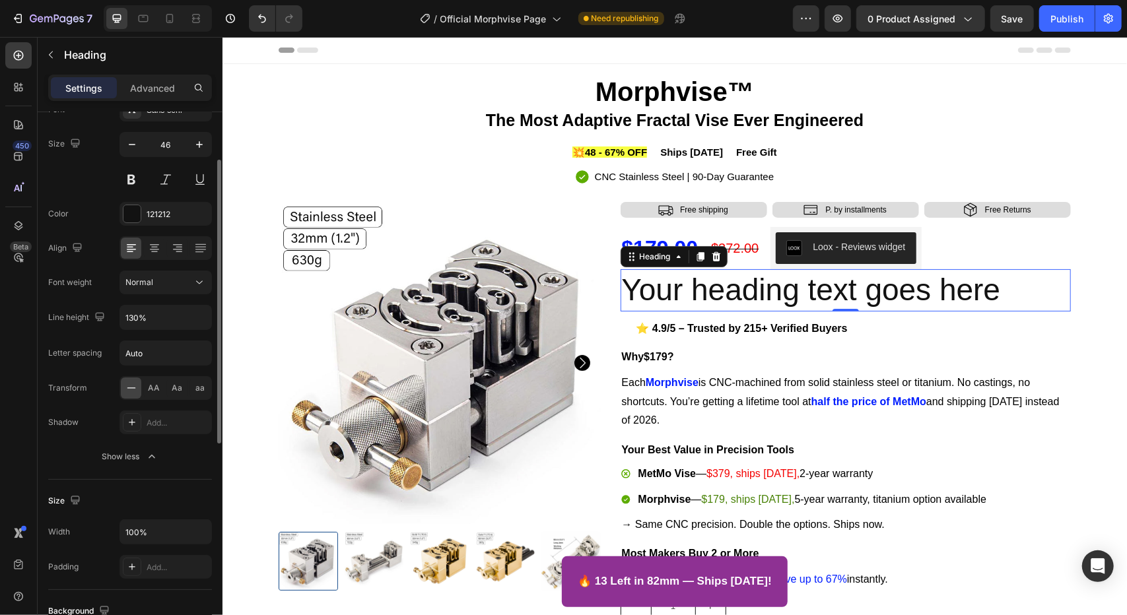
scroll to position [0, 0]
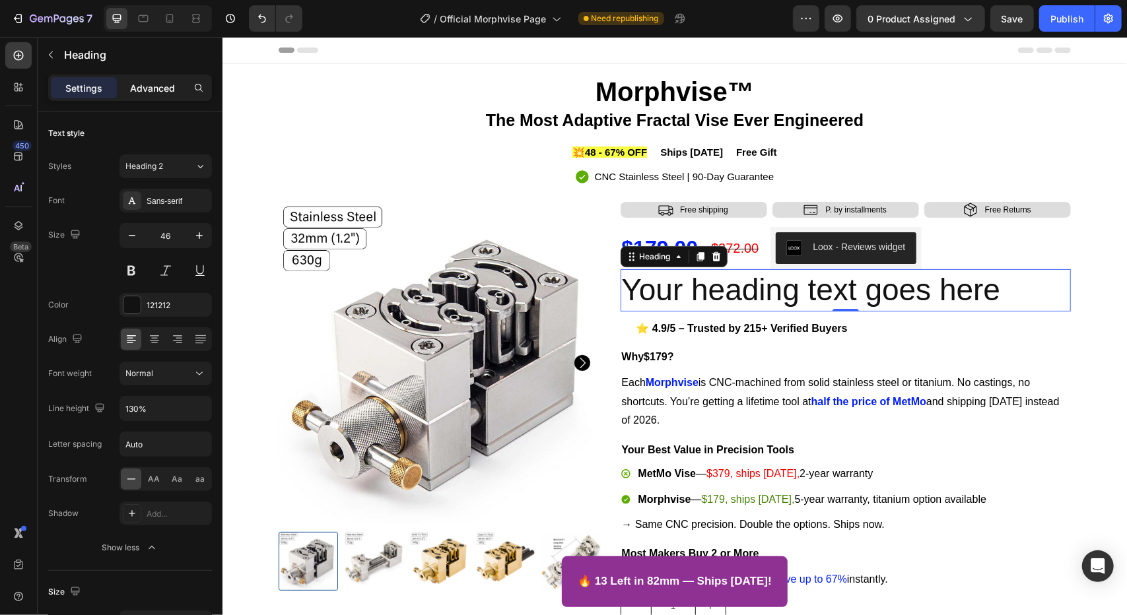
click at [158, 91] on p "Advanced" at bounding box center [152, 88] width 45 height 14
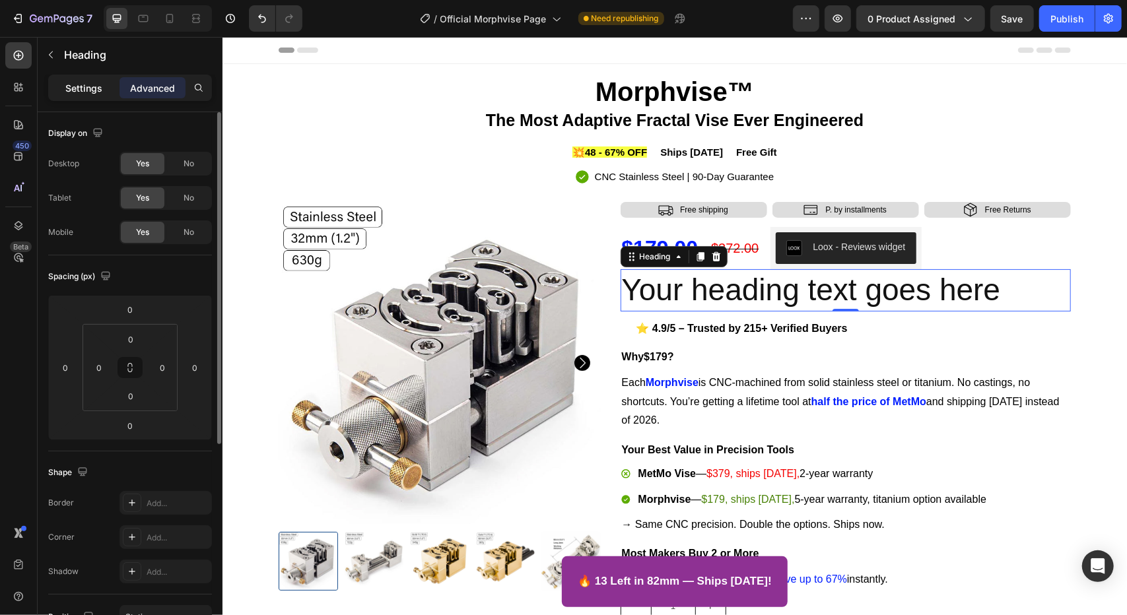
click at [87, 83] on p "Settings" at bounding box center [83, 88] width 37 height 14
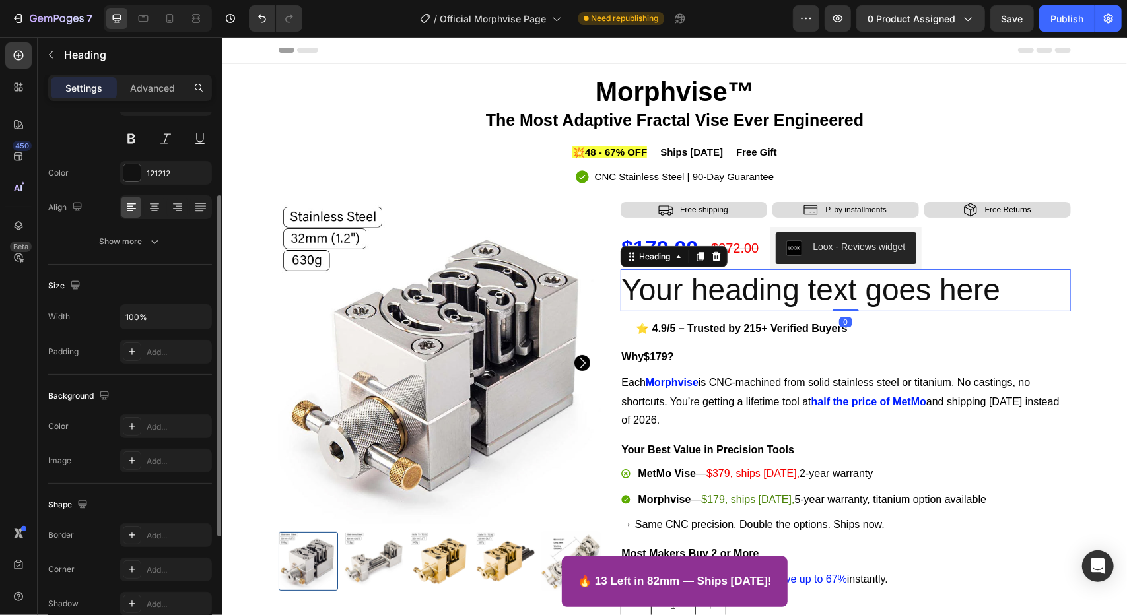
scroll to position [314, 0]
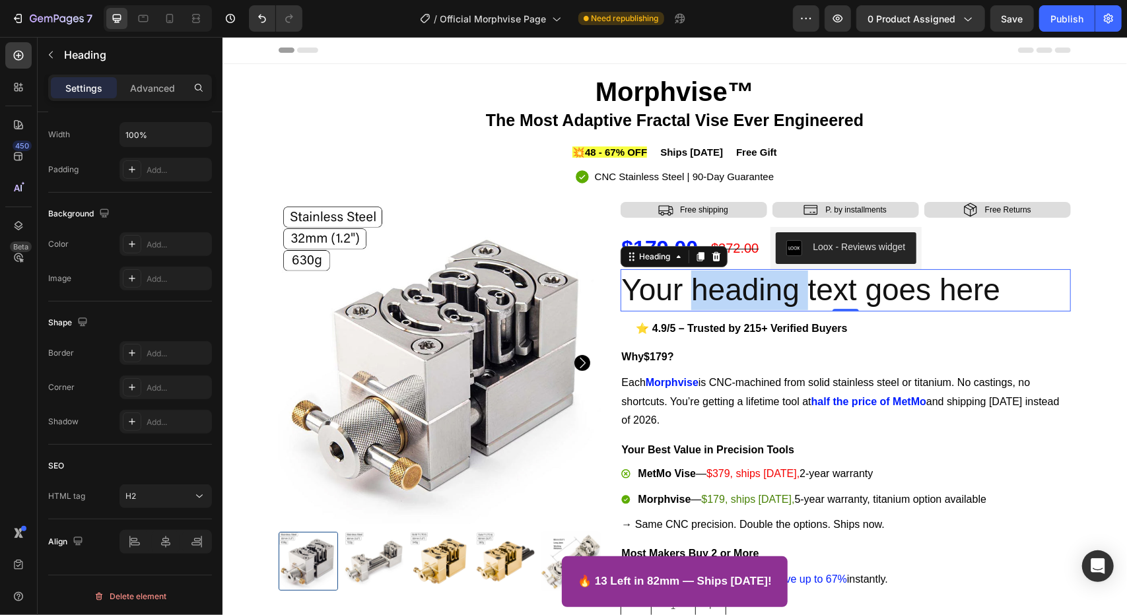
click at [692, 290] on p "Your heading text goes here" at bounding box center [845, 290] width 448 height 40
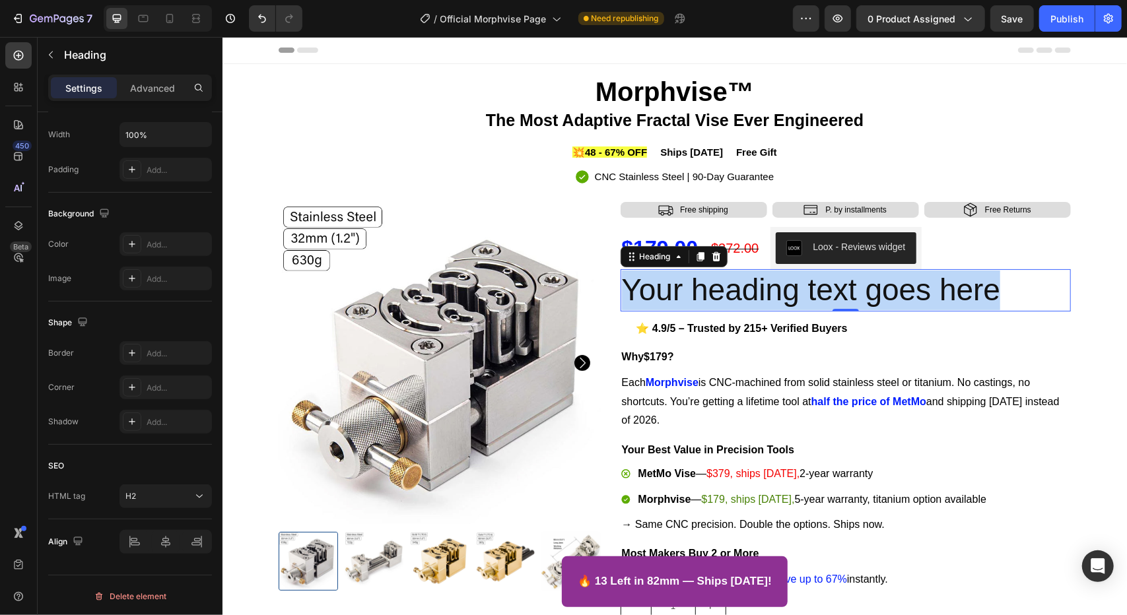
click at [692, 290] on p "Your heading text goes here" at bounding box center [845, 290] width 448 height 40
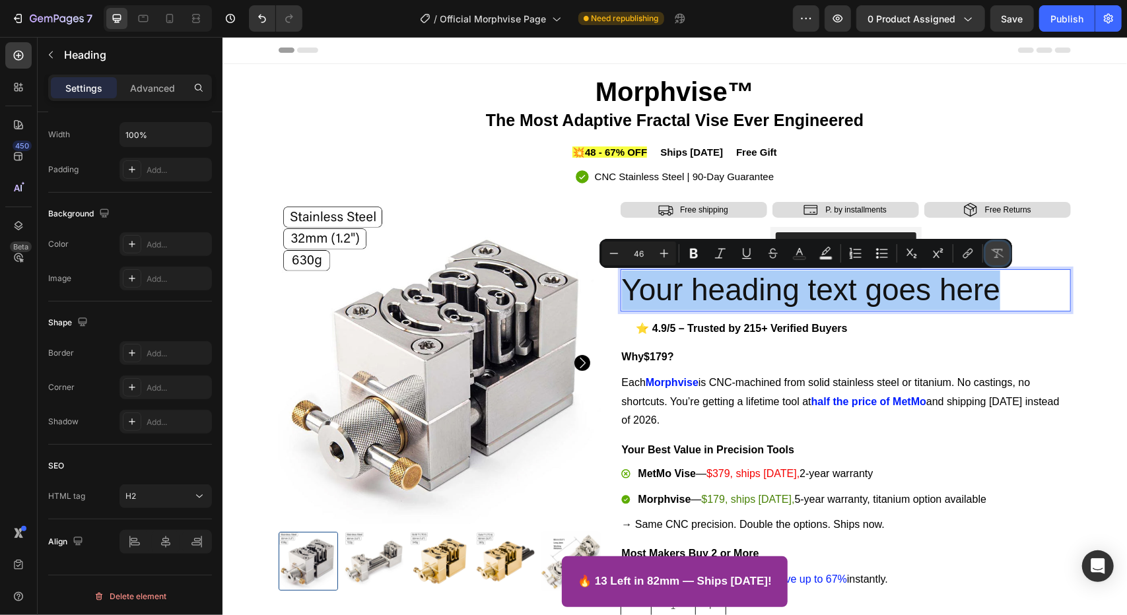
click at [1005, 258] on button "Remove Format" at bounding box center [998, 254] width 24 height 24
click at [261, 20] on icon "Undo/Redo" at bounding box center [262, 18] width 13 height 13
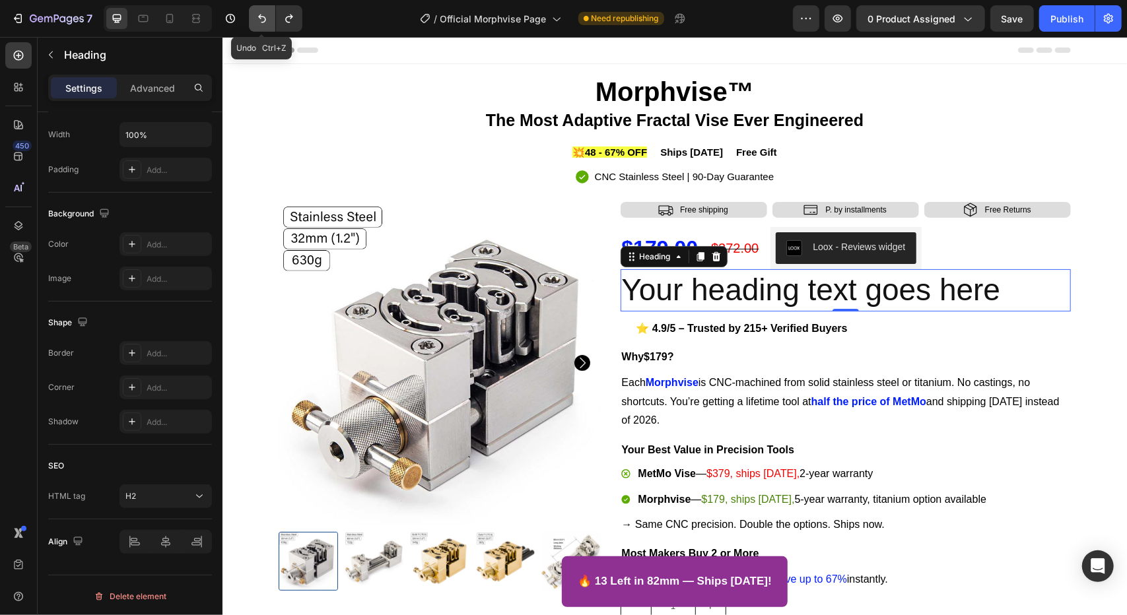
click at [267, 18] on icon "Undo/Redo" at bounding box center [262, 18] width 13 height 13
click at [263, 11] on button "Undo/Redo" at bounding box center [262, 18] width 26 height 26
click at [1041, 273] on p "Your heading text goes here" at bounding box center [845, 290] width 448 height 40
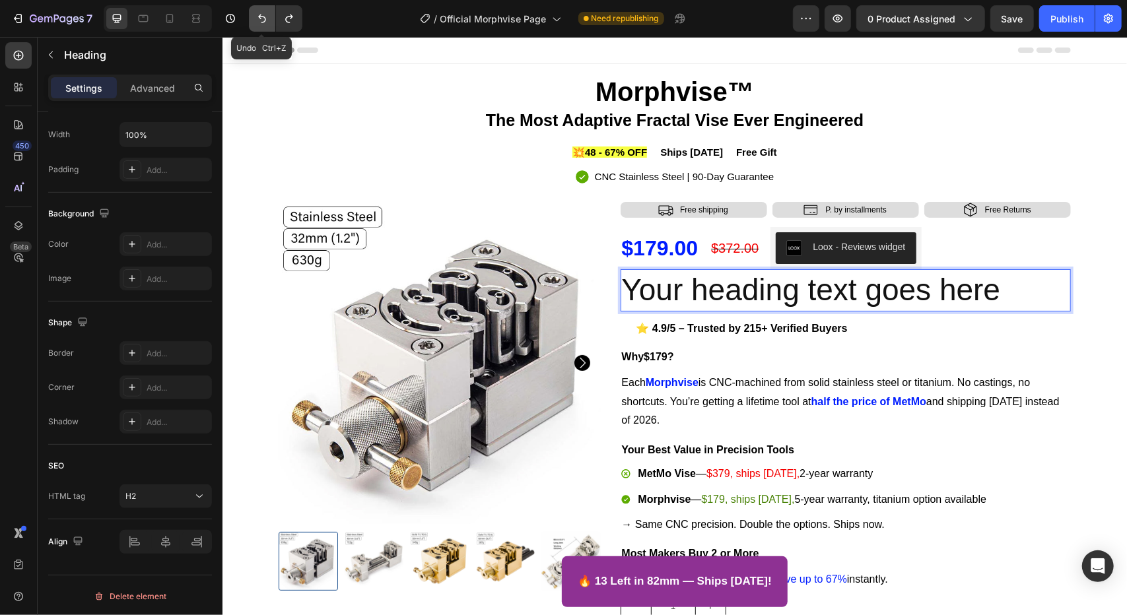
click at [263, 9] on button "Undo/Redo" at bounding box center [262, 18] width 26 height 26
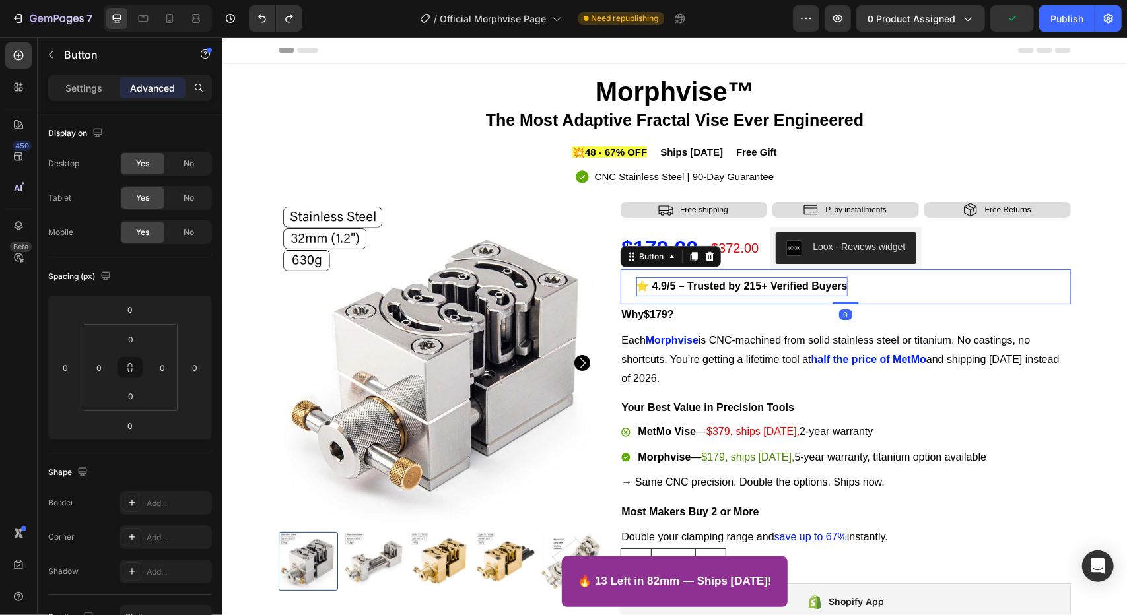
click at [722, 281] on strong "⭐ 4.9/5 – Trusted by 215+ Verified Buyers" at bounding box center [741, 285] width 211 height 11
click at [620, 289] on link "⭐ 4.9/5 – Trusted by 215+ Verified Buyers" at bounding box center [741, 286] width 243 height 35
click at [636, 285] on strong "⭐ 4.9/5 – Trusted by 215+ Verified Buyers" at bounding box center [741, 285] width 211 height 11
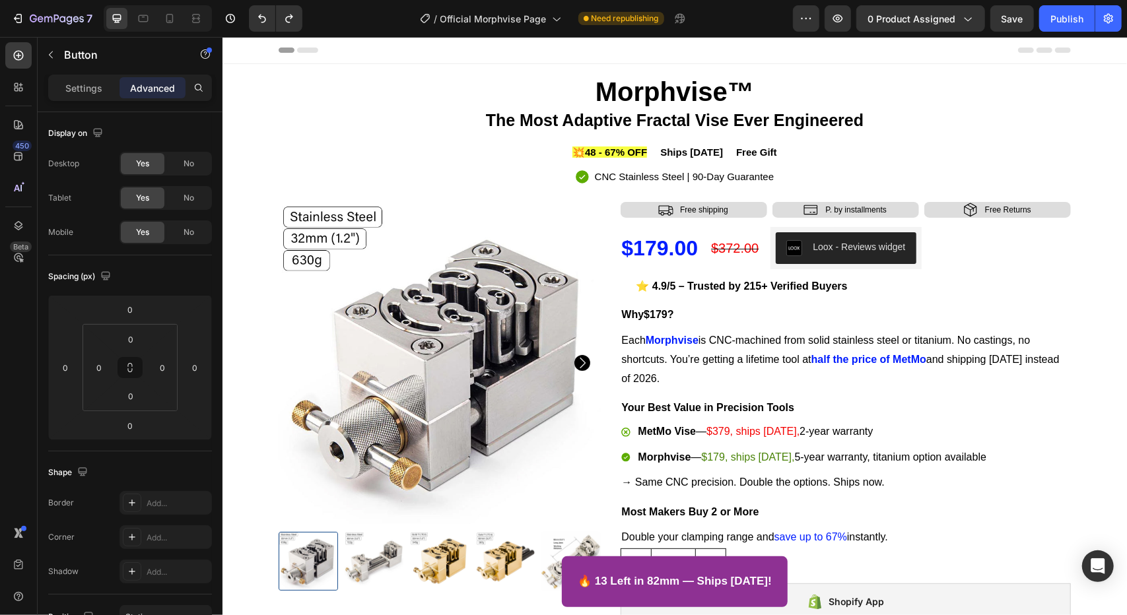
click at [889, 293] on div "⭐ 4.9/5 – Trusted by 215+ Verified Buyers Button 0" at bounding box center [845, 286] width 451 height 35
click at [853, 287] on link "⭐ 4.9/5 – Trusted by 215+ Verified Buyers" at bounding box center [741, 286] width 243 height 35
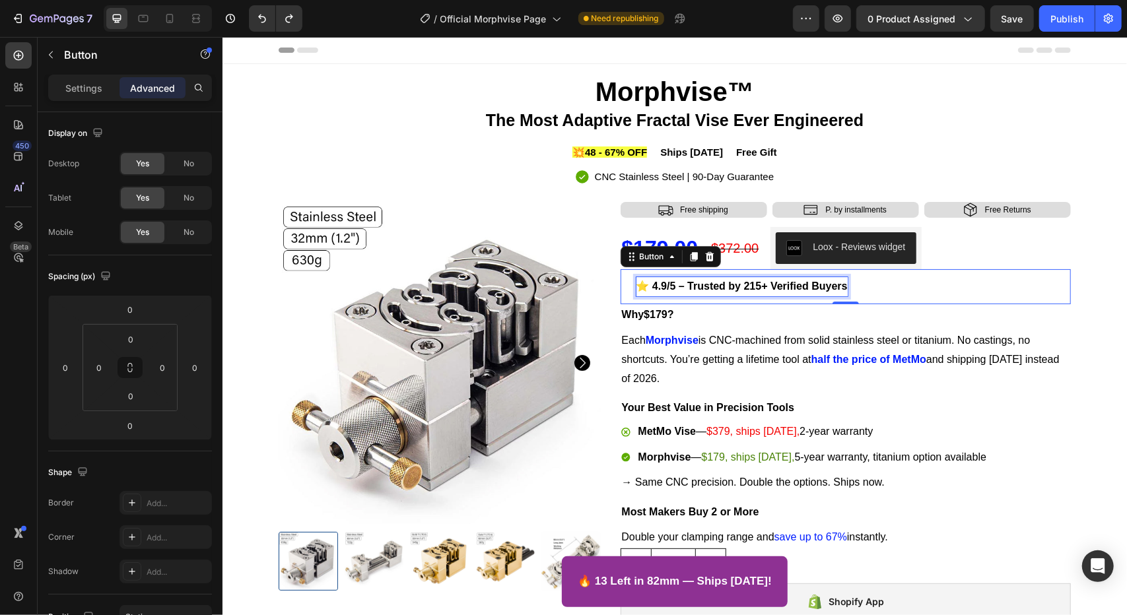
click at [656, 280] on p "⭐ 4.9/5 – Trusted by 215+ Verified Buyers" at bounding box center [741, 286] width 211 height 19
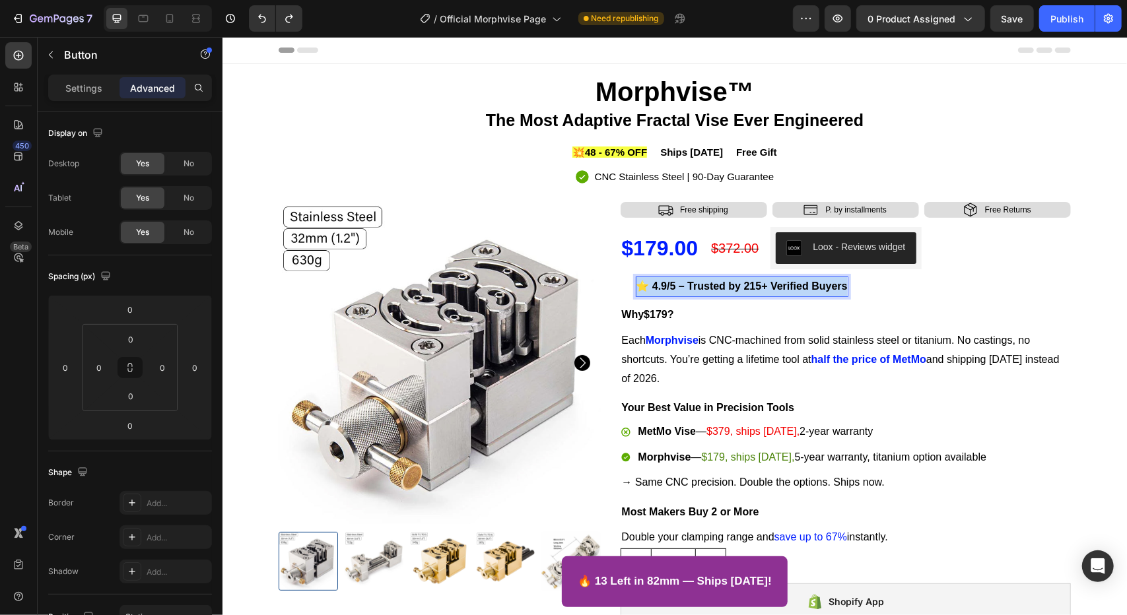
click at [656, 280] on p "⭐ 4.9/5 – Trusted by 215+ Verified Buyers" at bounding box center [741, 286] width 211 height 19
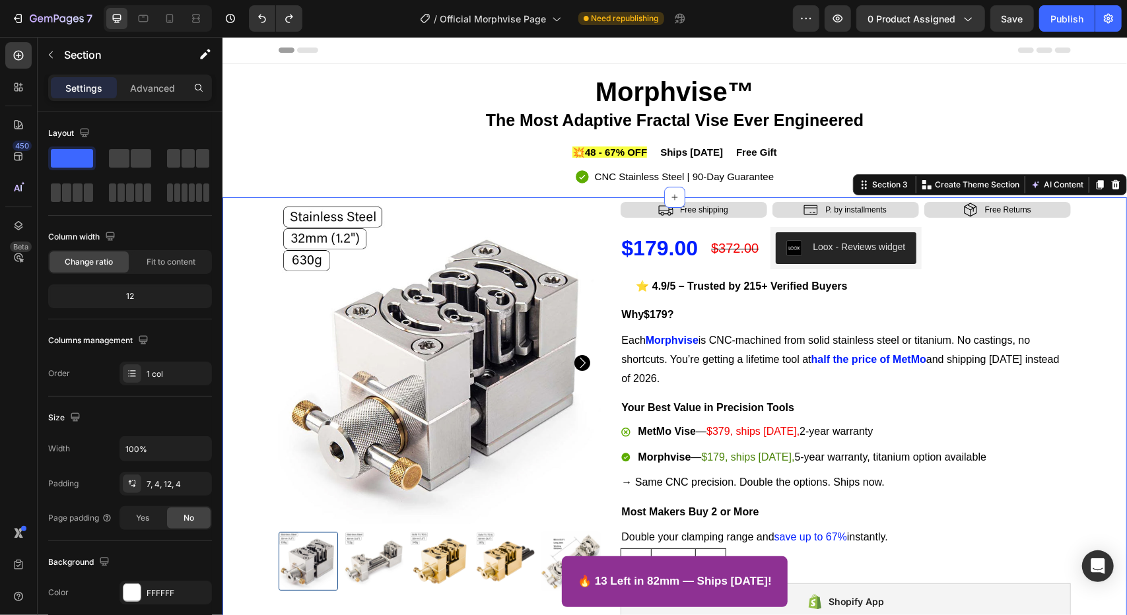
click at [1097, 257] on div "Product Images Icon Free shipping Text Block Row Icon P. by installments Text B…" at bounding box center [674, 531] width 899 height 660
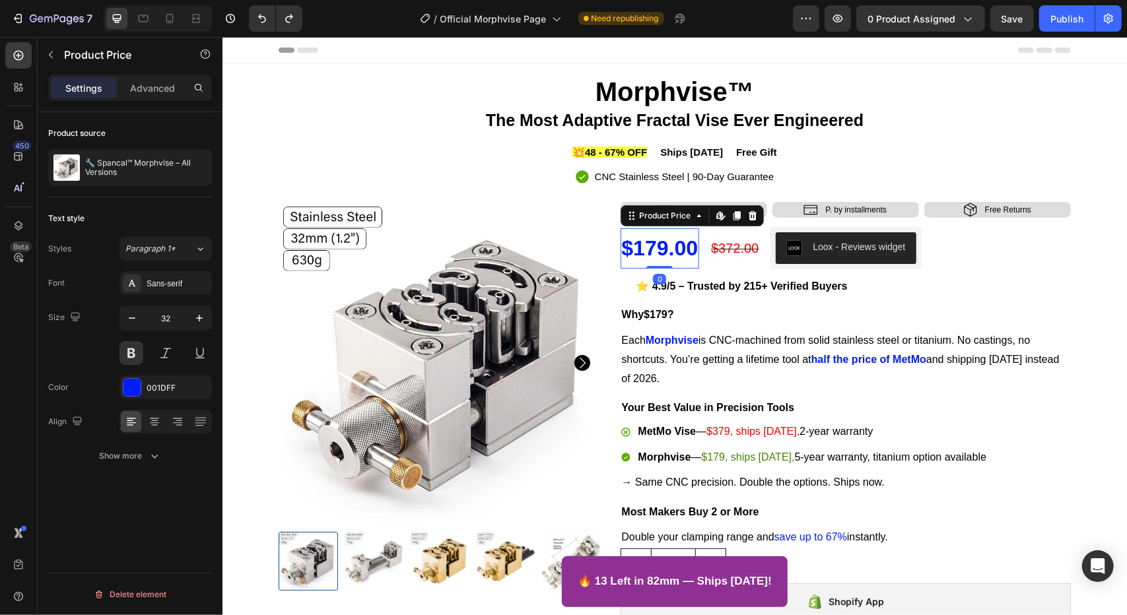
click at [689, 255] on div "$179.00" at bounding box center [659, 248] width 79 height 41
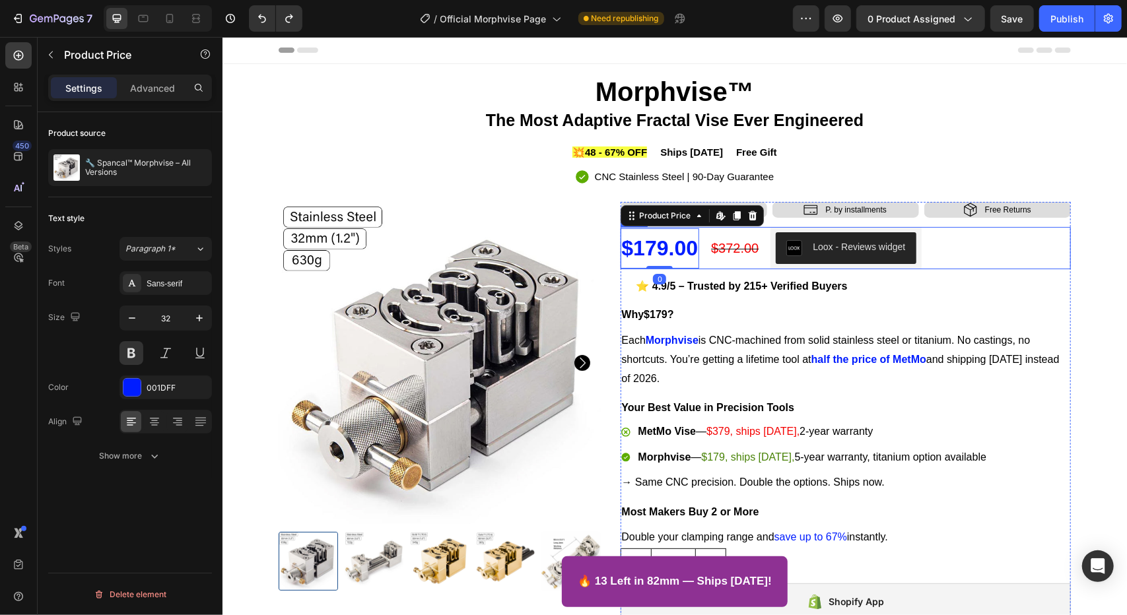
click at [759, 254] on div "$179.00 Product Price Edit content in Shopify 0 Product Price Edit content in S…" at bounding box center [845, 248] width 451 height 42
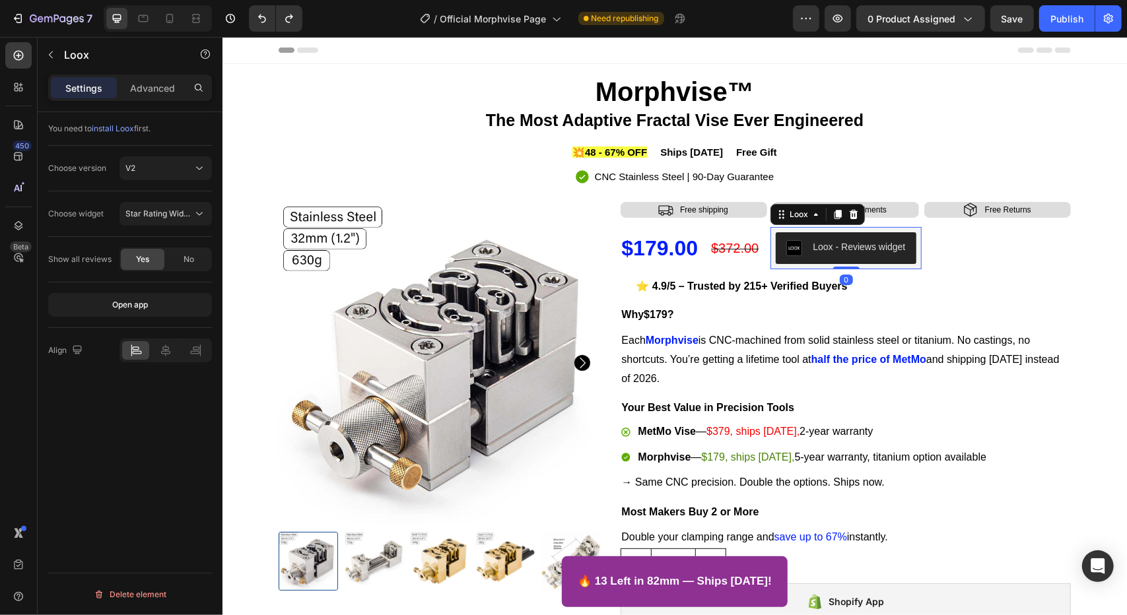
click at [833, 249] on div "Loox - Reviews widget" at bounding box center [858, 247] width 92 height 14
click at [160, 207] on div "Star Rating Widget" at bounding box center [165, 213] width 81 height 13
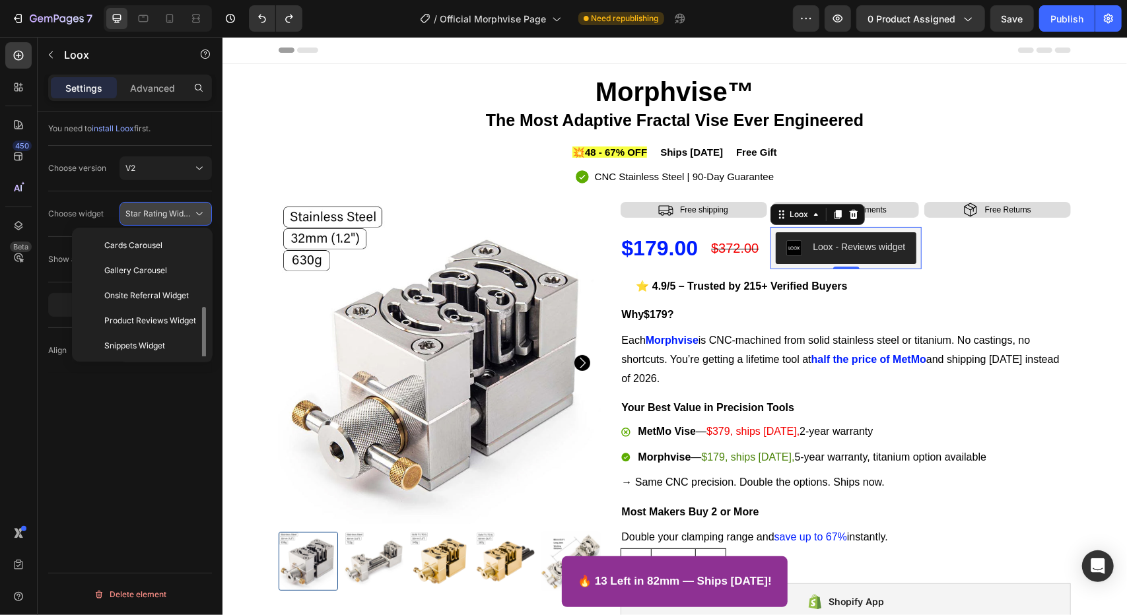
scroll to position [48, 0]
click at [160, 207] on div "Star Rating Widget" at bounding box center [165, 213] width 81 height 13
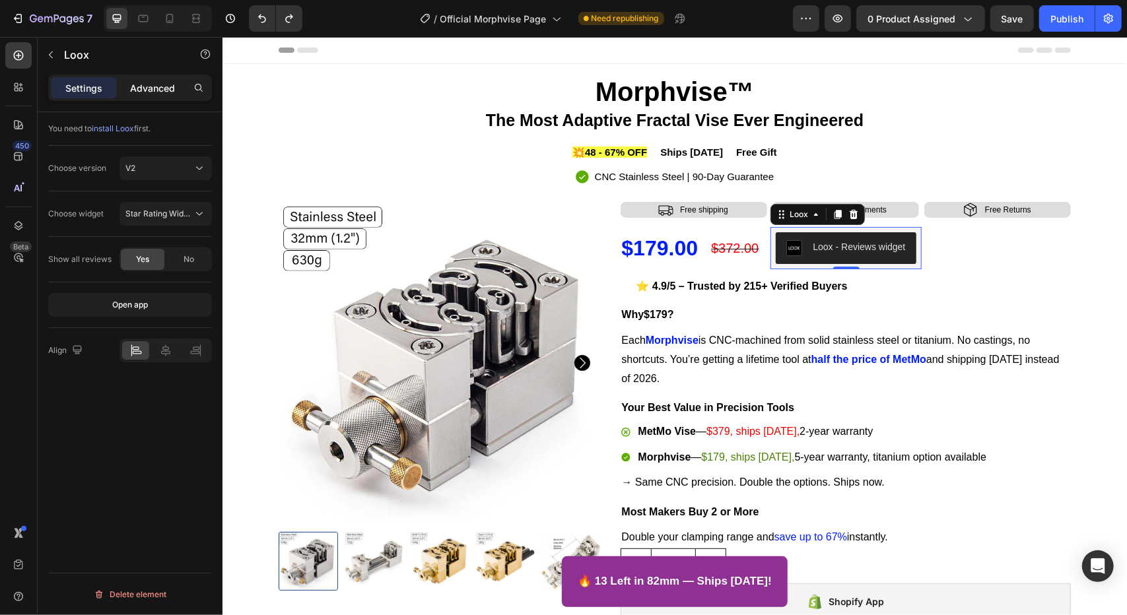
click at [165, 85] on p "Advanced" at bounding box center [152, 88] width 45 height 14
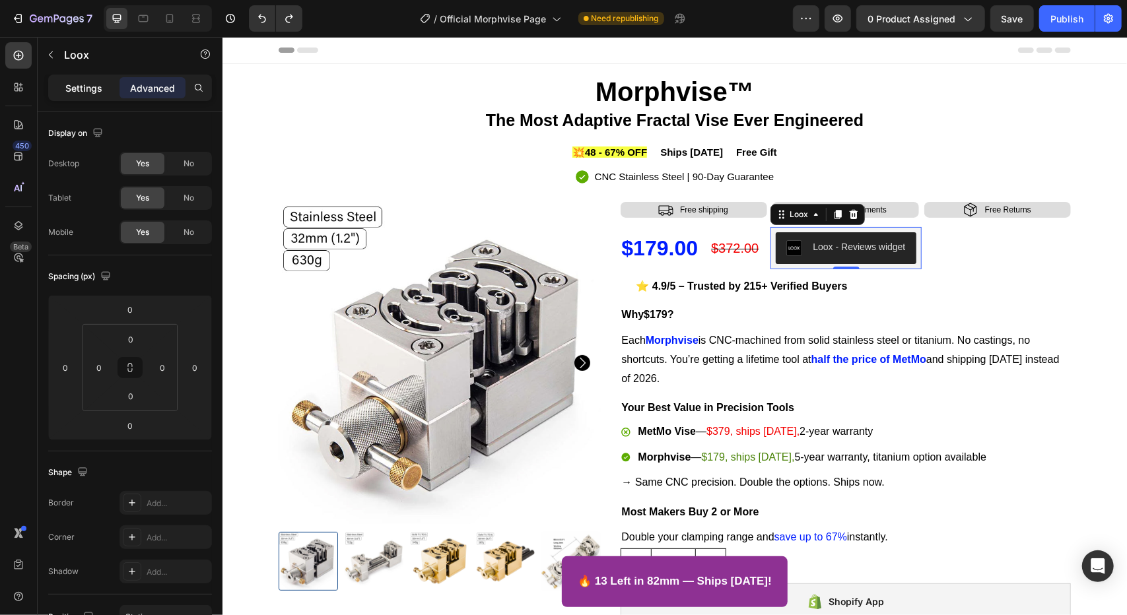
click at [77, 88] on p "Settings" at bounding box center [83, 88] width 37 height 14
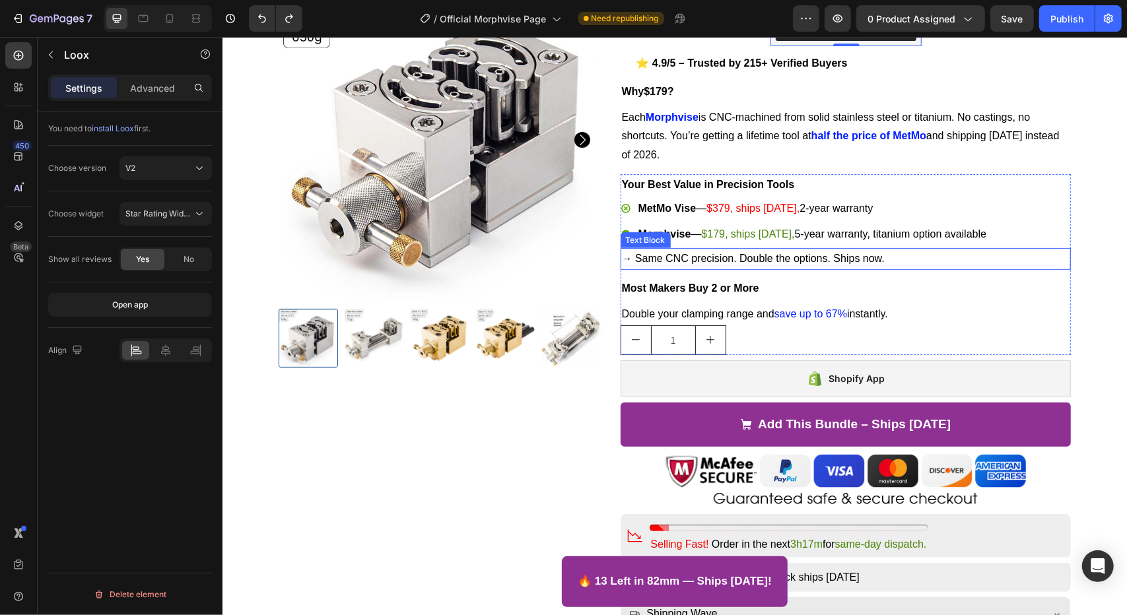
scroll to position [330, 0]
